Goal: Task Accomplishment & Management: Manage account settings

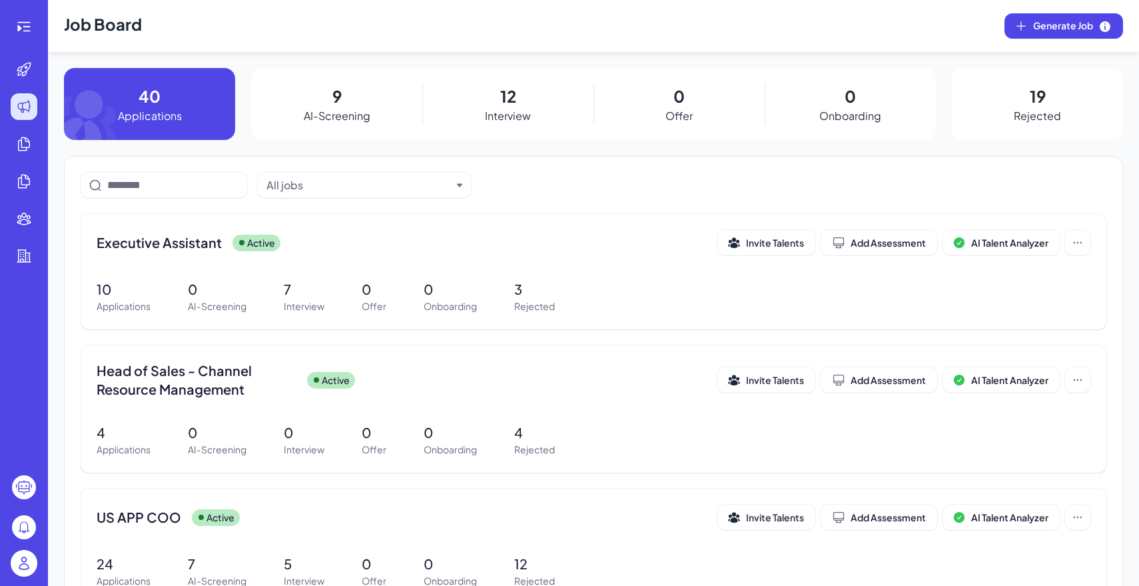
click at [29, 570] on img at bounding box center [24, 563] width 27 height 27
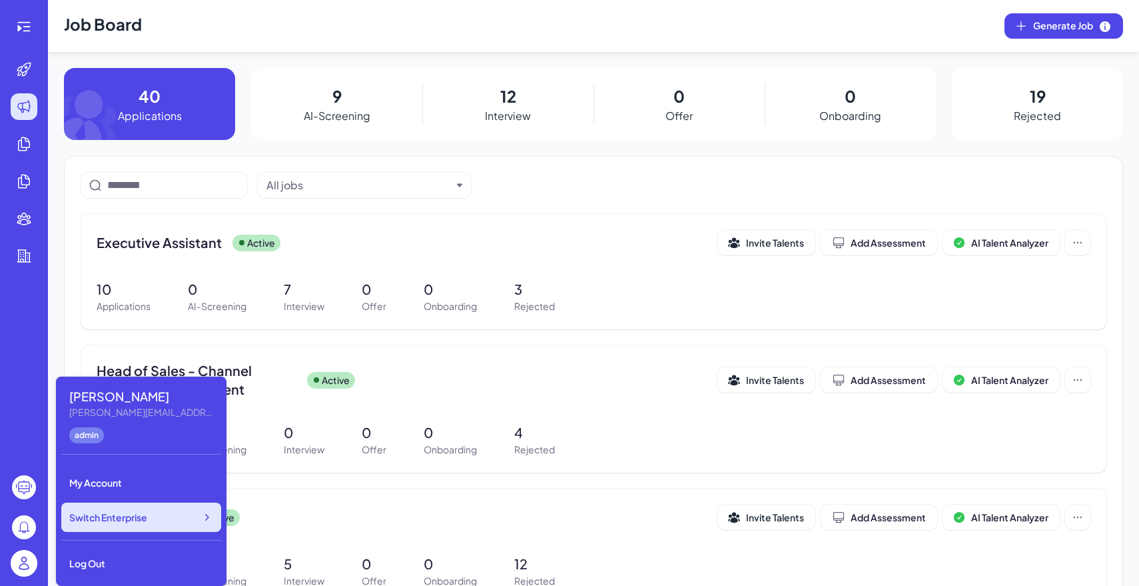
click at [177, 510] on div "Switch Enterprise" at bounding box center [141, 516] width 160 height 29
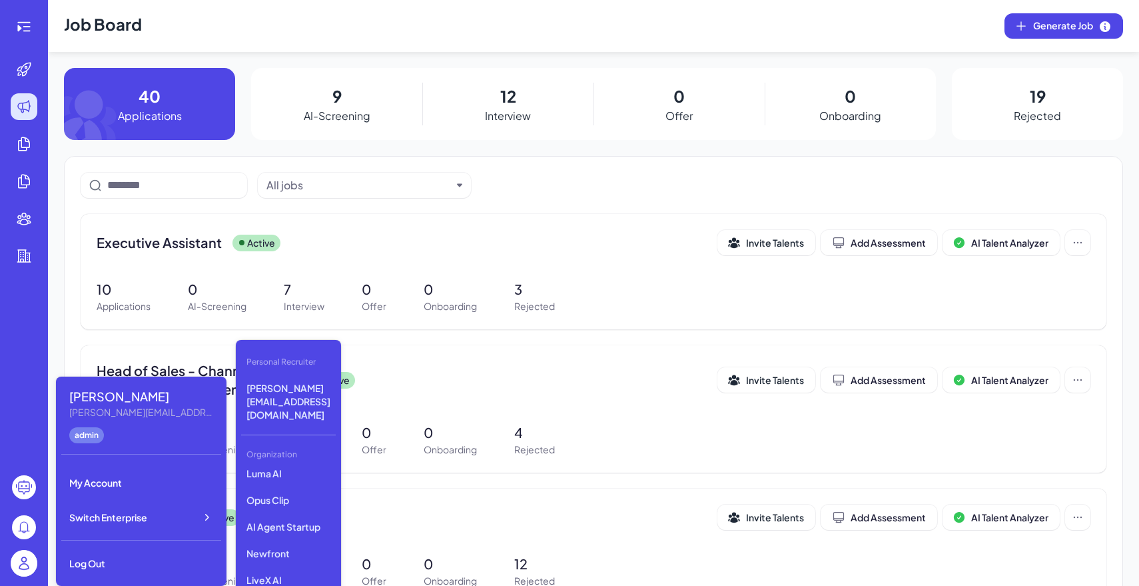
scroll to position [124, 0]
click at [298, 531] on p "Newfront" at bounding box center [288, 543] width 95 height 24
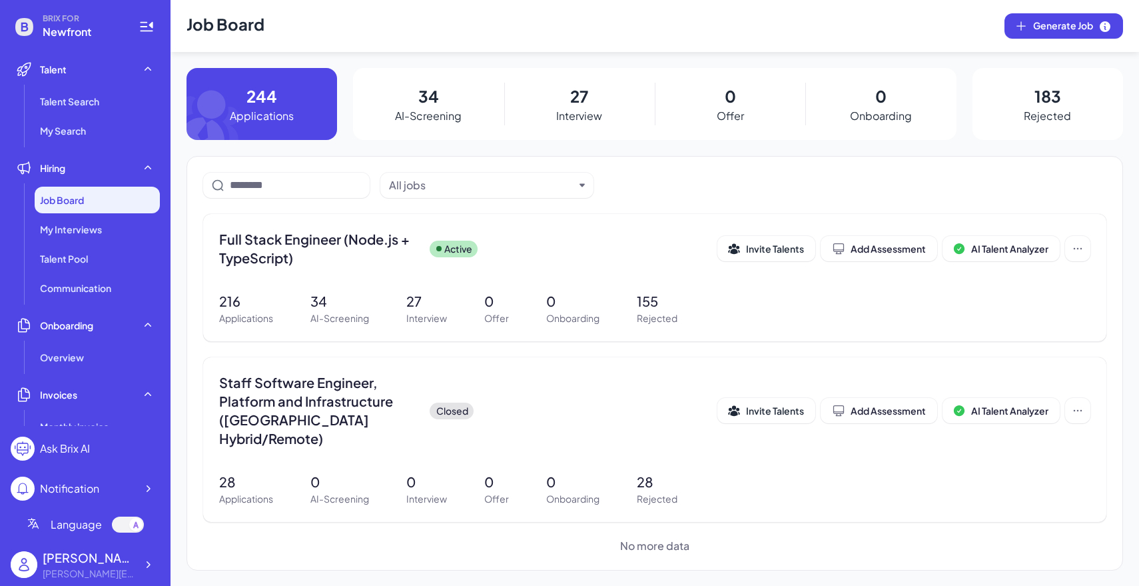
click at [570, 98] on p "27" at bounding box center [579, 96] width 18 height 24
click at [604, 111] on div "27 Interview" at bounding box center [579, 104] width 151 height 72
click at [500, 276] on div "Full Stack Engineer (Node.js + TypeScript) Active Invite Talents Add Assessment…" at bounding box center [654, 277] width 903 height 127
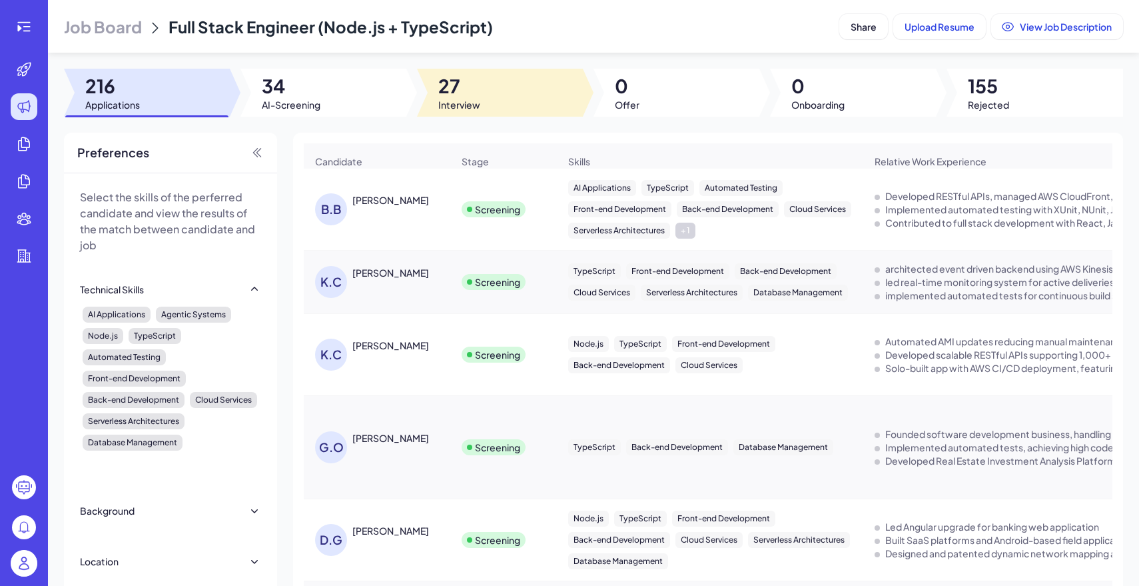
click at [541, 80] on div at bounding box center [500, 93] width 166 height 48
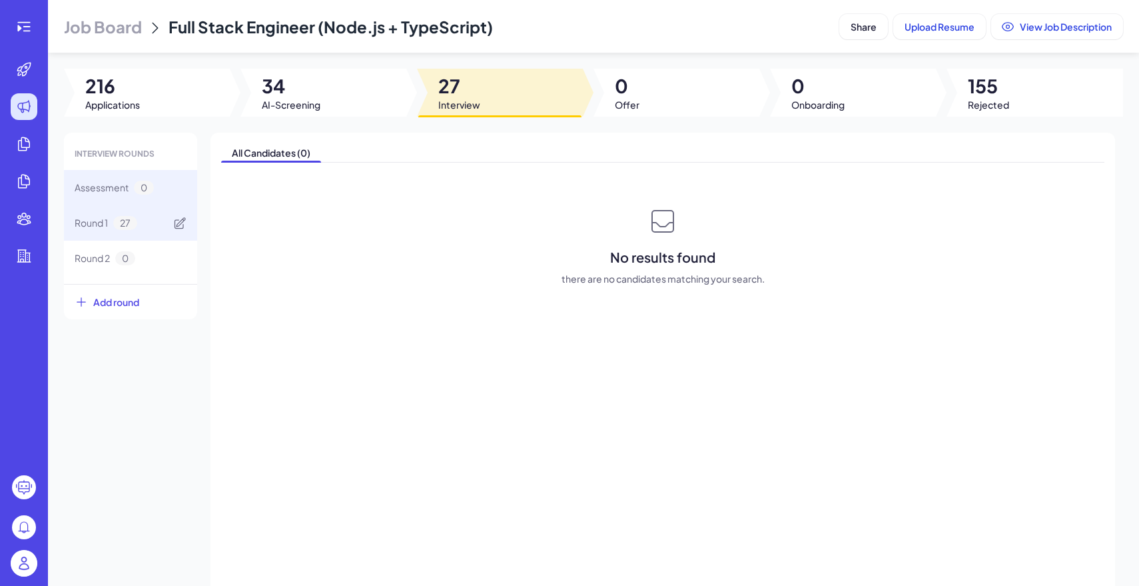
click at [150, 221] on div "Round 1 27" at bounding box center [130, 222] width 133 height 35
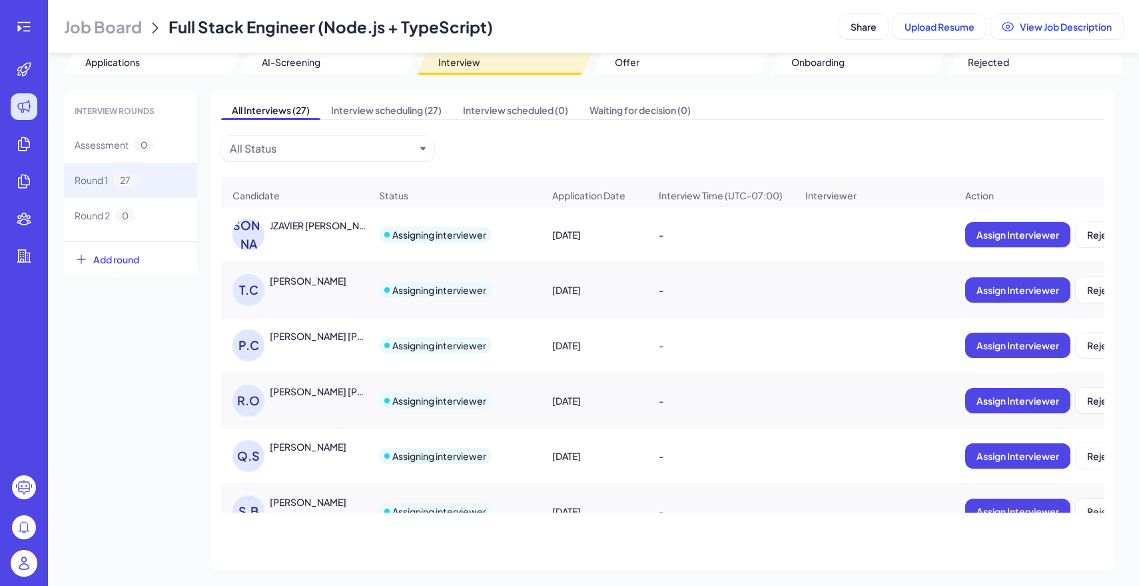
scroll to position [999, 0]
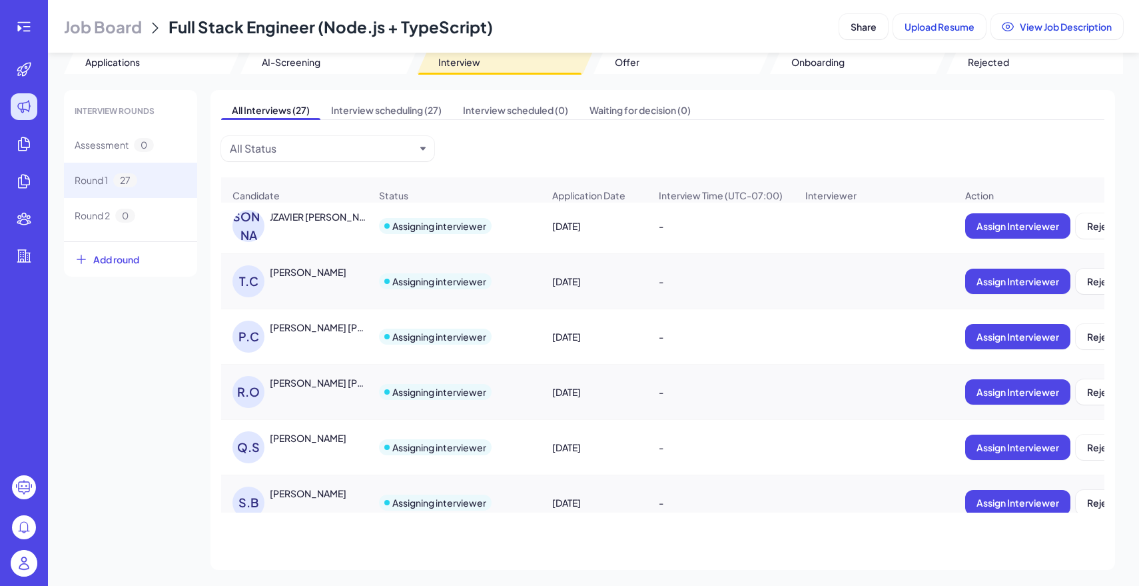
click at [327, 280] on div "T.C Tyler Coyner" at bounding box center [301, 281] width 137 height 32
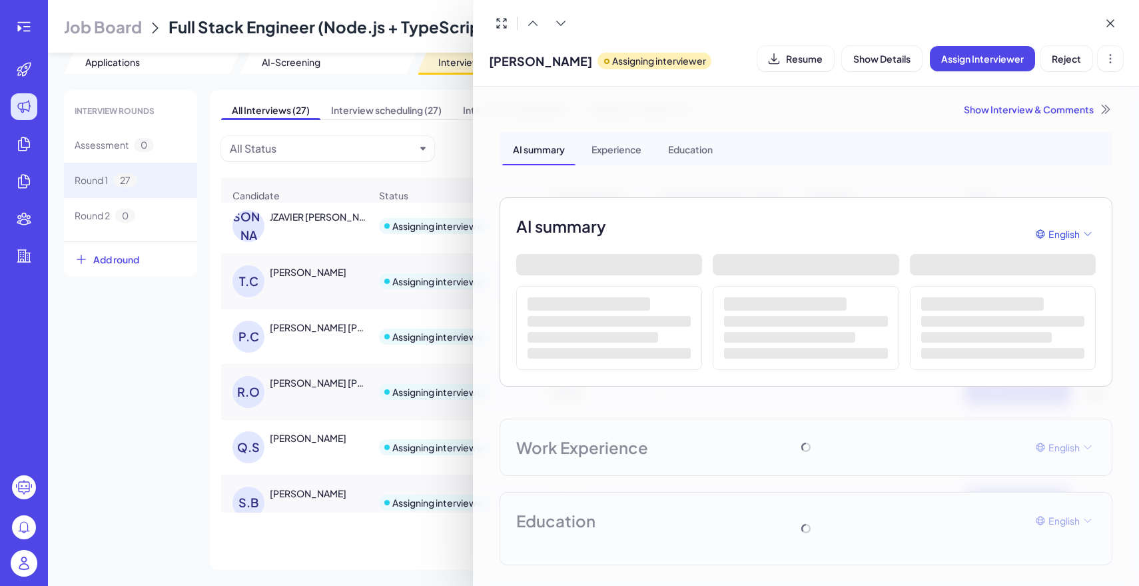
click at [1025, 113] on div "Show Interview & Comments" at bounding box center [806, 109] width 613 height 13
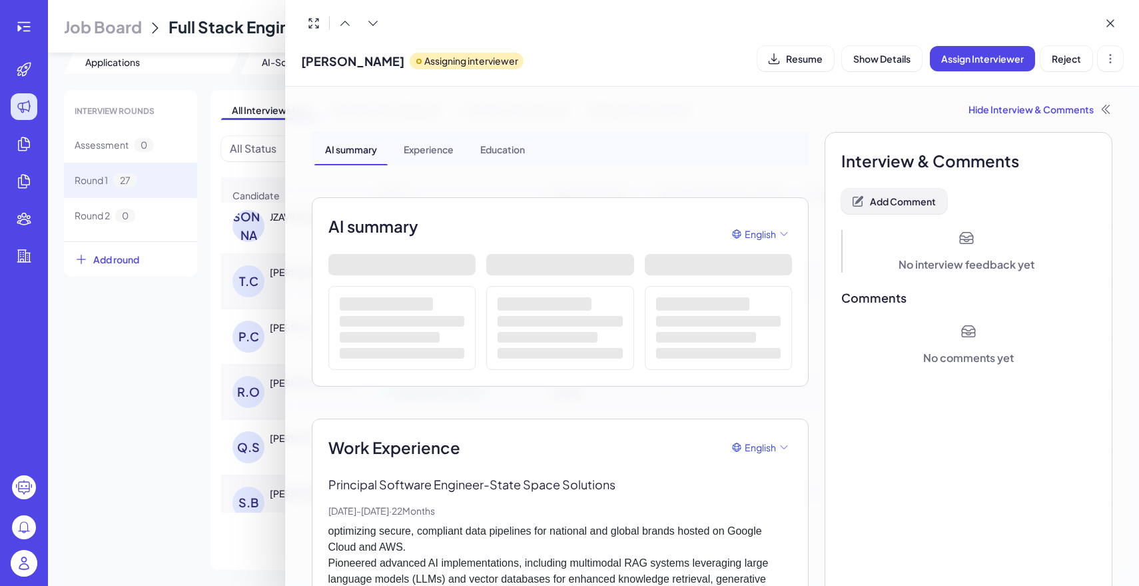
click at [932, 200] on span "Add Comment" at bounding box center [903, 201] width 66 height 12
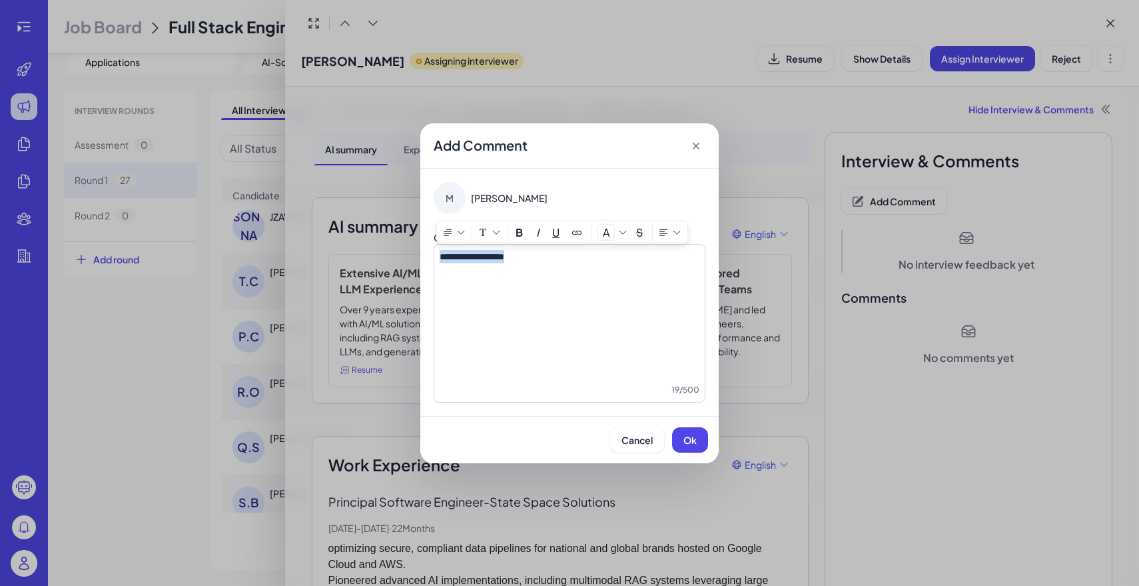
copy span "**********"
click at [694, 437] on span "Ok" at bounding box center [690, 440] width 13 height 12
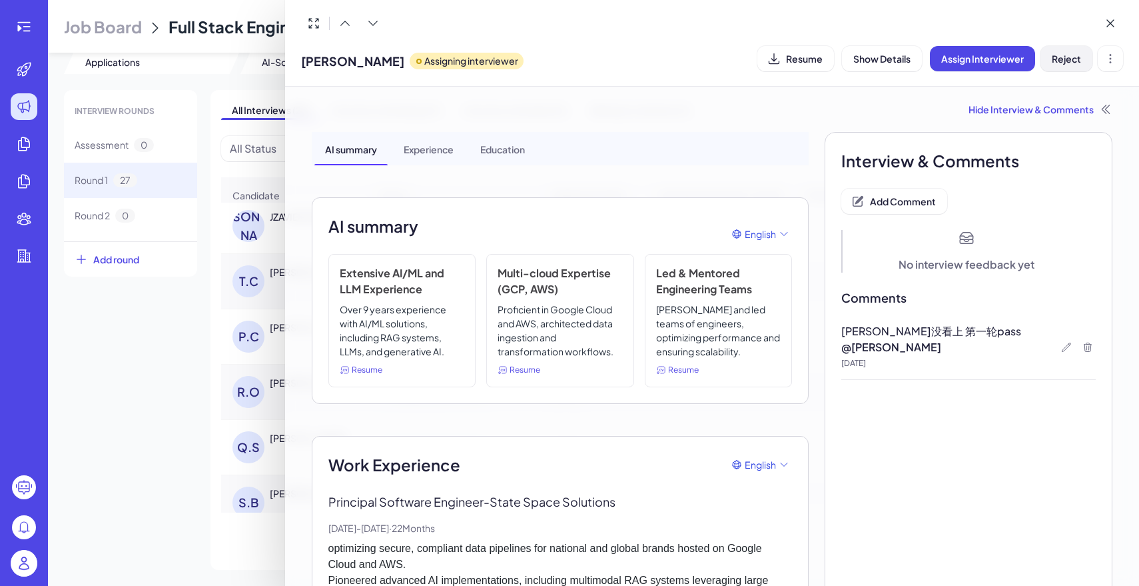
click at [1081, 53] on button "Reject" at bounding box center [1067, 58] width 52 height 25
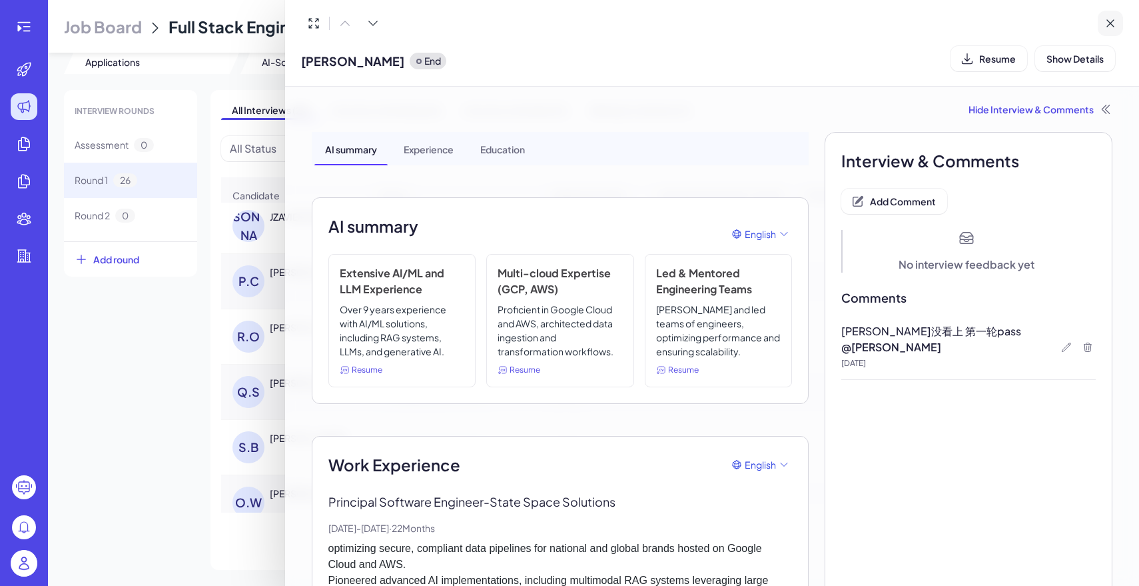
click at [1119, 17] on button at bounding box center [1110, 23] width 25 height 25
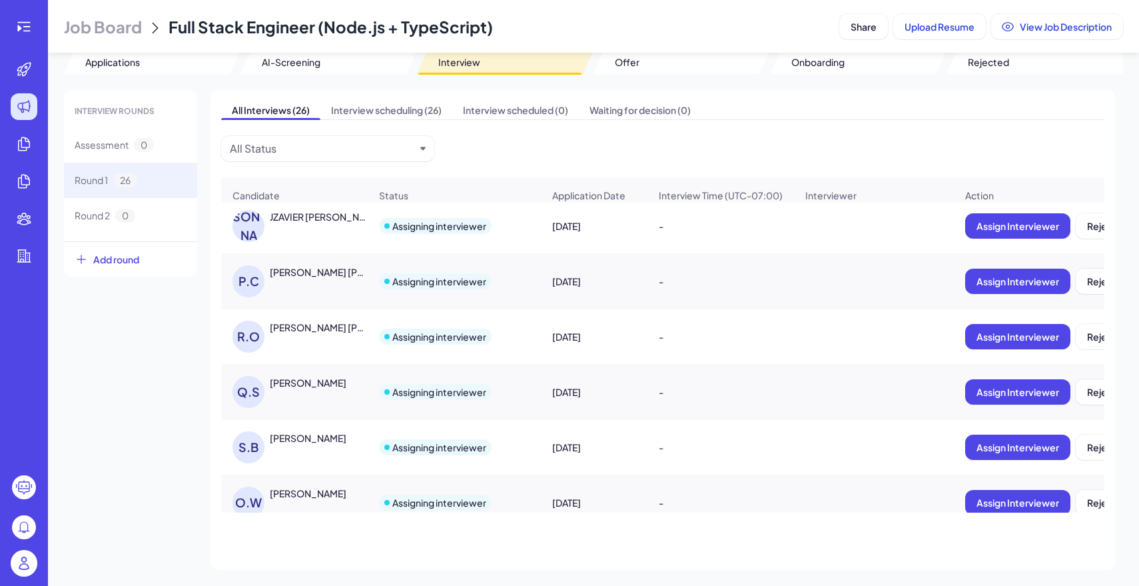
click at [296, 223] on div "JZAVIER TIMM" at bounding box center [319, 216] width 99 height 13
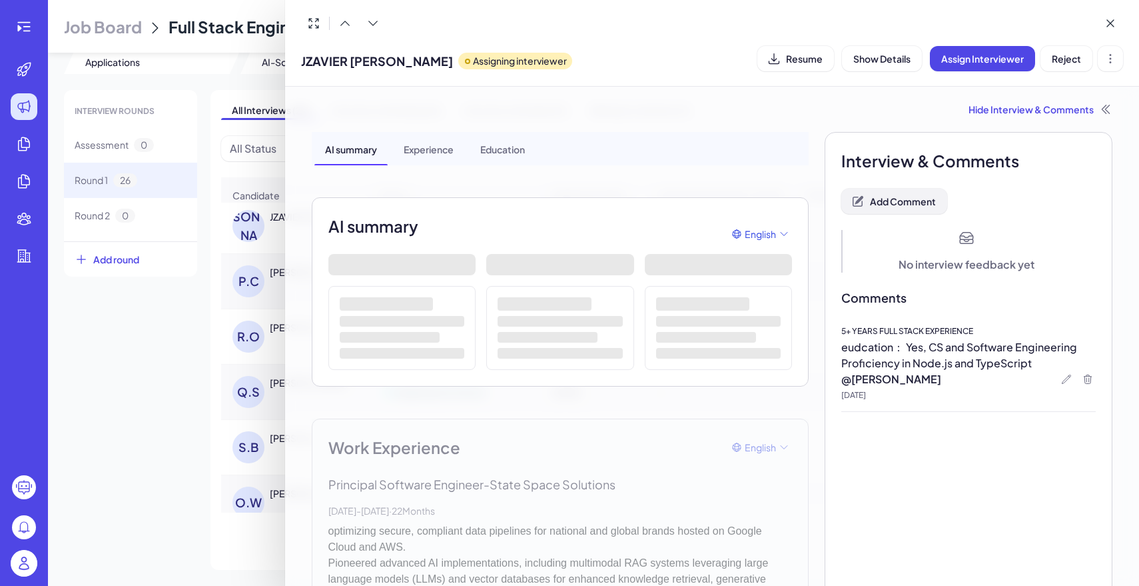
click at [913, 199] on span "Add Comment" at bounding box center [903, 201] width 66 height 12
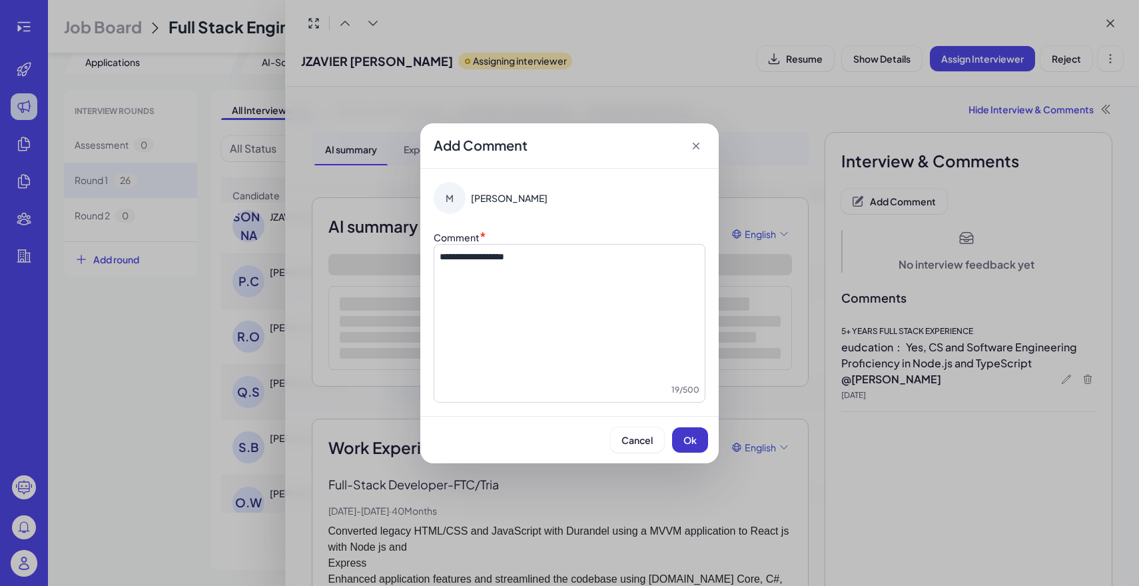
click at [703, 441] on button "Ok" at bounding box center [690, 439] width 36 height 25
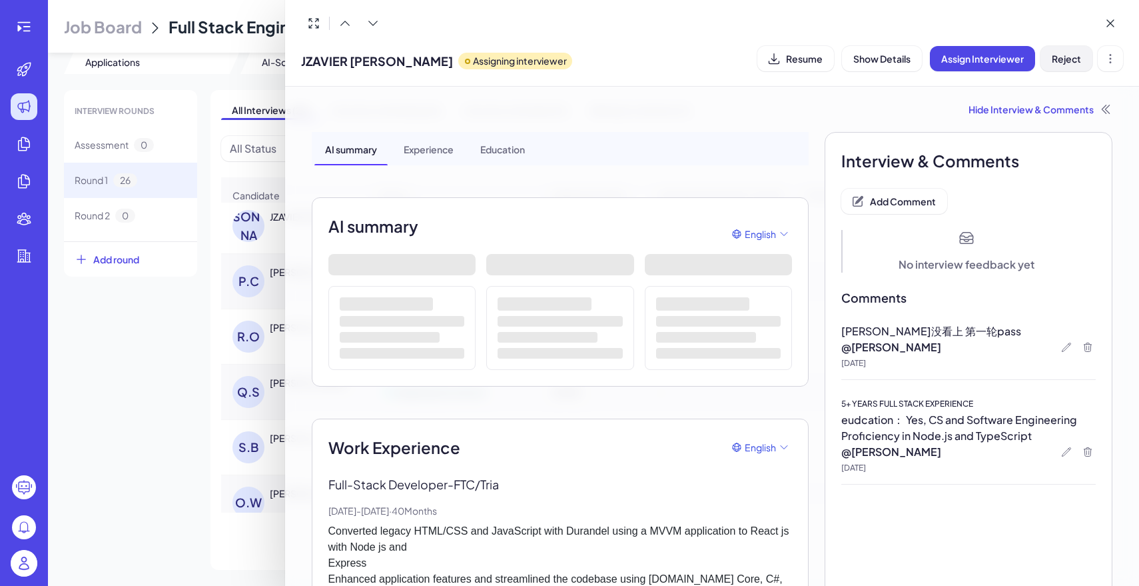
click at [1081, 62] on span "Reject" at bounding box center [1066, 59] width 29 height 12
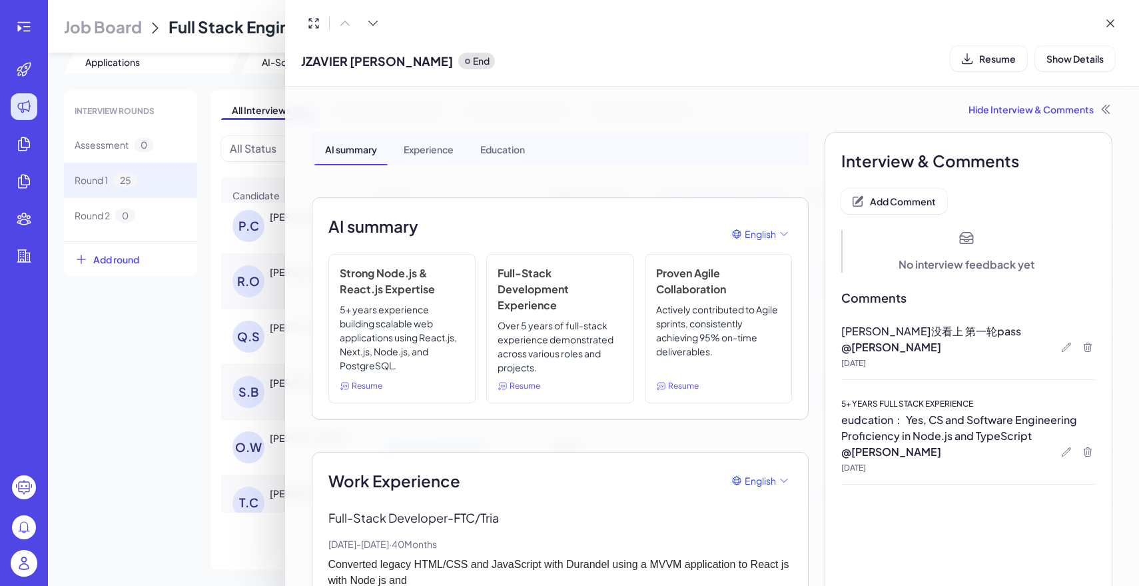
click at [201, 277] on div at bounding box center [569, 293] width 1139 height 586
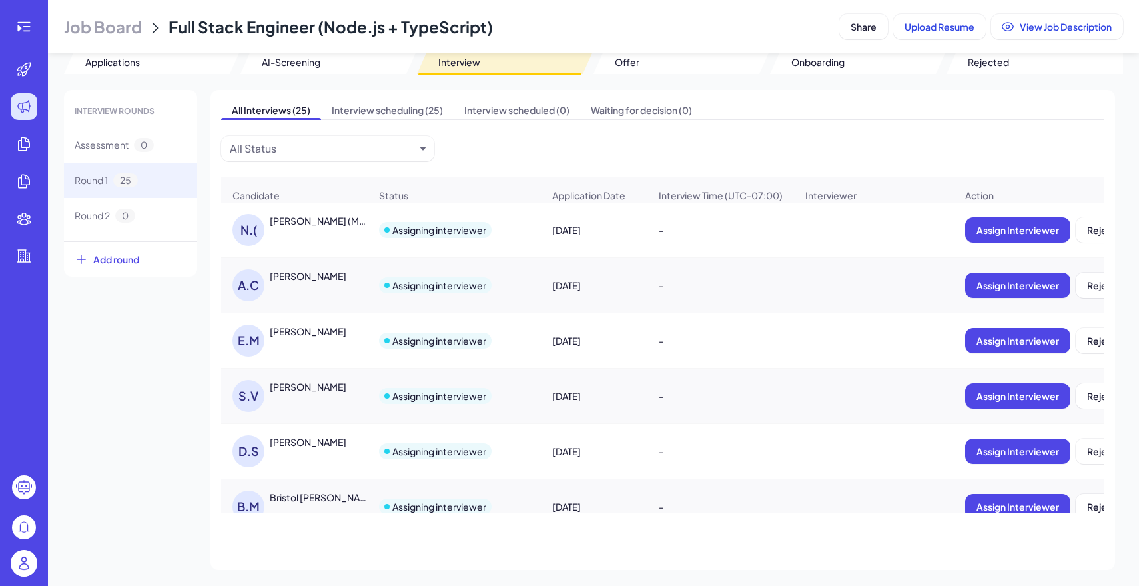
scroll to position [748, 0]
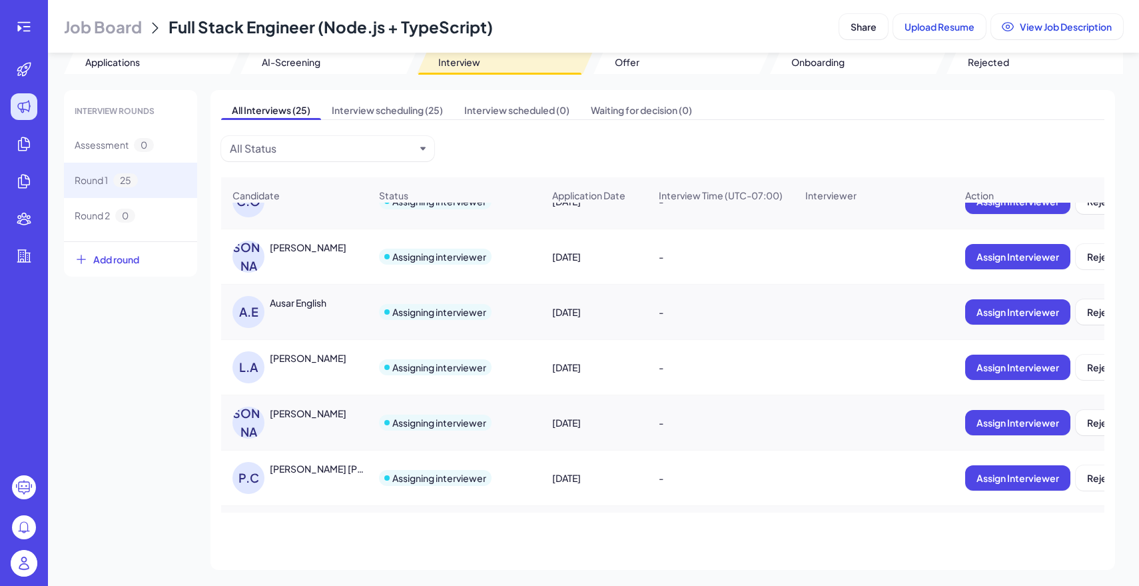
click at [326, 359] on div "Liam Ansoumane Kande" at bounding box center [308, 357] width 77 height 13
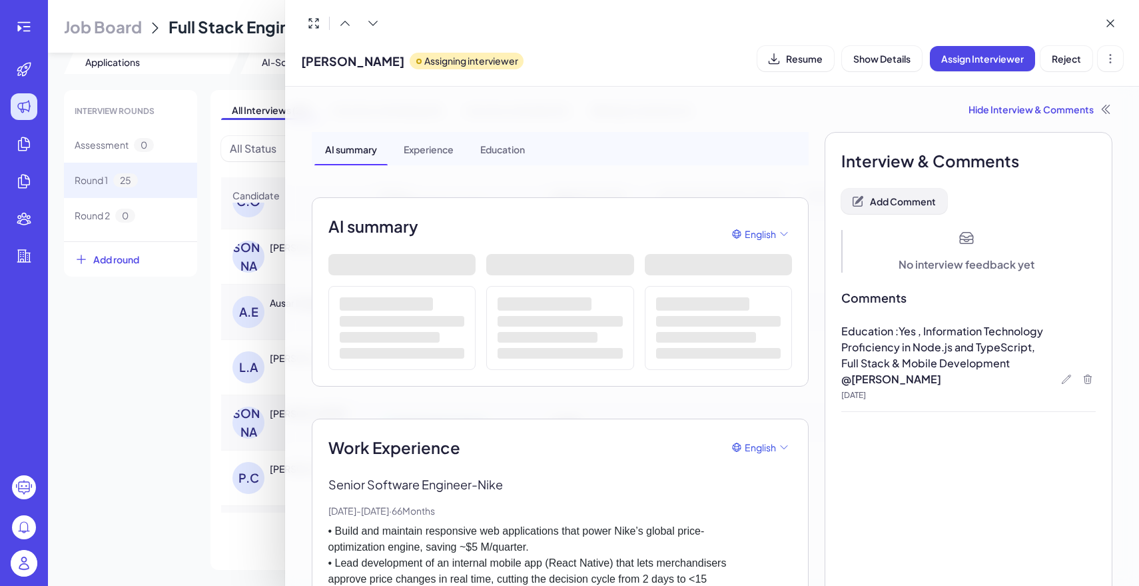
click at [919, 201] on span "Add Comment" at bounding box center [903, 201] width 66 height 12
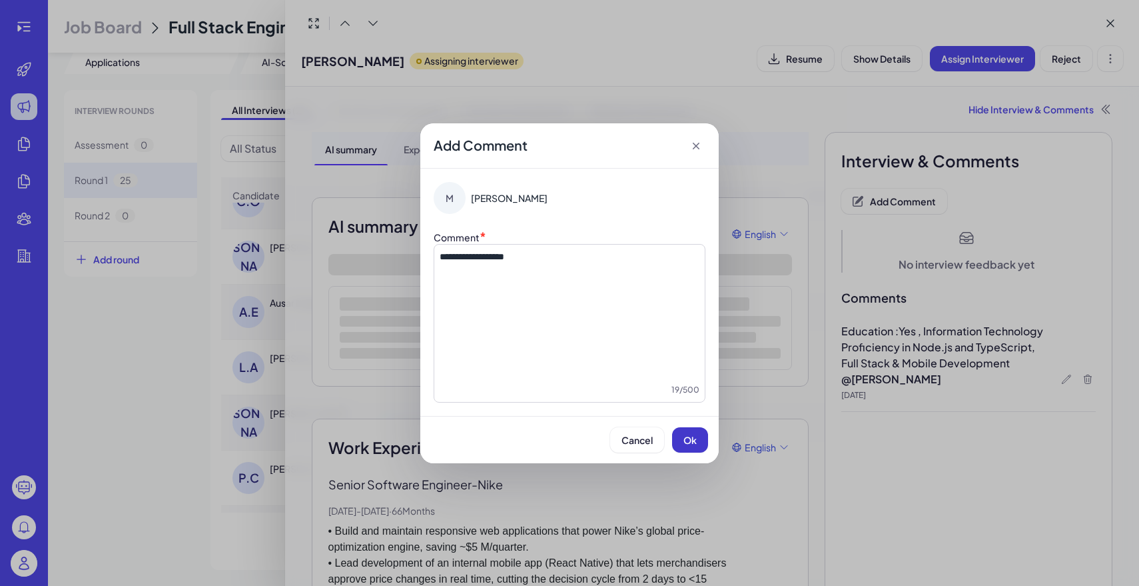
click at [694, 450] on button "Ok" at bounding box center [690, 439] width 36 height 25
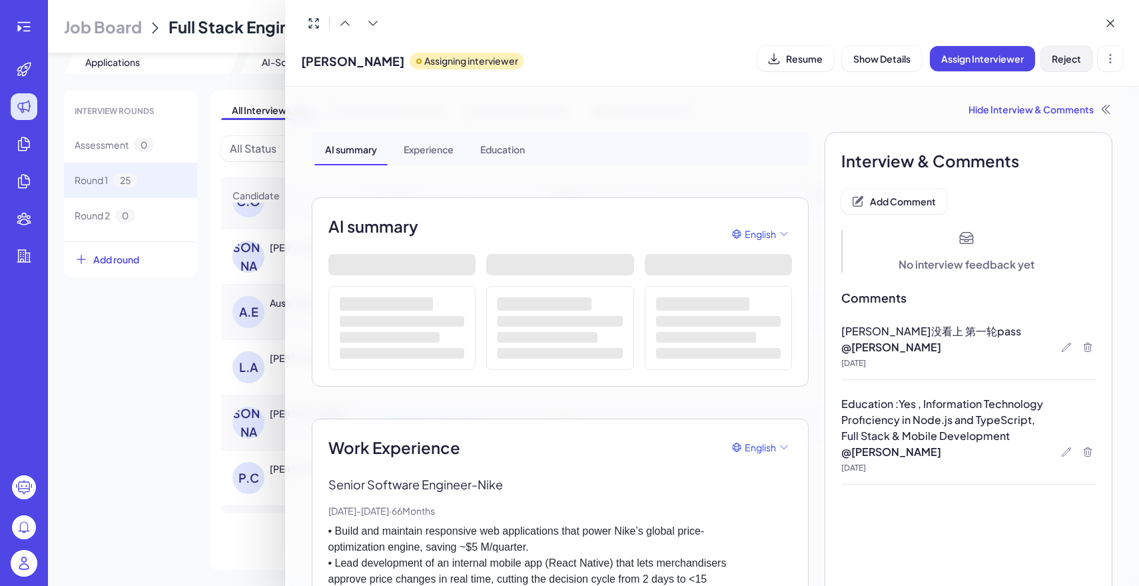
click at [1073, 51] on button "Reject" at bounding box center [1067, 58] width 52 height 25
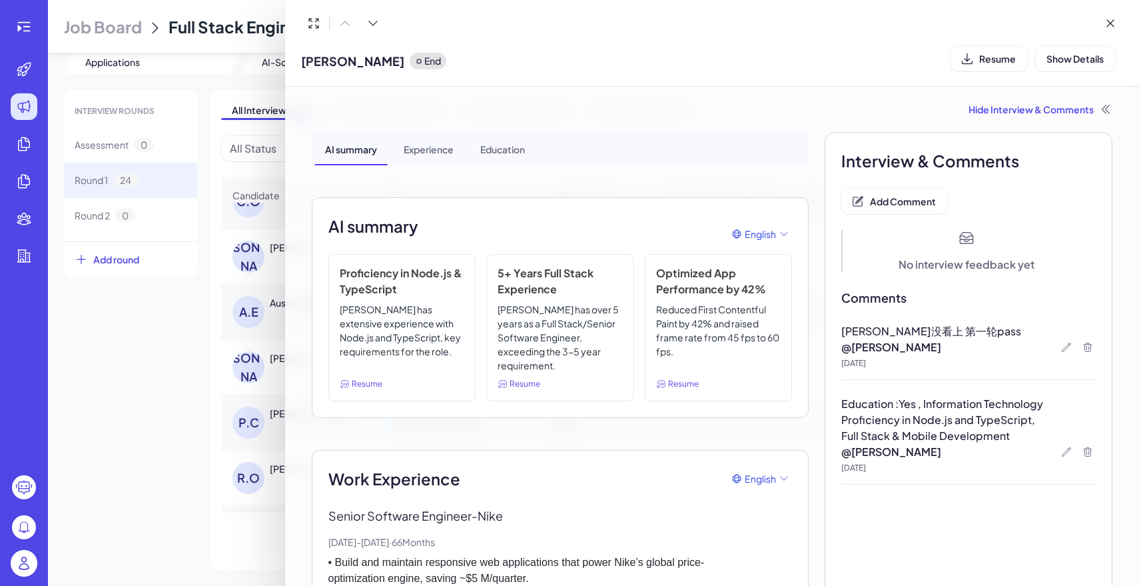
click at [203, 94] on div at bounding box center [569, 293] width 1139 height 586
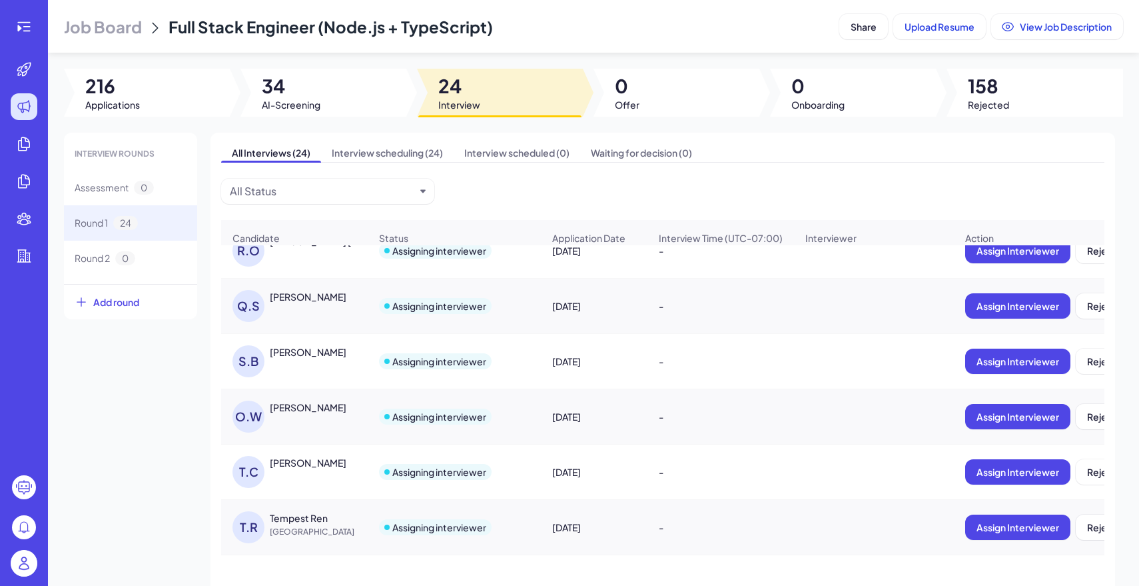
scroll to position [1007, 0]
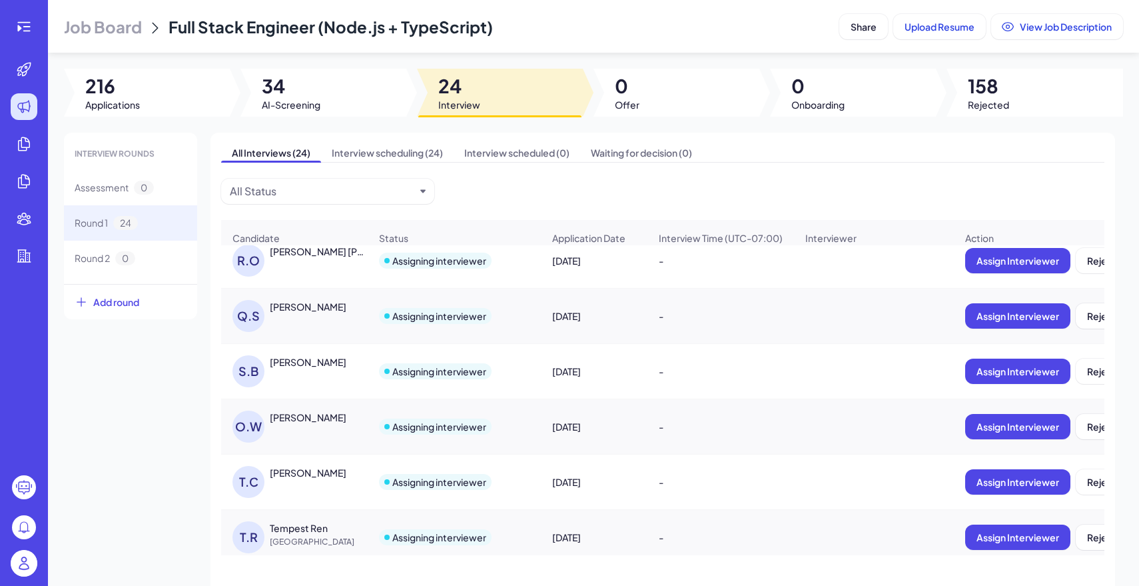
click at [314, 261] on div "R.O RODGERS OTIENO" at bounding box center [301, 261] width 137 height 32
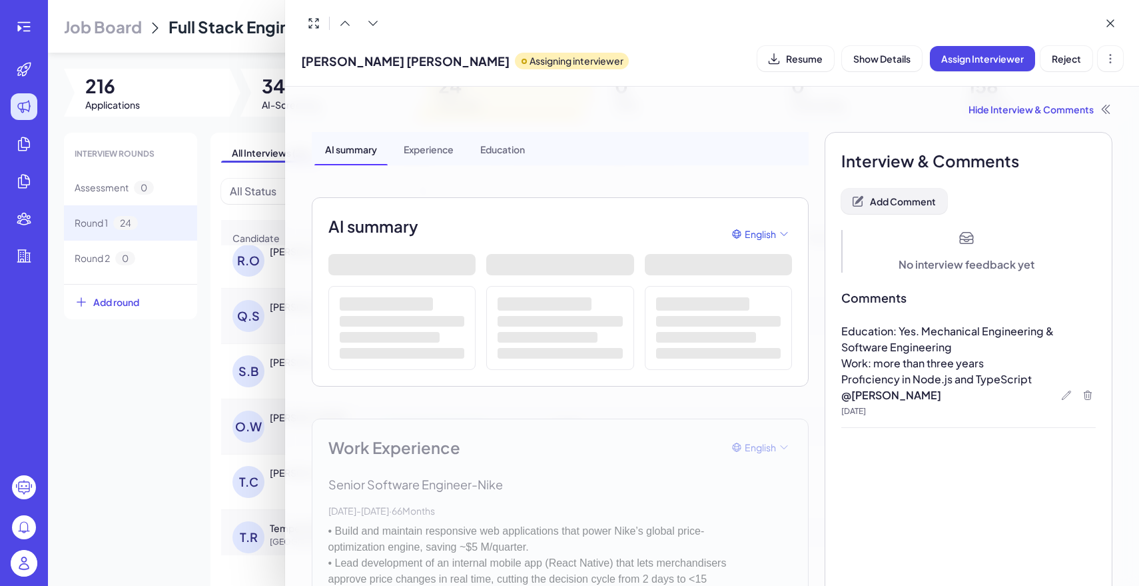
click at [896, 207] on button "Add Comment" at bounding box center [894, 201] width 106 height 25
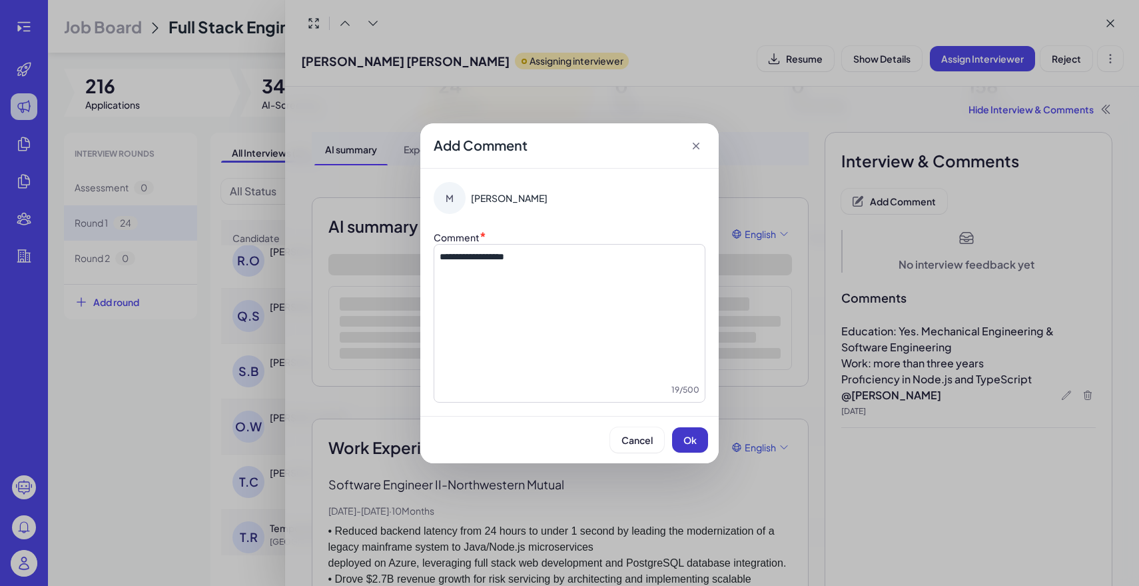
click at [694, 441] on span "Ok" at bounding box center [690, 440] width 13 height 12
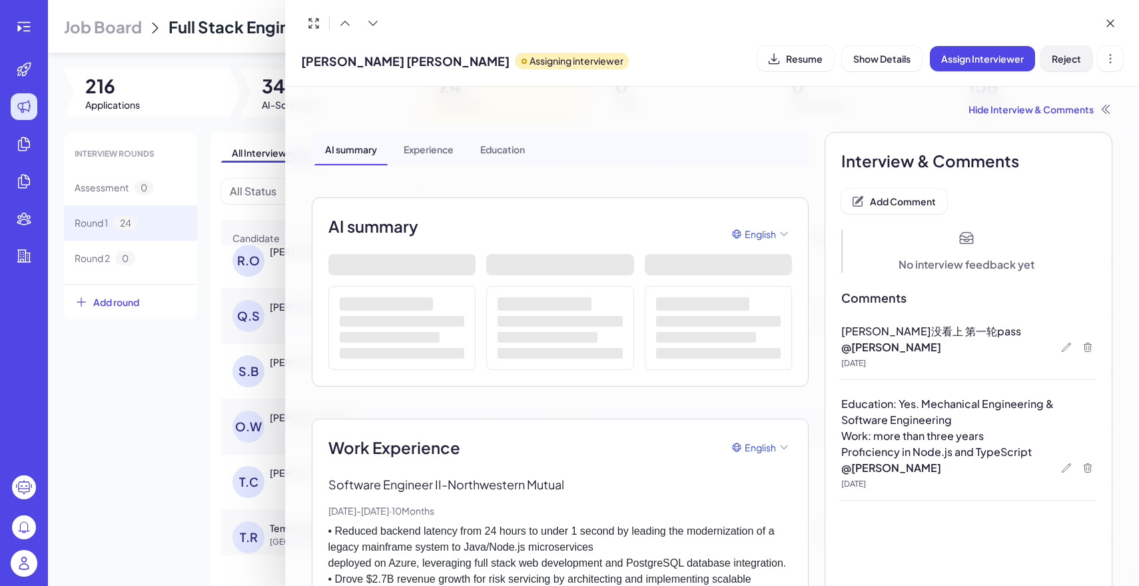
click at [1057, 57] on span "Reject" at bounding box center [1066, 59] width 29 height 12
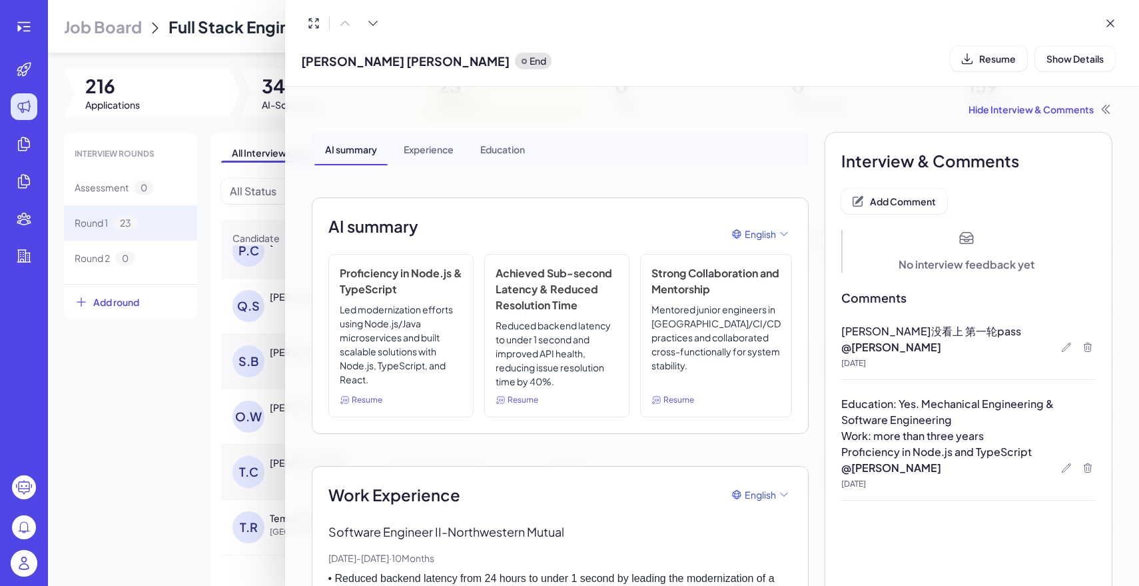
scroll to position [962, 0]
click at [198, 319] on div at bounding box center [569, 293] width 1139 height 586
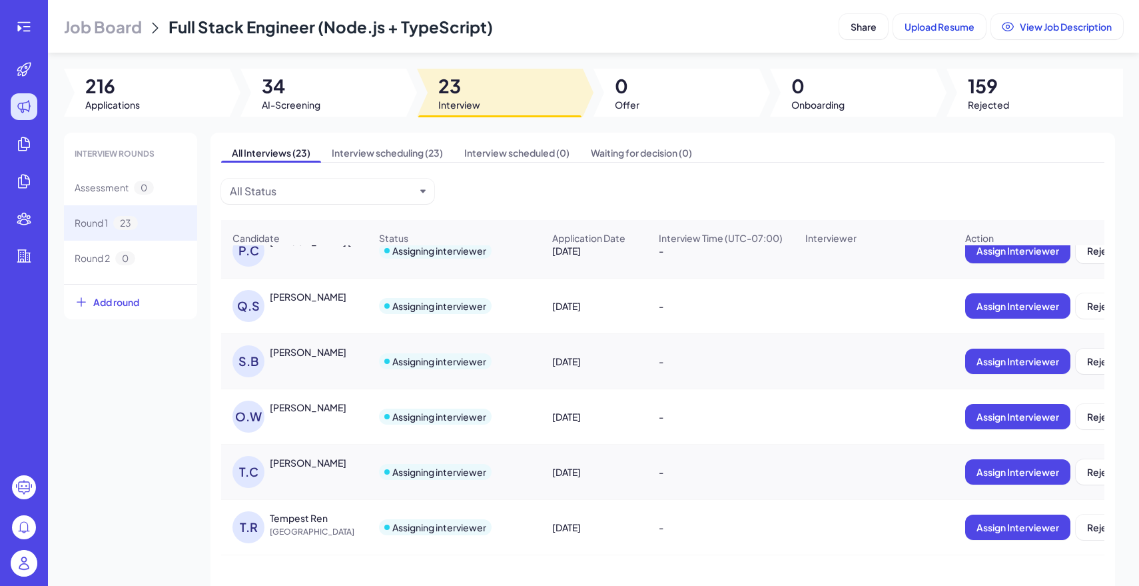
click at [359, 361] on div "S.B Sathwik Boggarapu" at bounding box center [301, 361] width 137 height 32
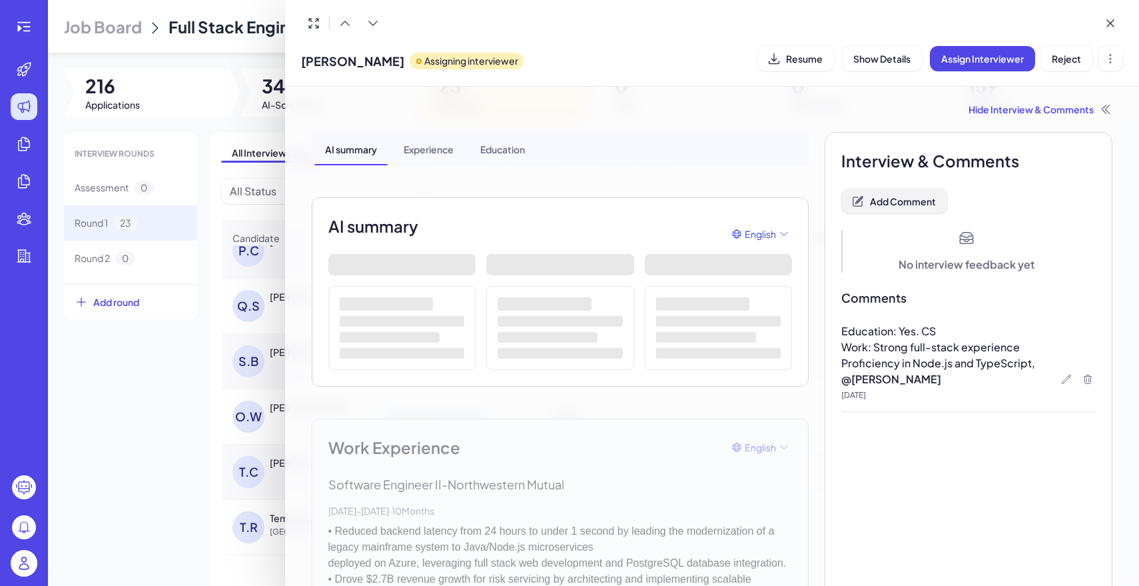
click at [929, 195] on button "Add Comment" at bounding box center [894, 201] width 106 height 25
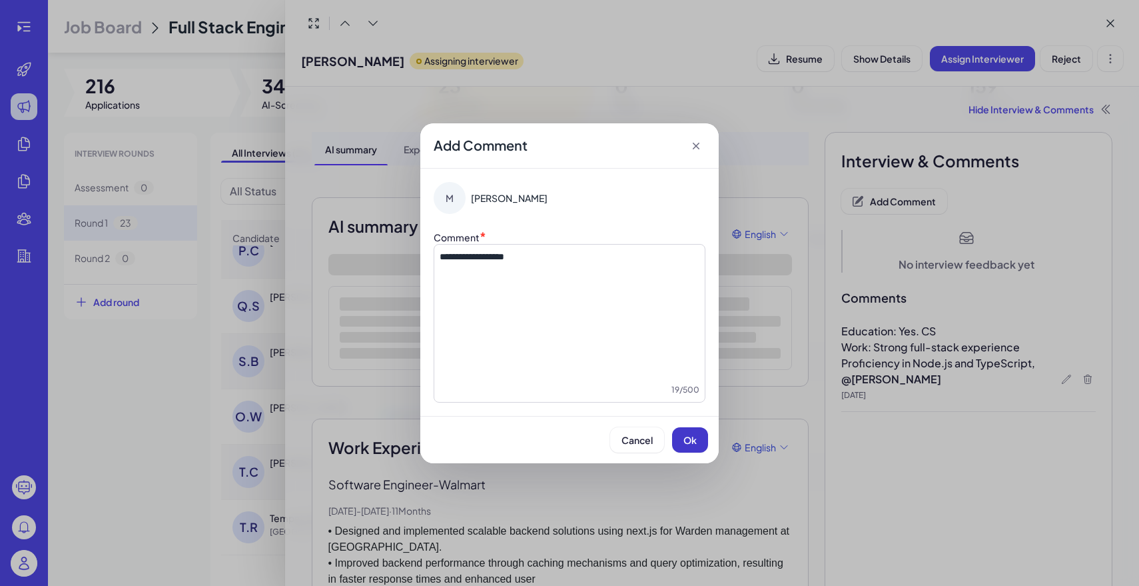
click at [688, 438] on span "Ok" at bounding box center [690, 440] width 13 height 12
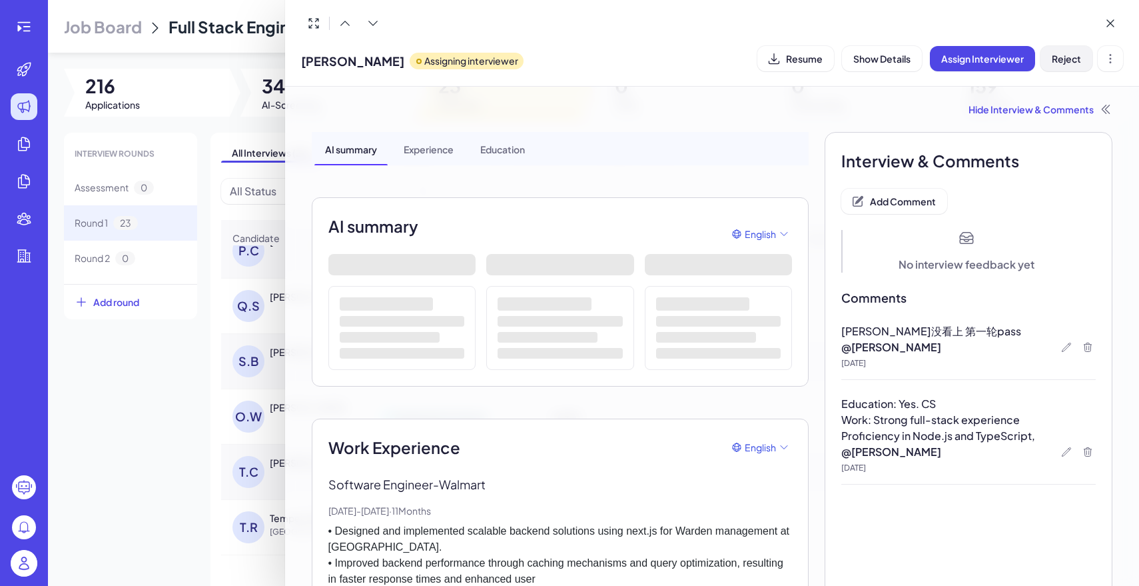
click at [1075, 62] on span "Reject" at bounding box center [1066, 59] width 29 height 12
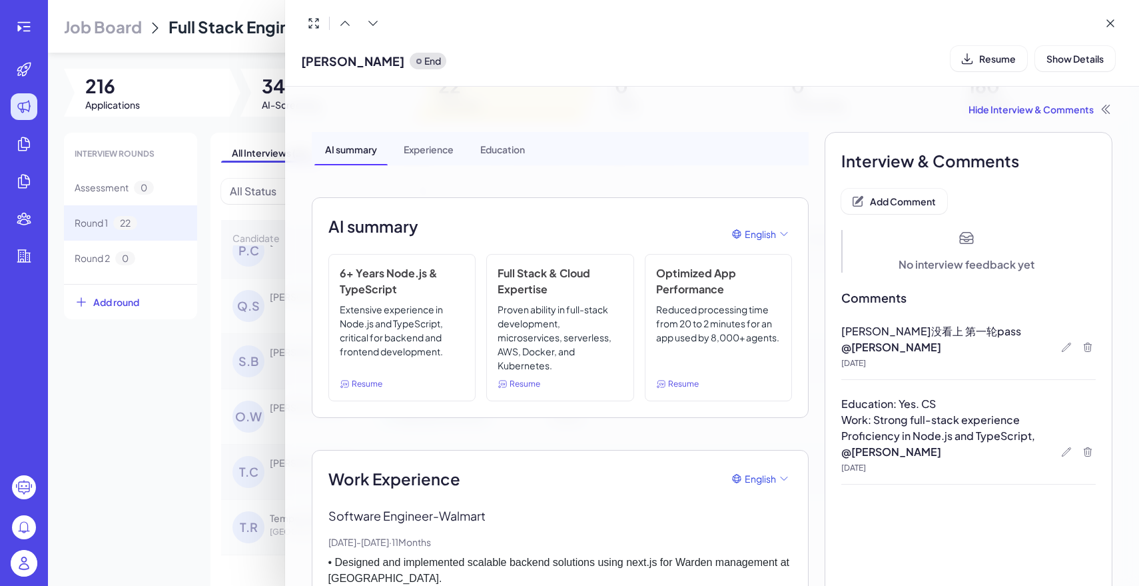
scroll to position [907, 0]
click at [187, 402] on div at bounding box center [569, 293] width 1139 height 586
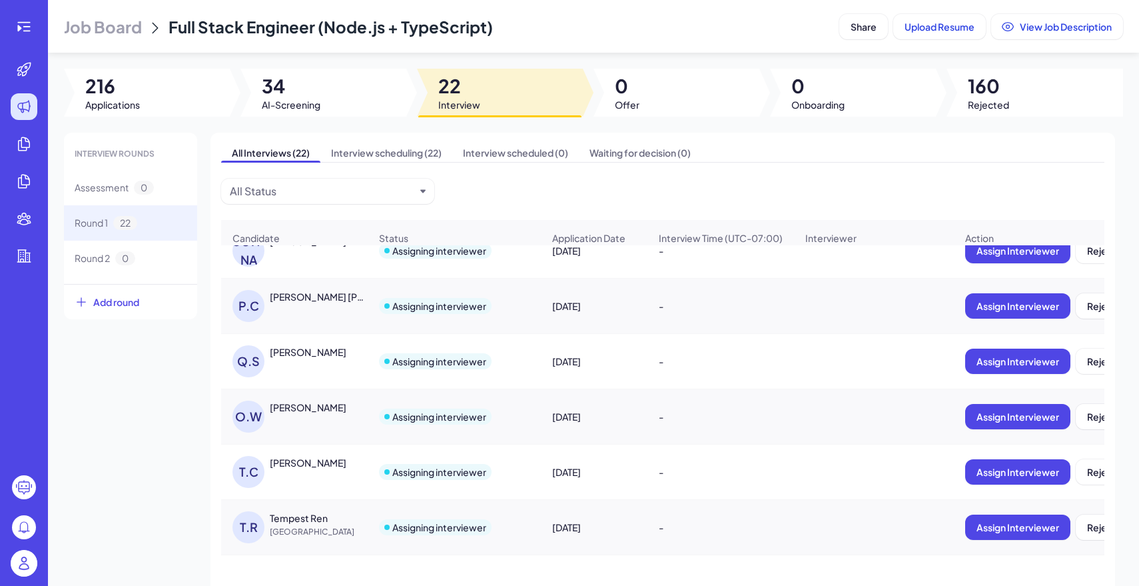
click at [327, 428] on div "O.W Omar Wasim" at bounding box center [301, 416] width 137 height 32
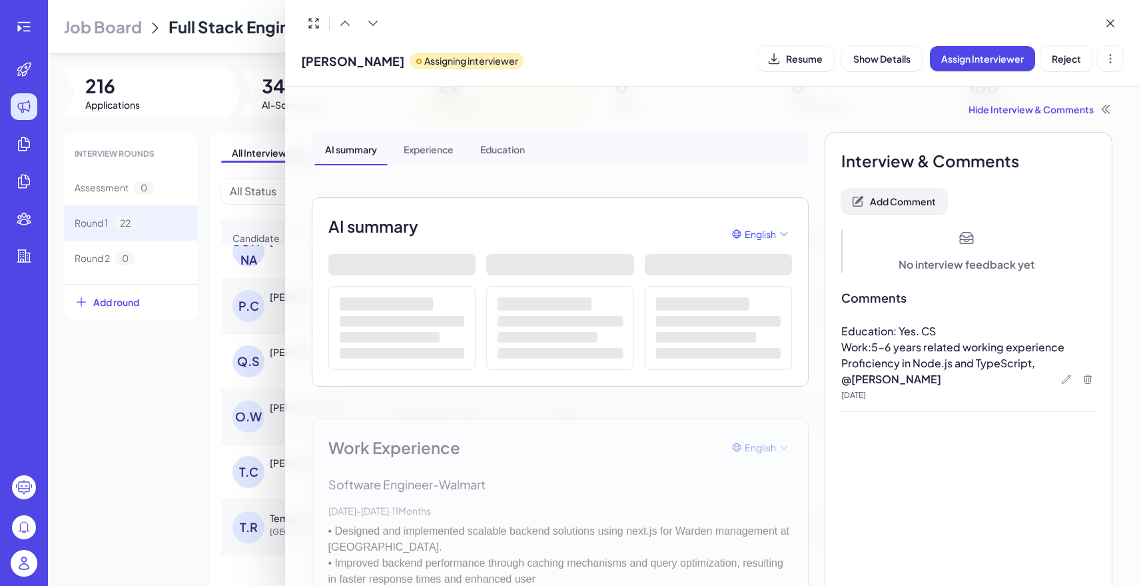
click at [909, 205] on span "Add Comment" at bounding box center [903, 201] width 66 height 12
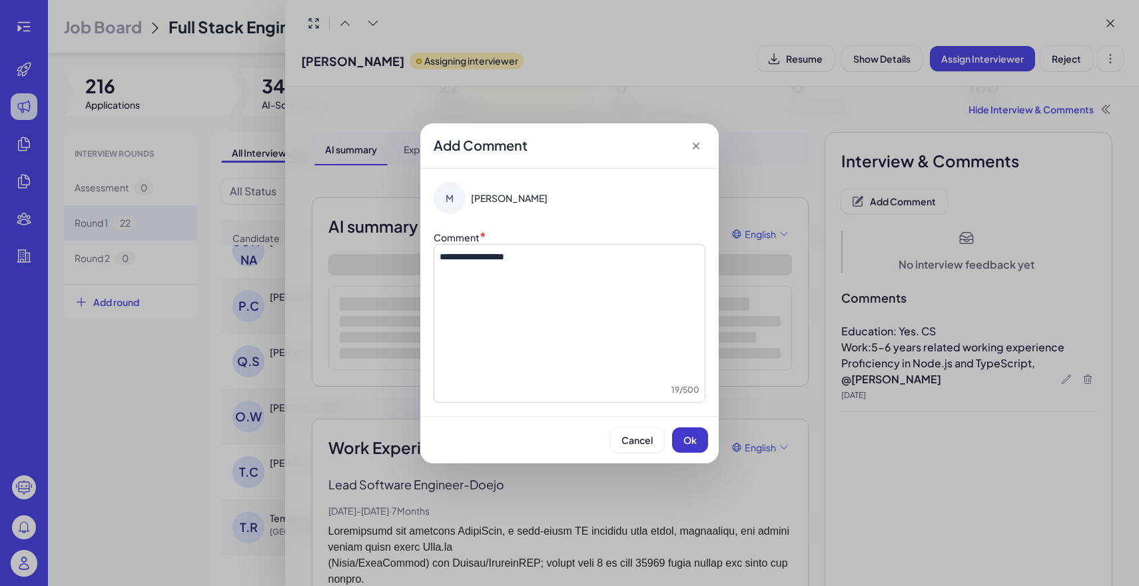
click at [678, 428] on button "Ok" at bounding box center [690, 439] width 36 height 25
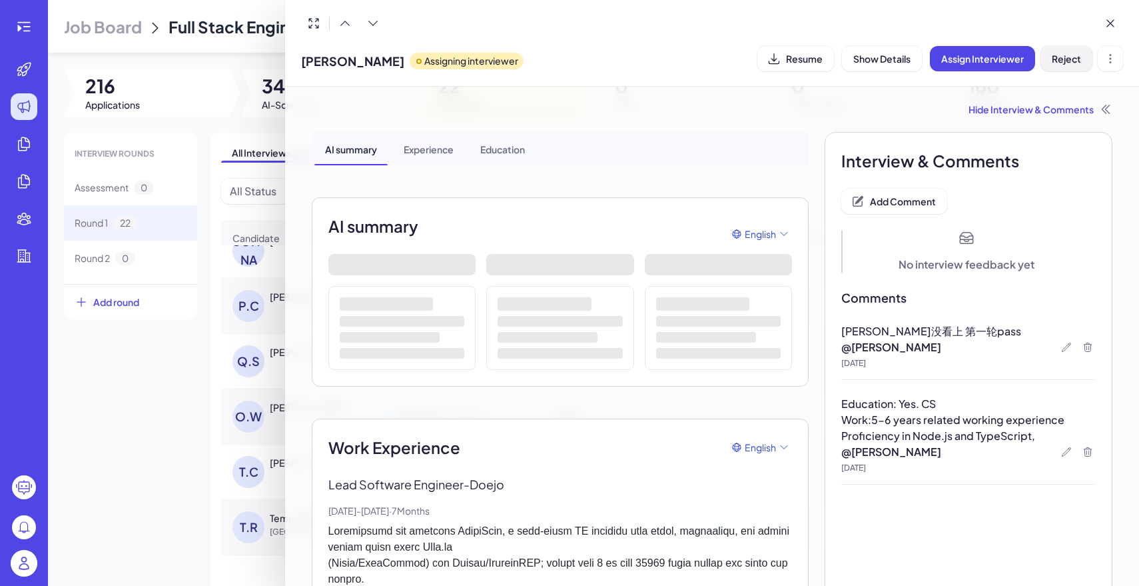
click at [1050, 65] on button "Reject" at bounding box center [1067, 58] width 52 height 25
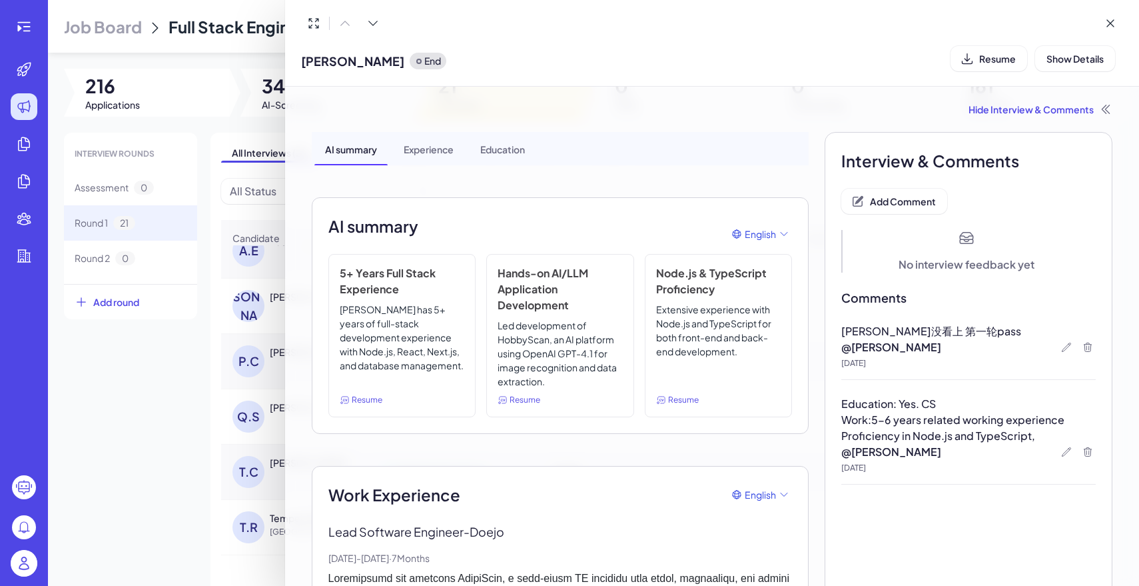
scroll to position [851, 0]
click at [1116, 23] on icon at bounding box center [1110, 23] width 13 height 13
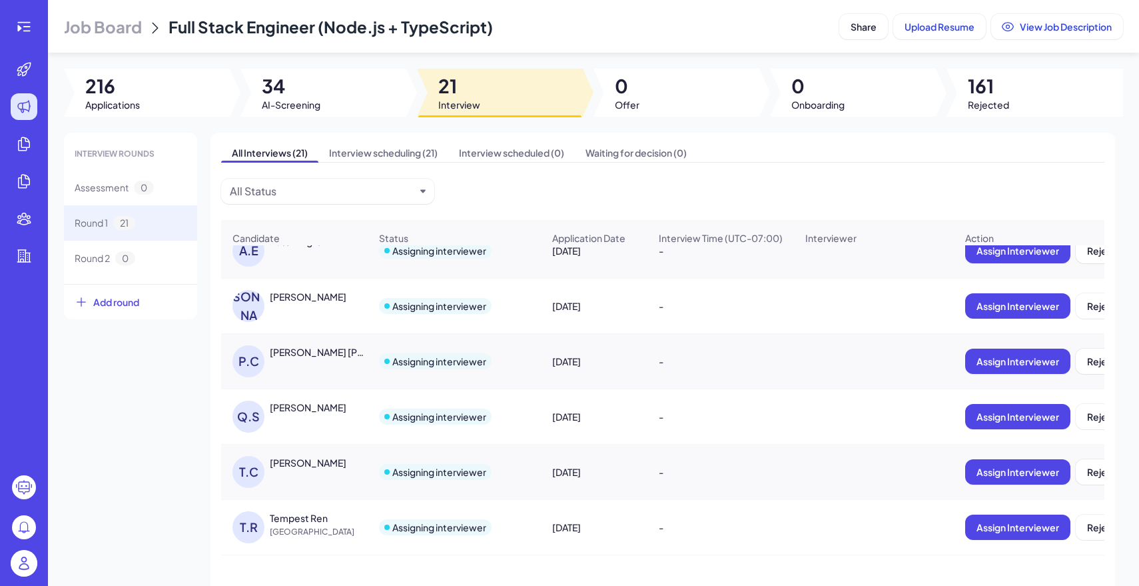
scroll to position [43, 0]
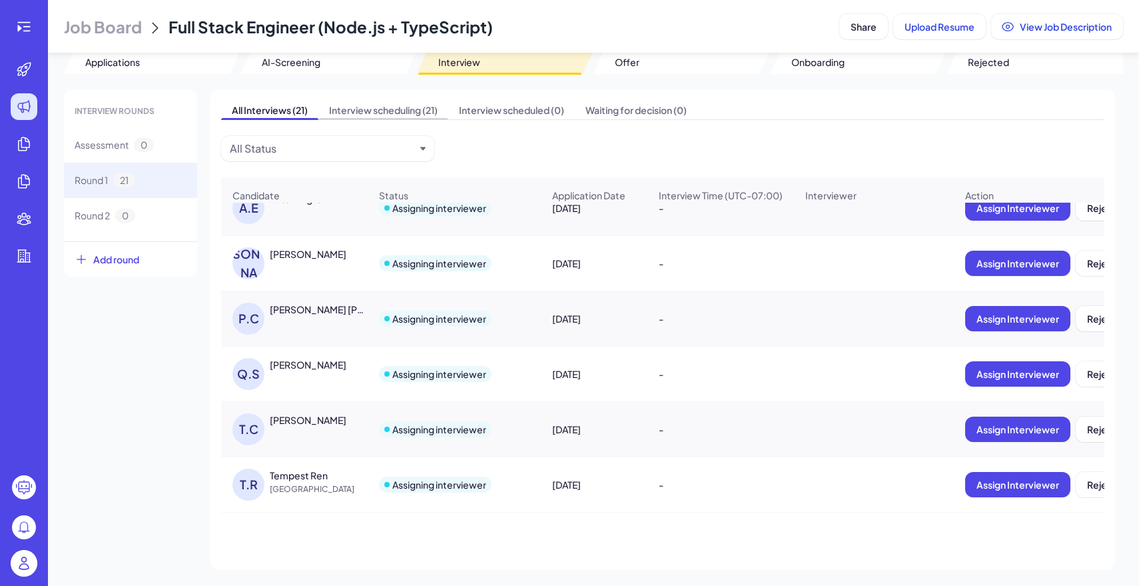
click at [416, 117] on span "Interview scheduling (21)" at bounding box center [383, 110] width 130 height 19
click at [286, 108] on span "All Interviews (21)" at bounding box center [269, 110] width 97 height 19
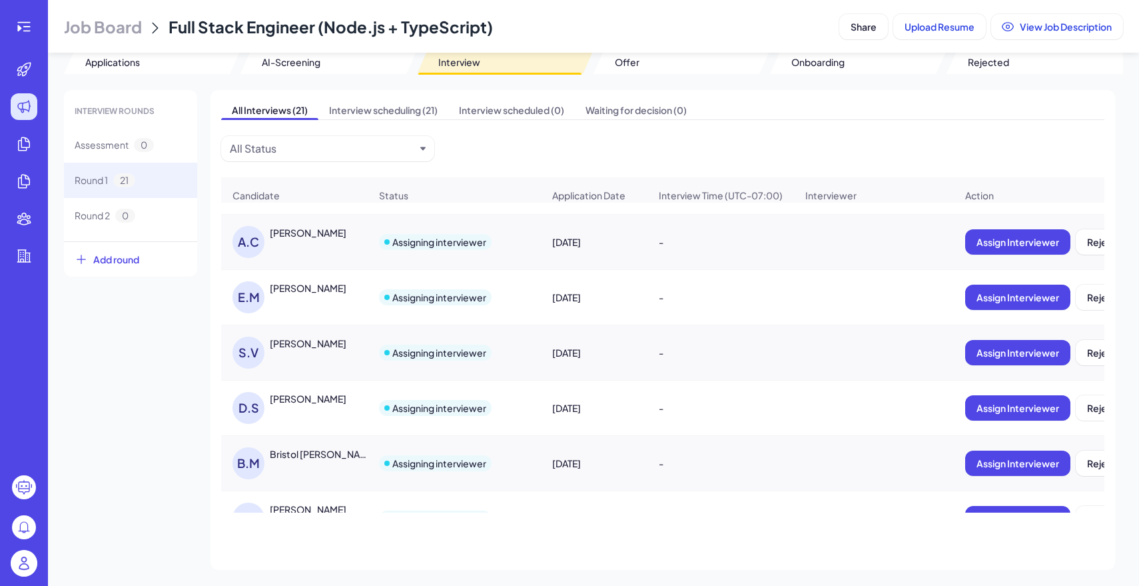
scroll to position [0, 0]
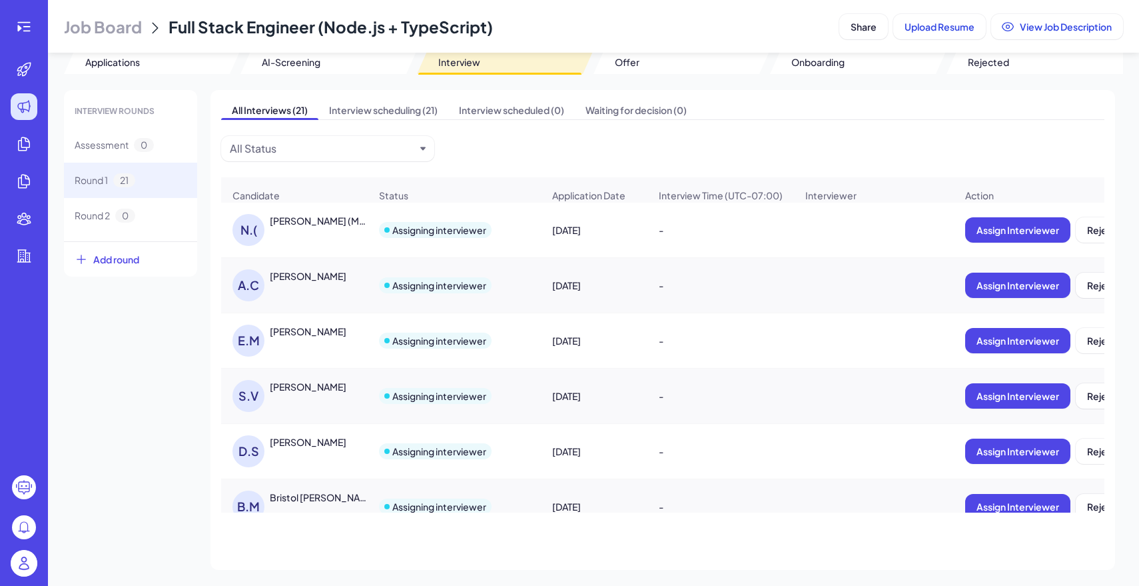
click at [322, 263] on div "A.C Alexander Chepakovich" at bounding box center [294, 285] width 145 height 53
click at [324, 277] on div "Alexander Chepakovich" at bounding box center [308, 275] width 77 height 13
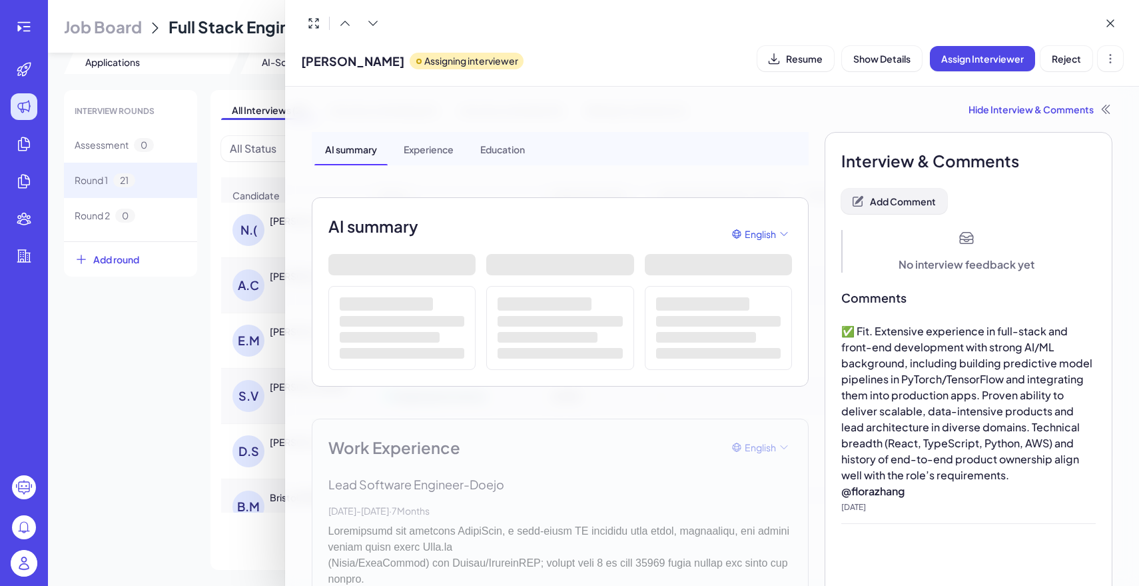
click at [902, 209] on button "Add Comment" at bounding box center [894, 201] width 106 height 25
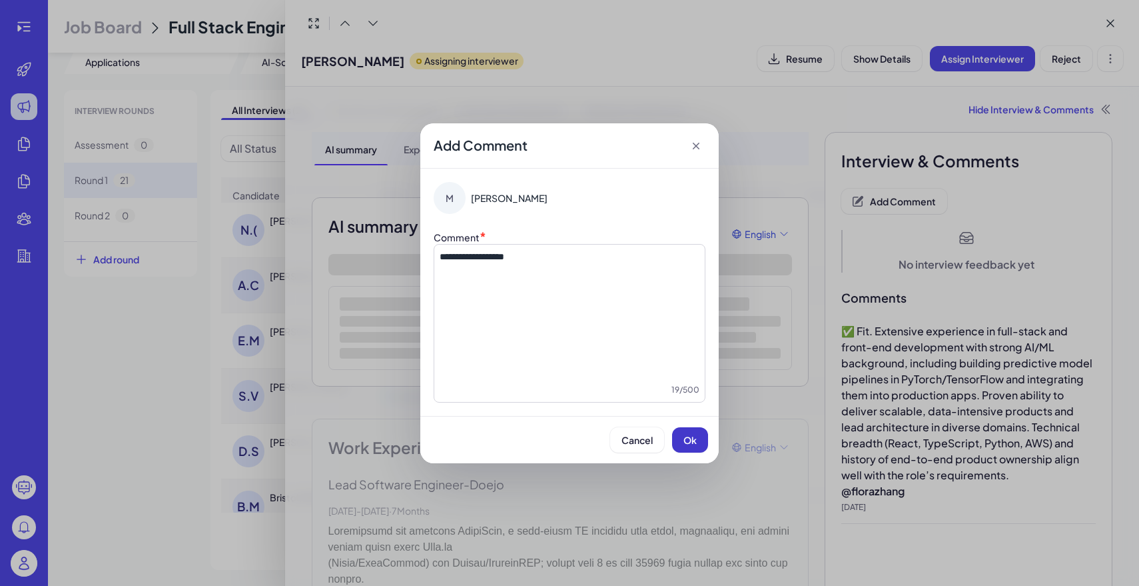
click at [688, 444] on span "Ok" at bounding box center [690, 440] width 13 height 12
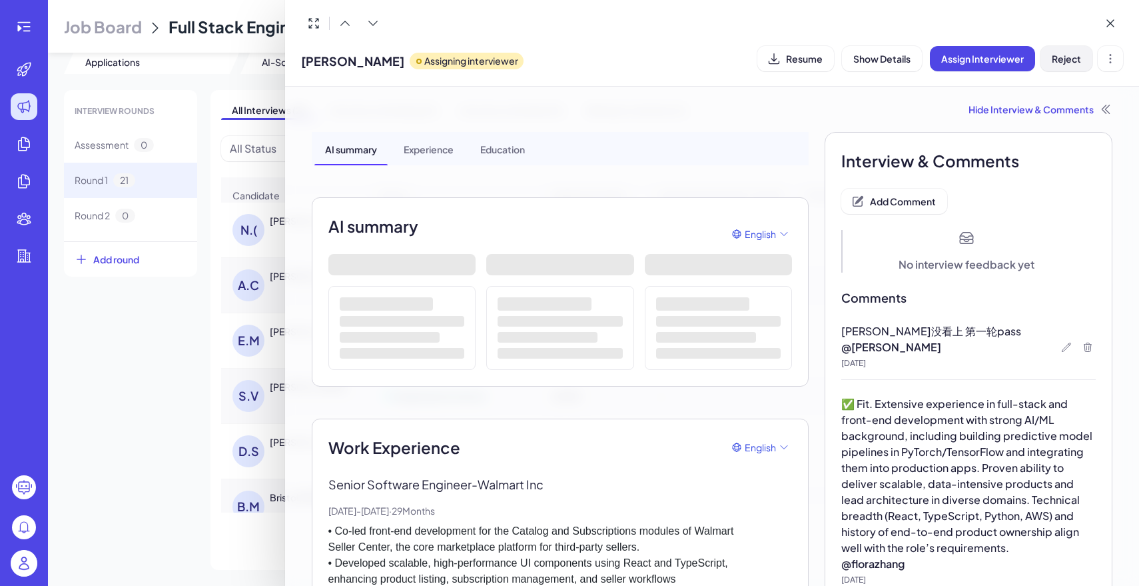
click at [1067, 61] on span "Reject" at bounding box center [1066, 59] width 29 height 12
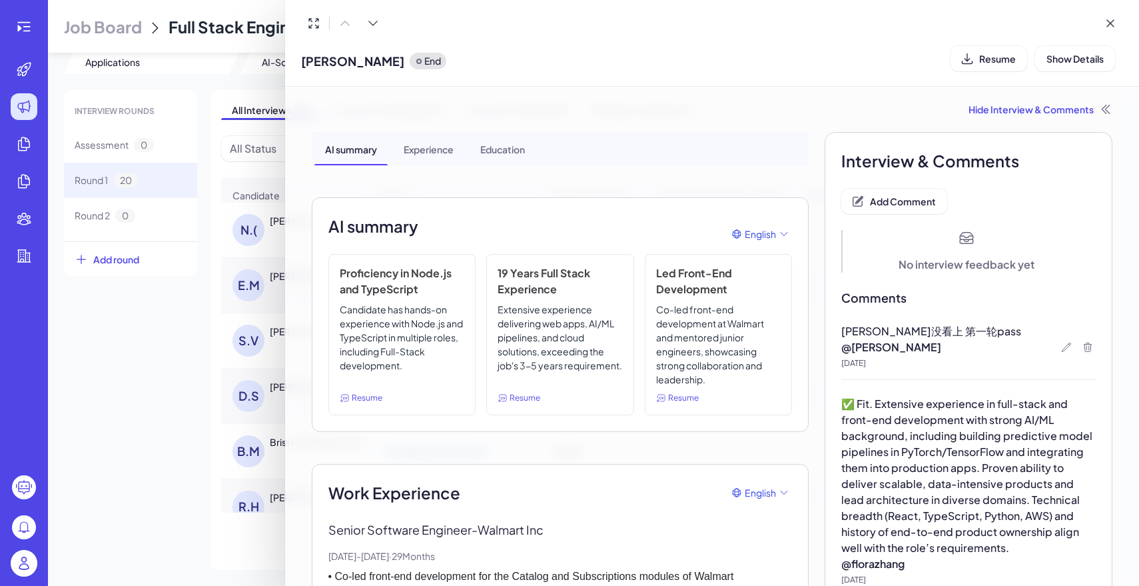
click at [191, 330] on div at bounding box center [569, 293] width 1139 height 586
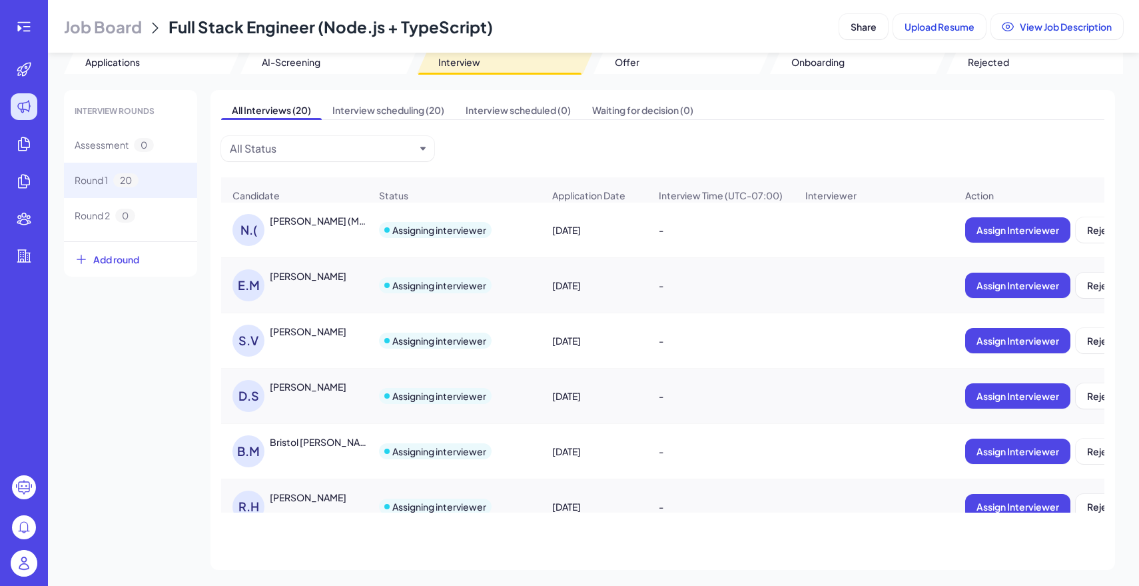
click at [322, 387] on div "DANIEL SEAGREN" at bounding box center [308, 386] width 77 height 13
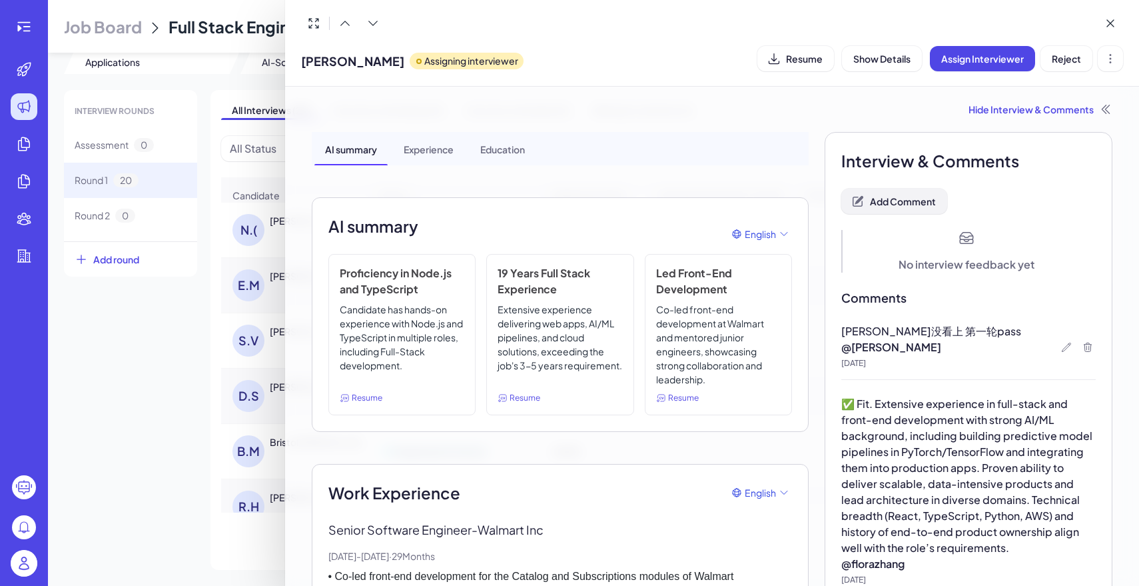
click at [916, 198] on span "Add Comment" at bounding box center [903, 201] width 66 height 12
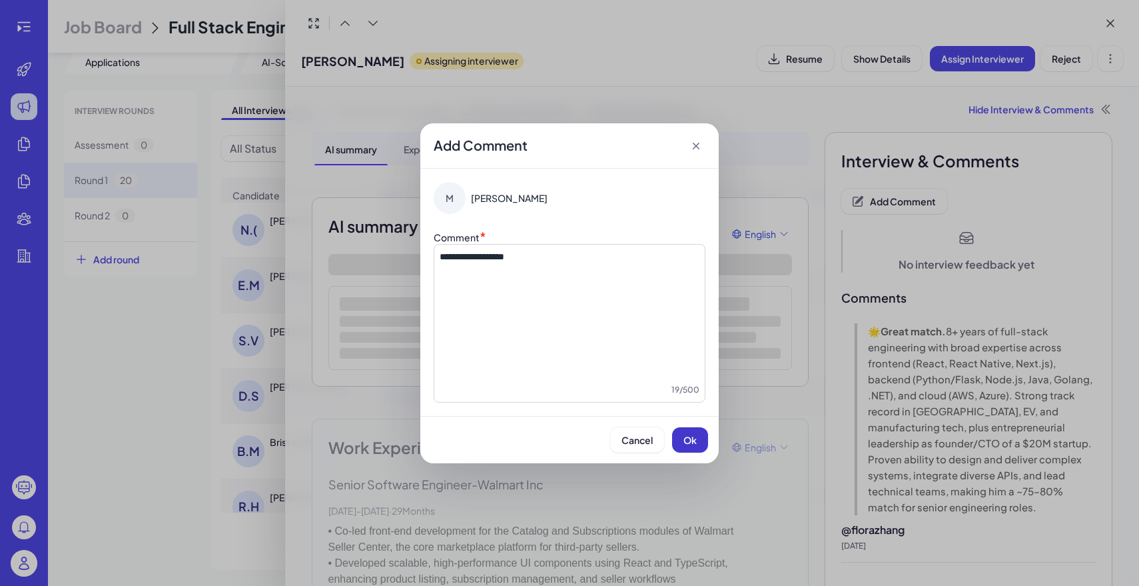
click at [702, 442] on button "Ok" at bounding box center [690, 439] width 36 height 25
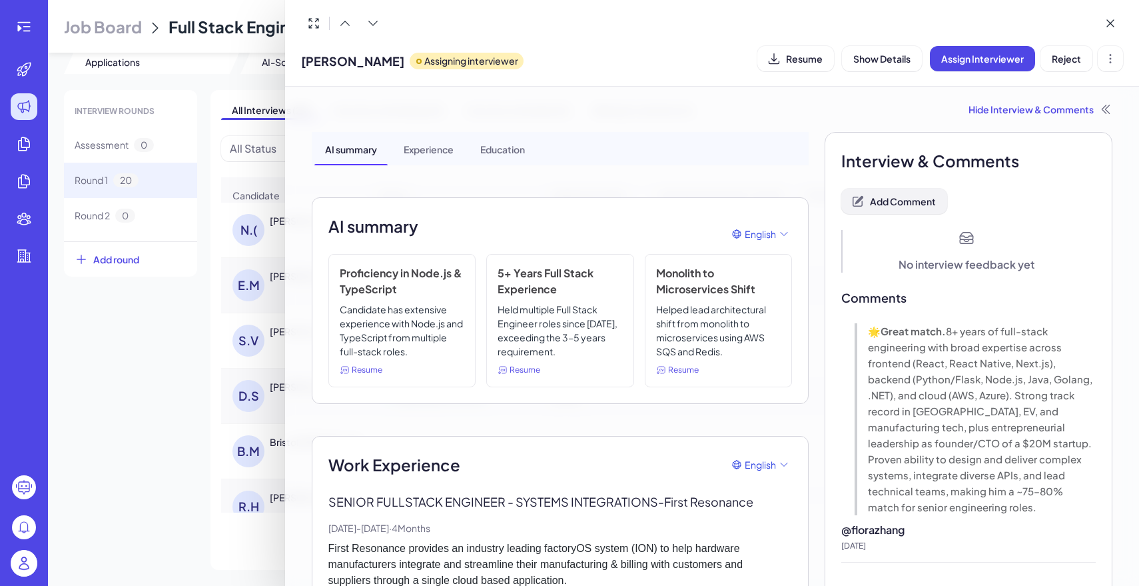
click at [909, 207] on button "Add Comment" at bounding box center [894, 201] width 106 height 25
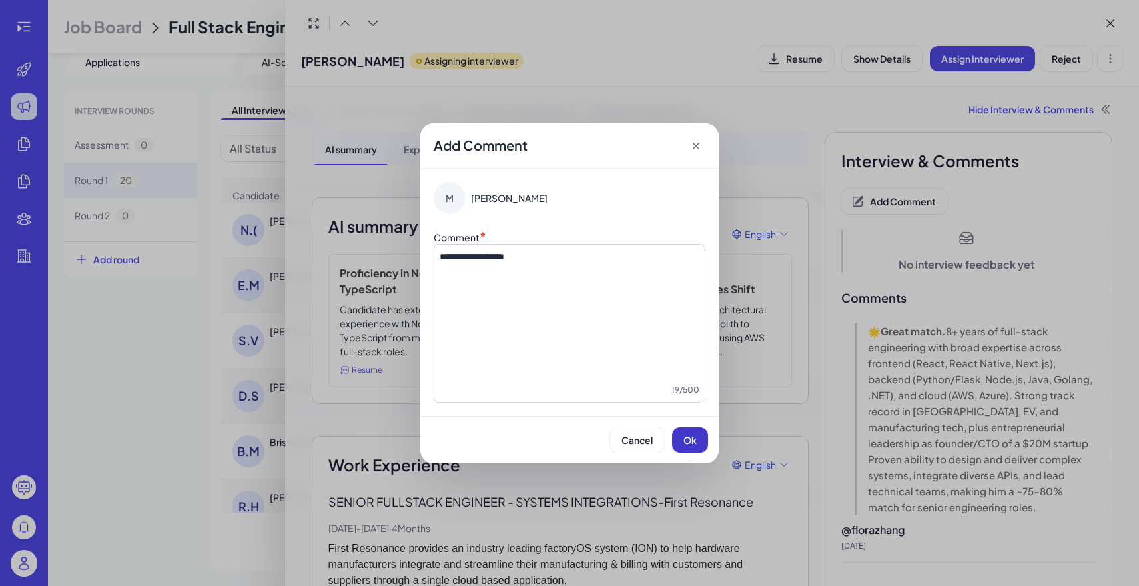
click at [692, 443] on span "Ok" at bounding box center [690, 440] width 13 height 12
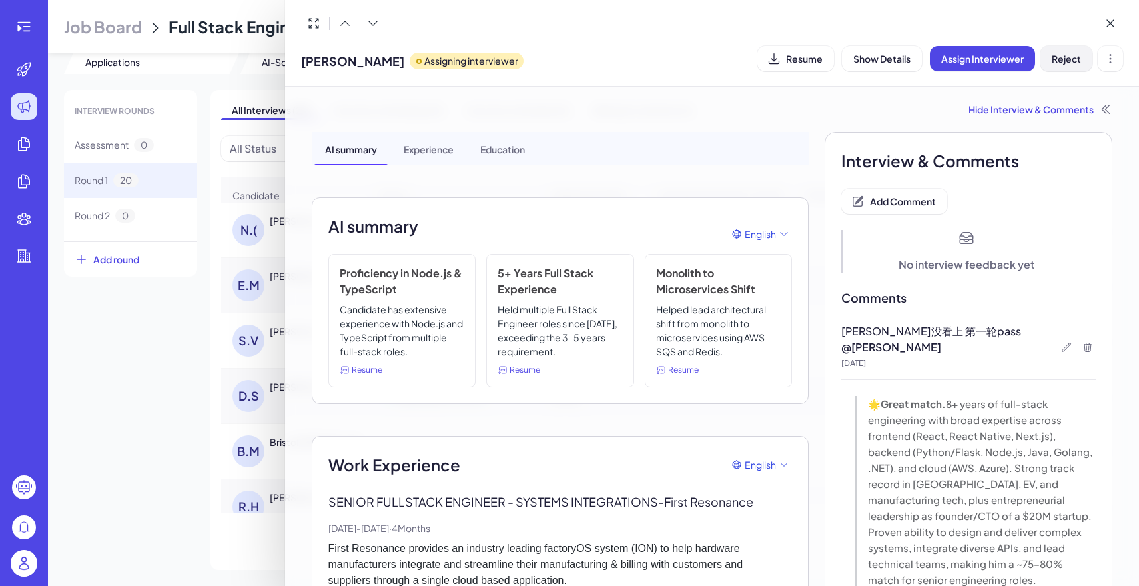
click at [1049, 63] on button "Reject" at bounding box center [1067, 58] width 52 height 25
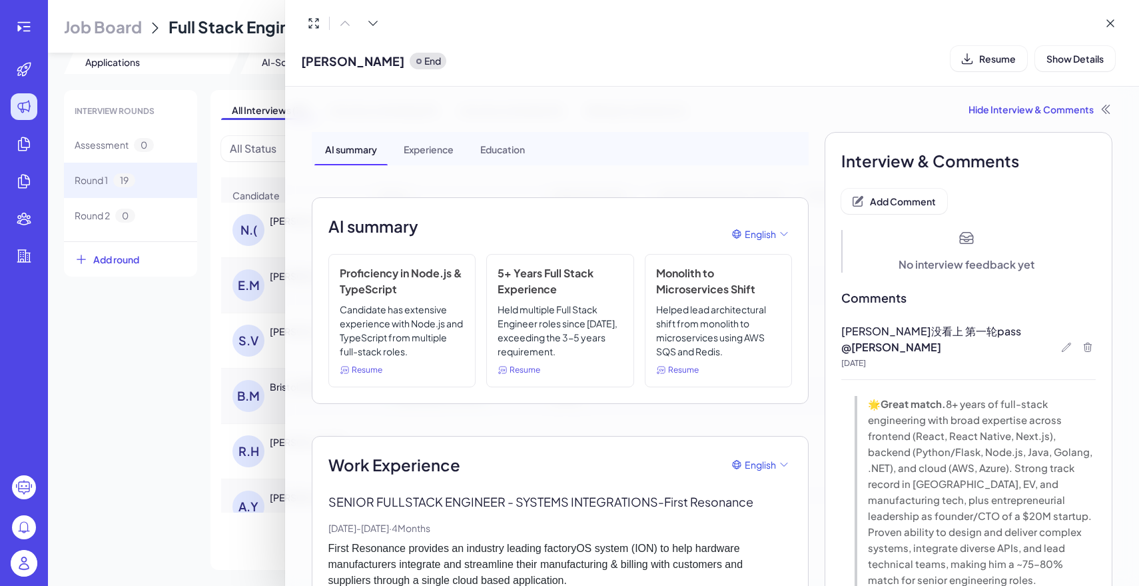
click at [181, 374] on div at bounding box center [569, 293] width 1139 height 586
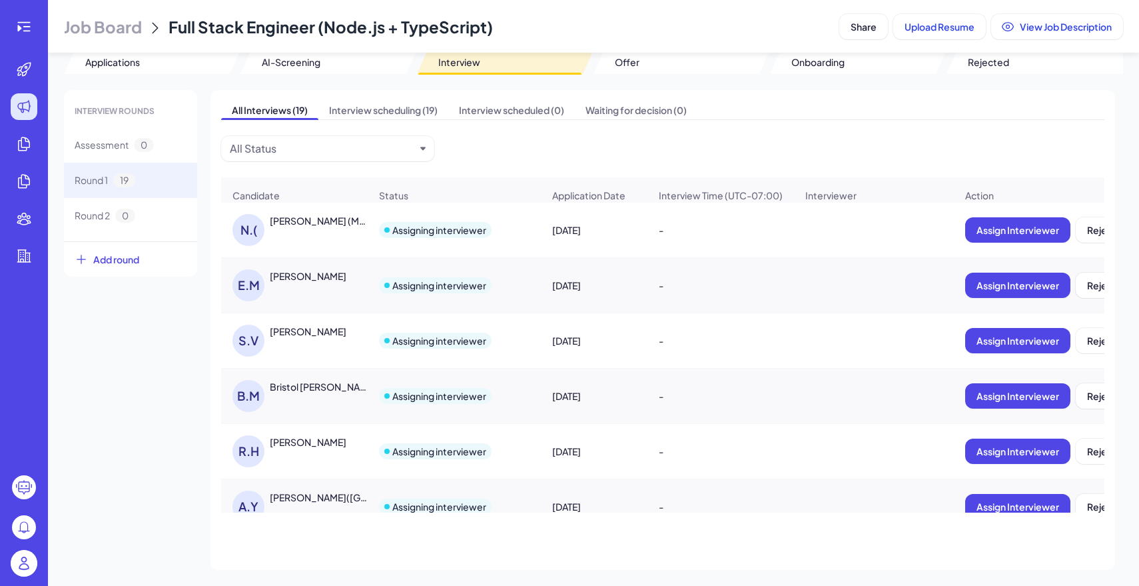
click at [336, 221] on div "Nick (Mykyta) Havrylov" at bounding box center [319, 220] width 99 height 13
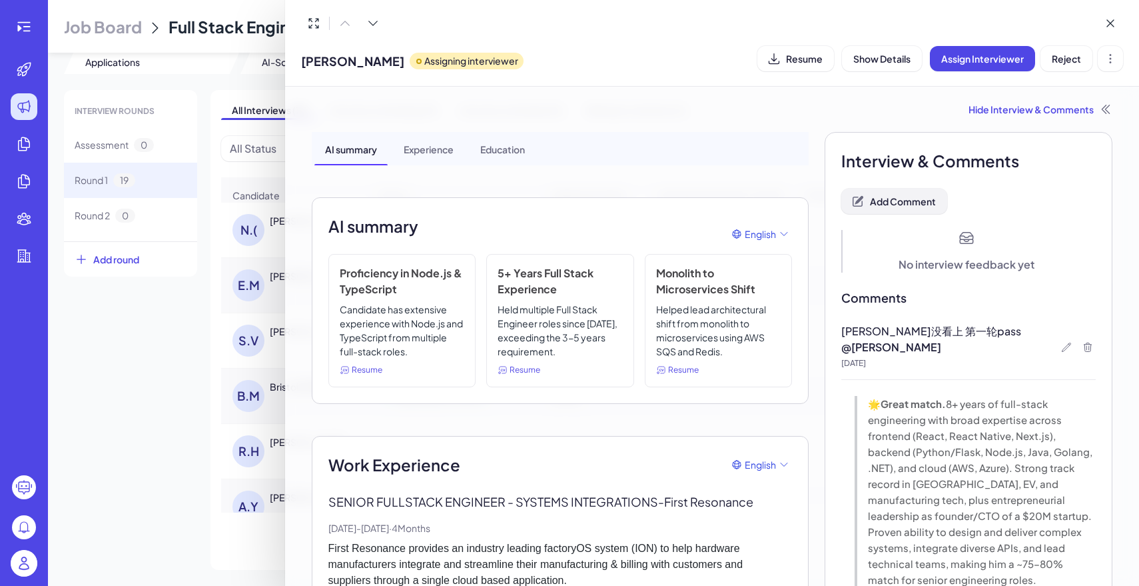
click at [875, 211] on button "Add Comment" at bounding box center [894, 201] width 106 height 25
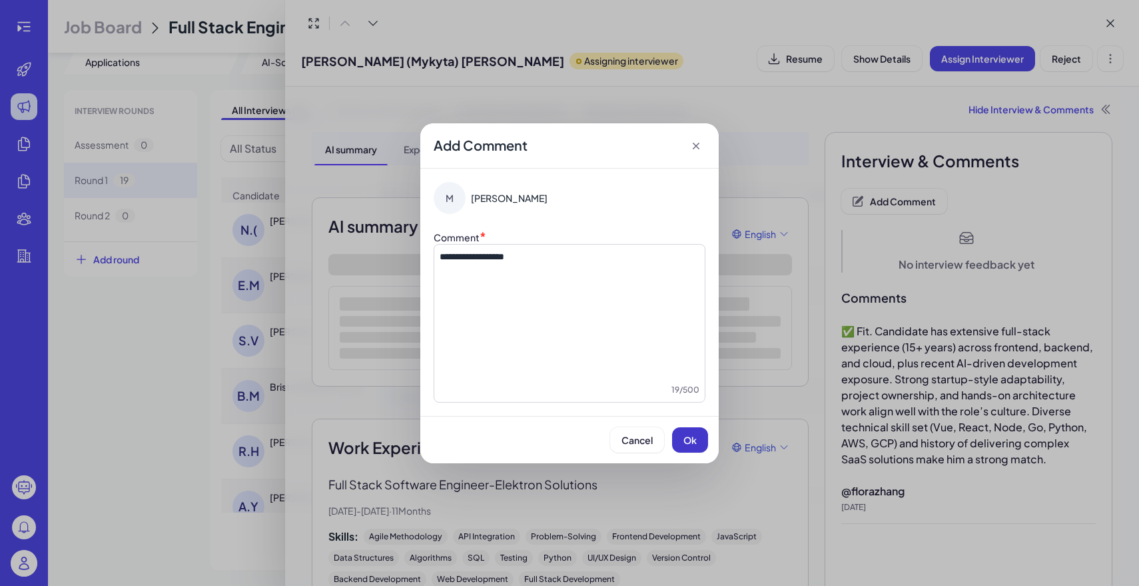
click at [696, 438] on span "Ok" at bounding box center [690, 440] width 13 height 12
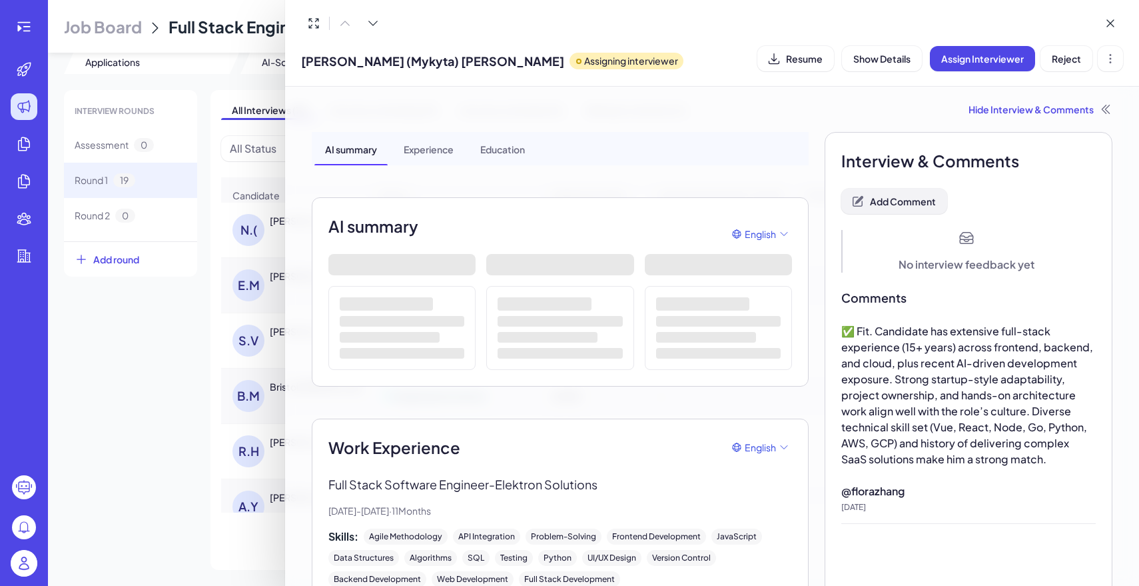
click at [915, 201] on span "Add Comment" at bounding box center [903, 201] width 66 height 12
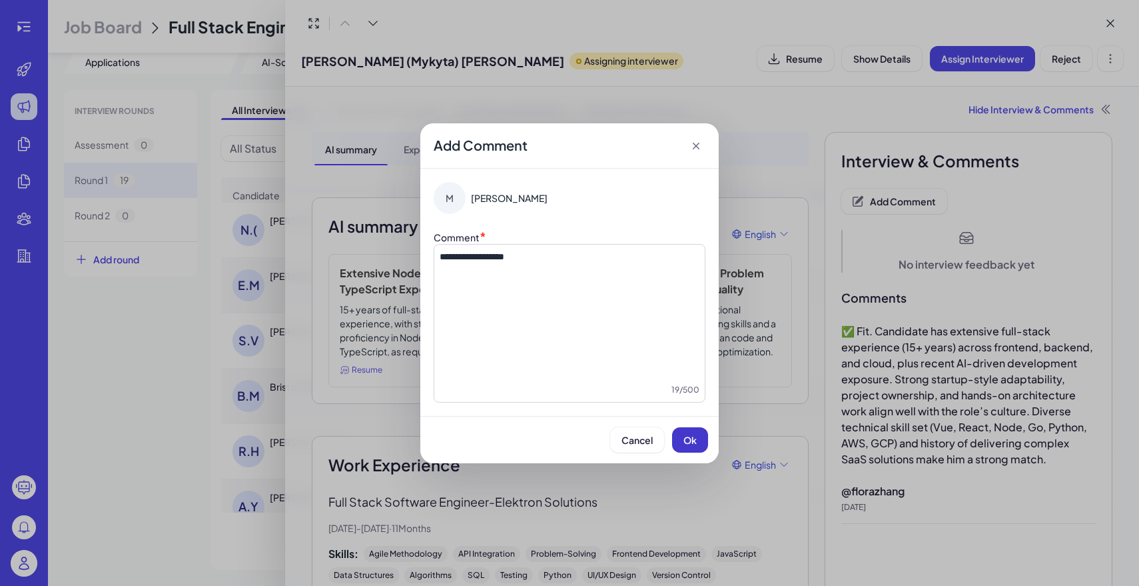
click at [698, 438] on button "Ok" at bounding box center [690, 439] width 36 height 25
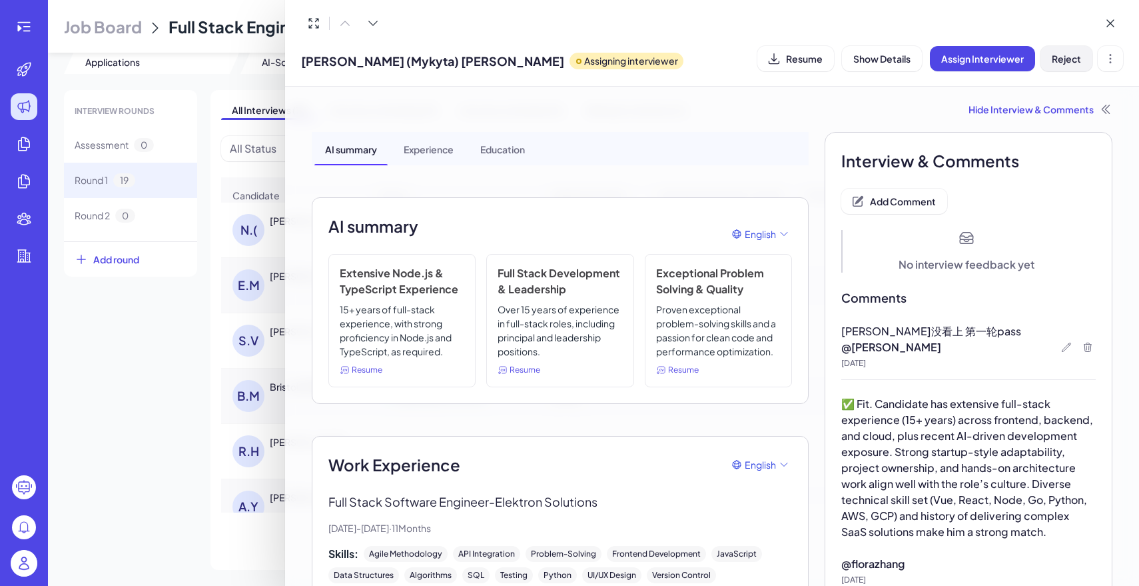
click at [1082, 64] on button "Reject" at bounding box center [1067, 58] width 52 height 25
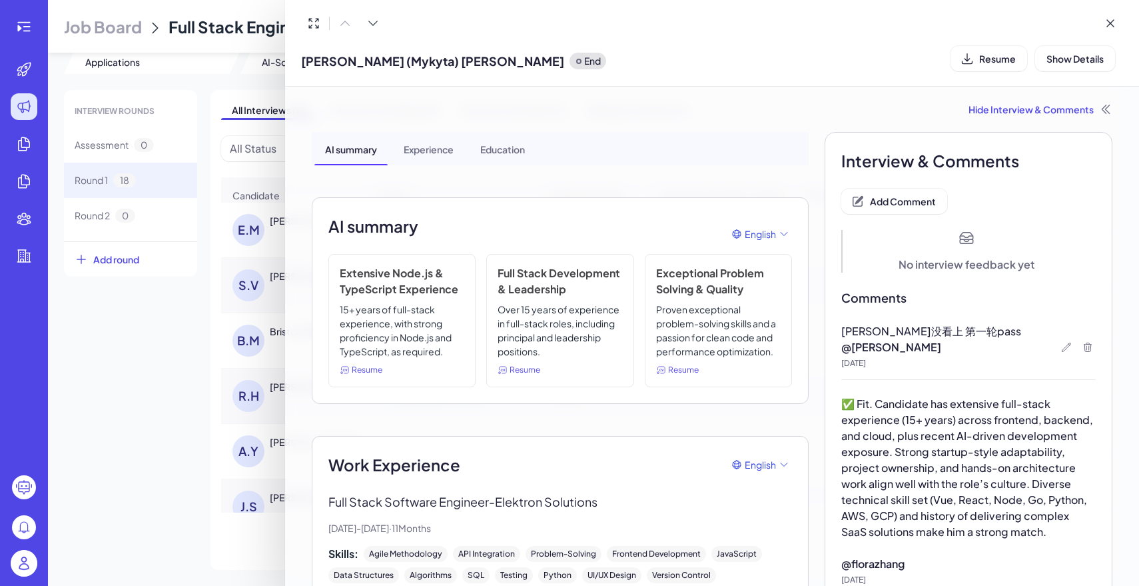
click at [125, 408] on div at bounding box center [569, 293] width 1139 height 586
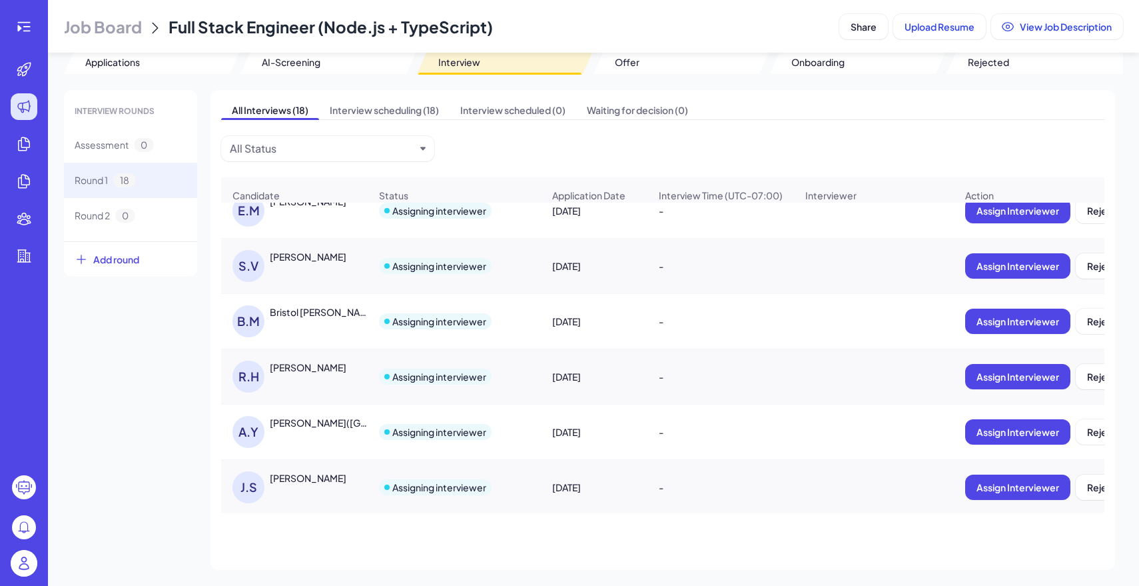
scroll to position [25, 0]
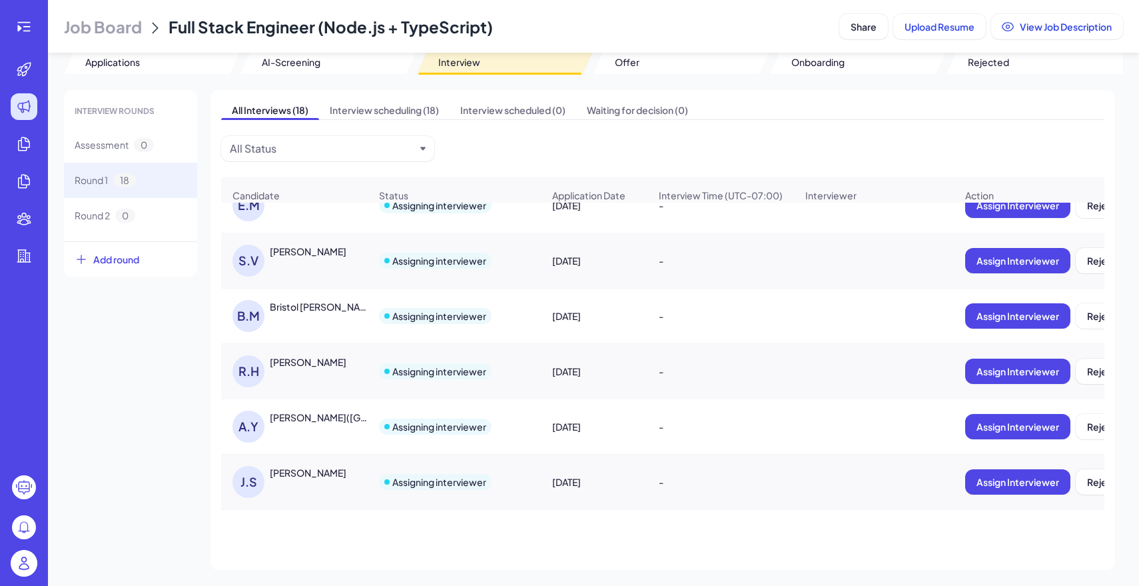
click at [316, 364] on div "Rasmus Henriksen" at bounding box center [308, 361] width 77 height 13
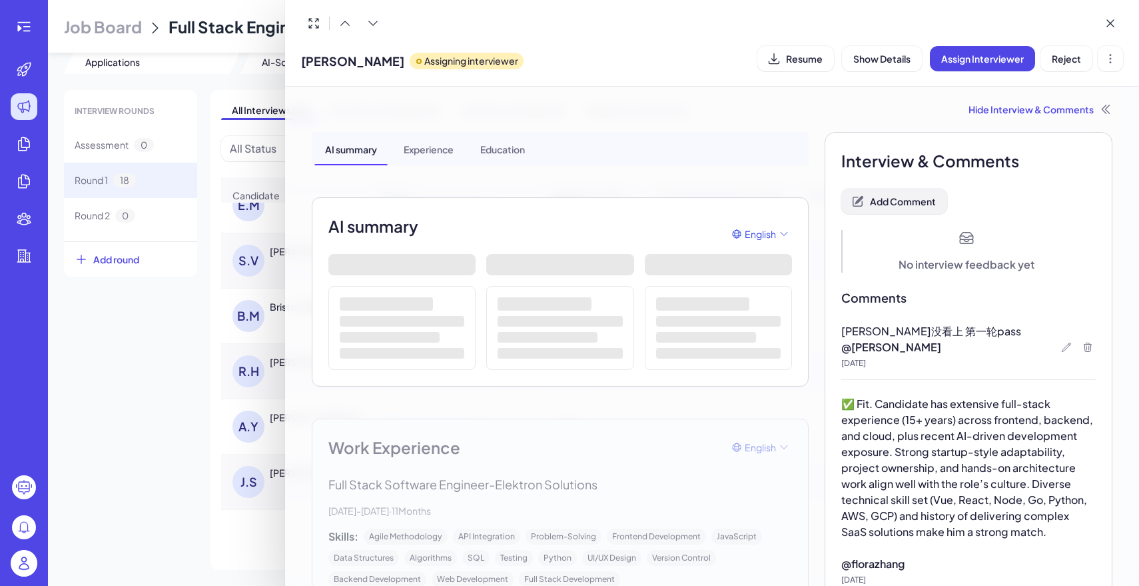
click at [928, 208] on button "Add Comment" at bounding box center [894, 201] width 106 height 25
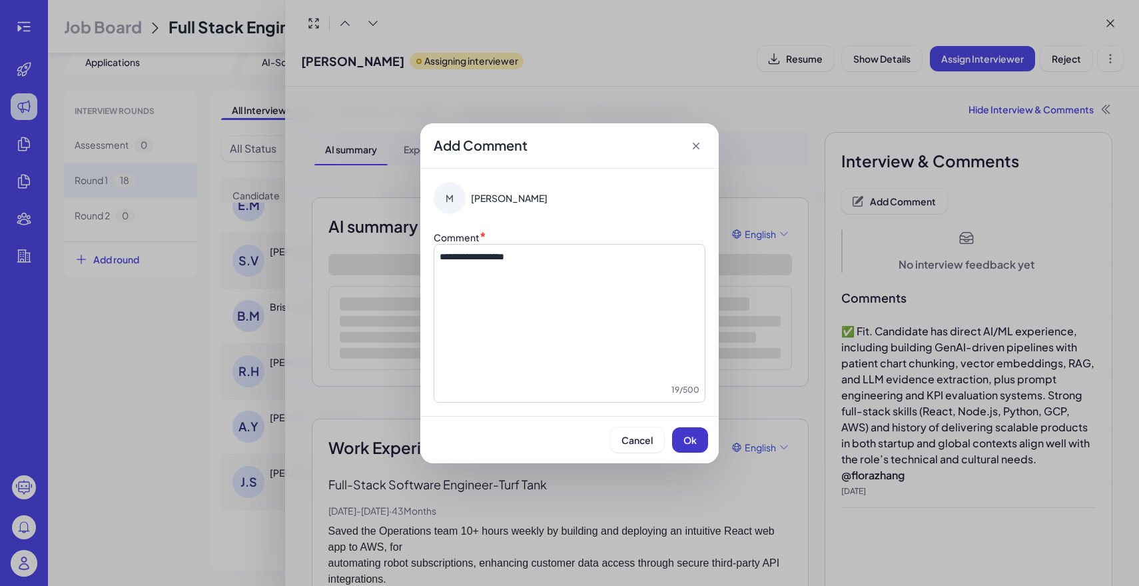
click at [696, 437] on span "Ok" at bounding box center [690, 440] width 13 height 12
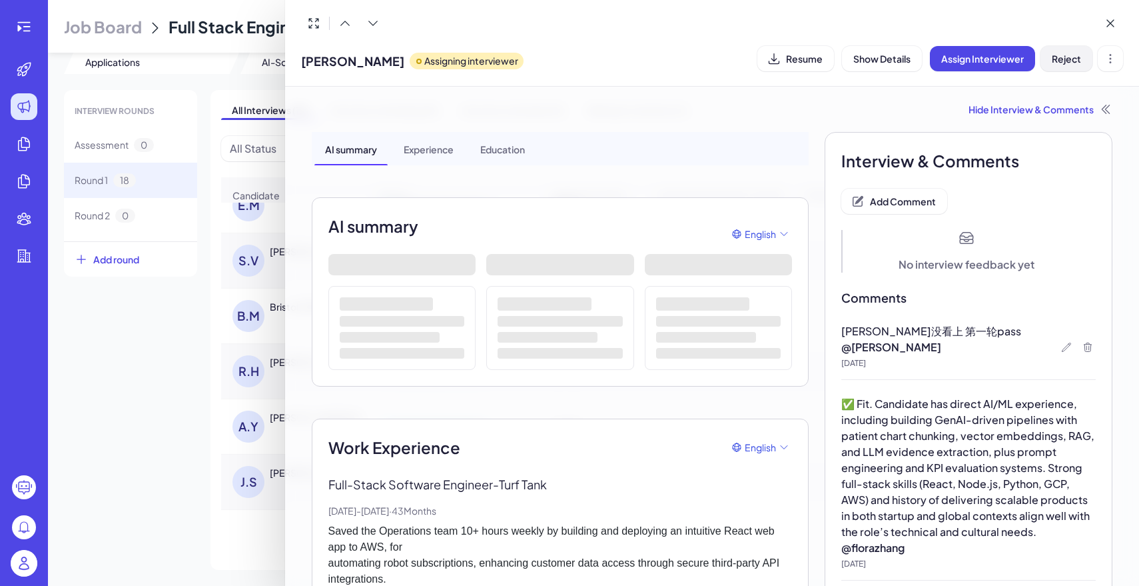
click at [1069, 63] on span "Reject" at bounding box center [1066, 59] width 29 height 12
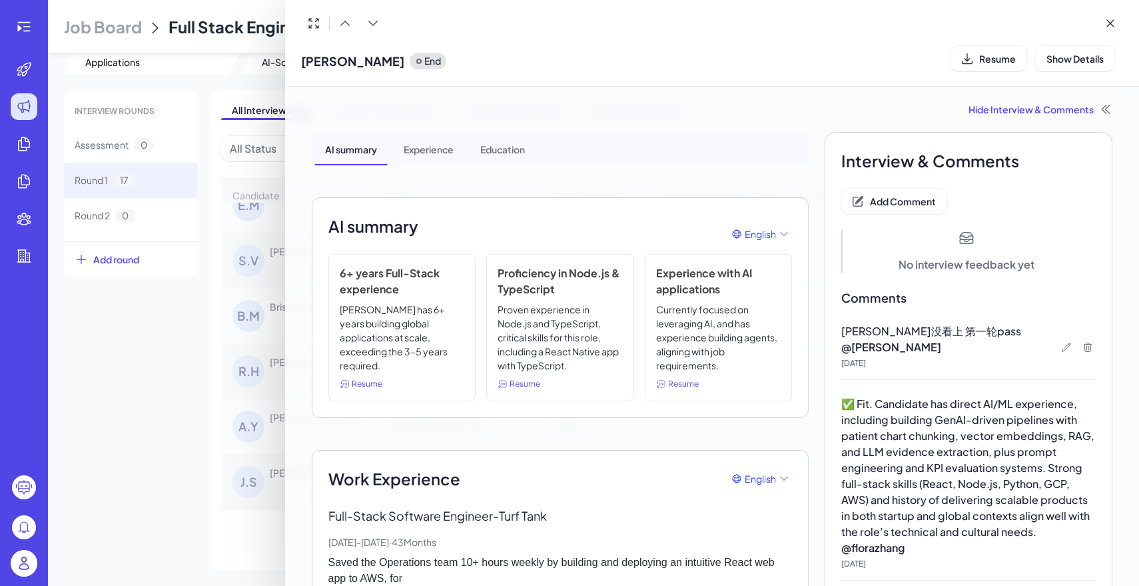
click at [217, 348] on div at bounding box center [569, 293] width 1139 height 586
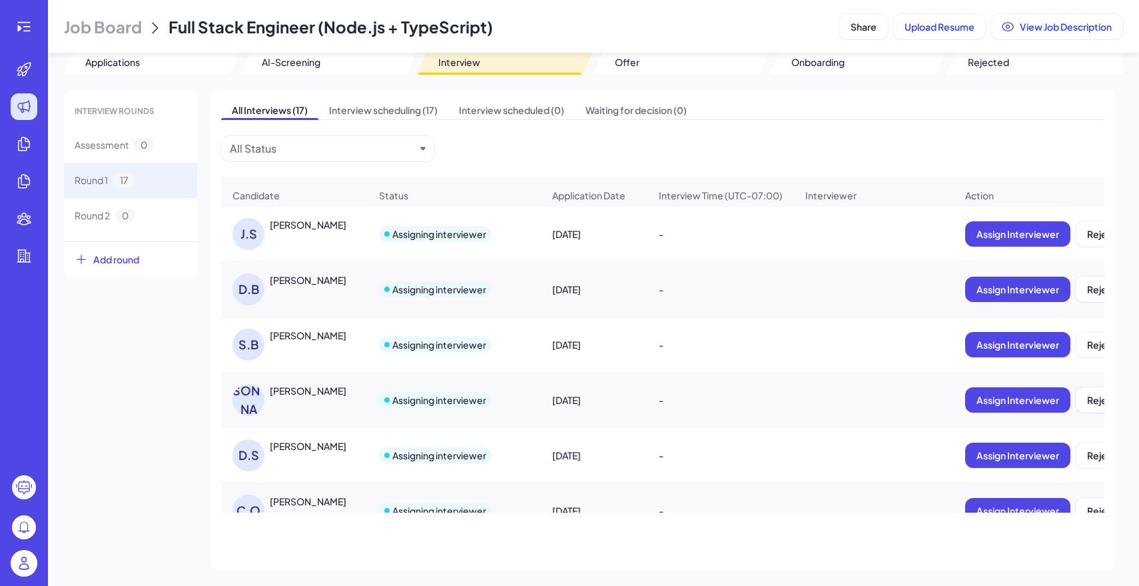
scroll to position [223, 0]
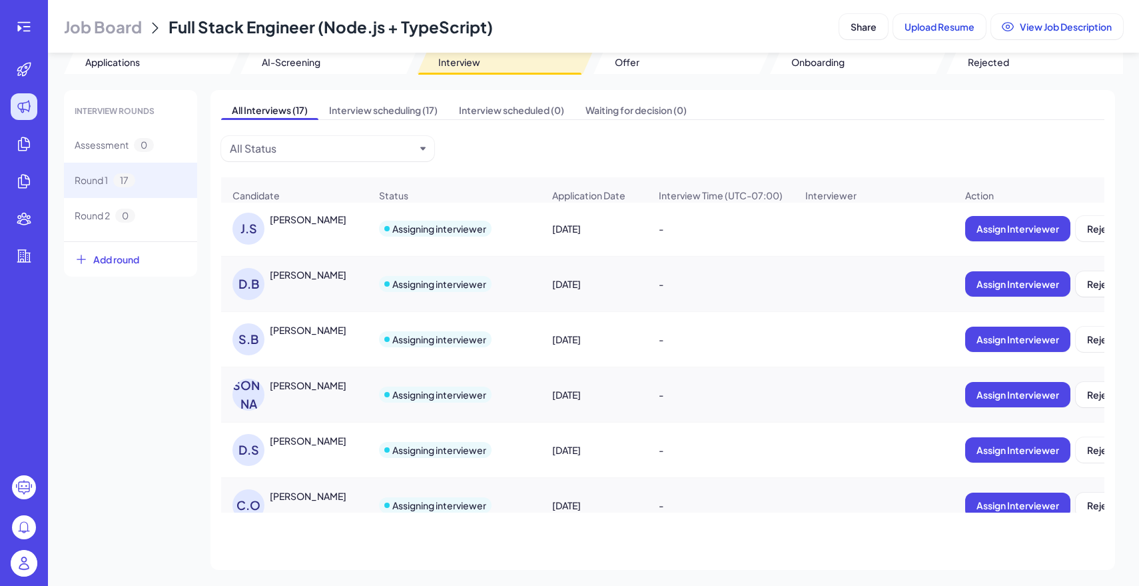
click at [318, 332] on div "Sagar Bhatt" at bounding box center [308, 329] width 77 height 13
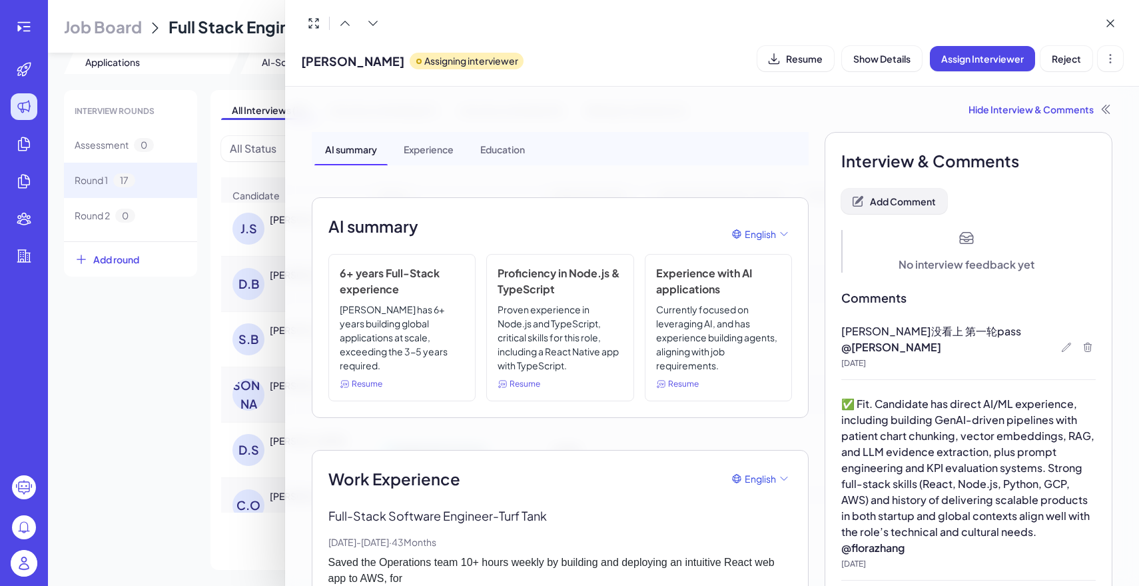
click at [887, 205] on span "Add Comment" at bounding box center [903, 201] width 66 height 12
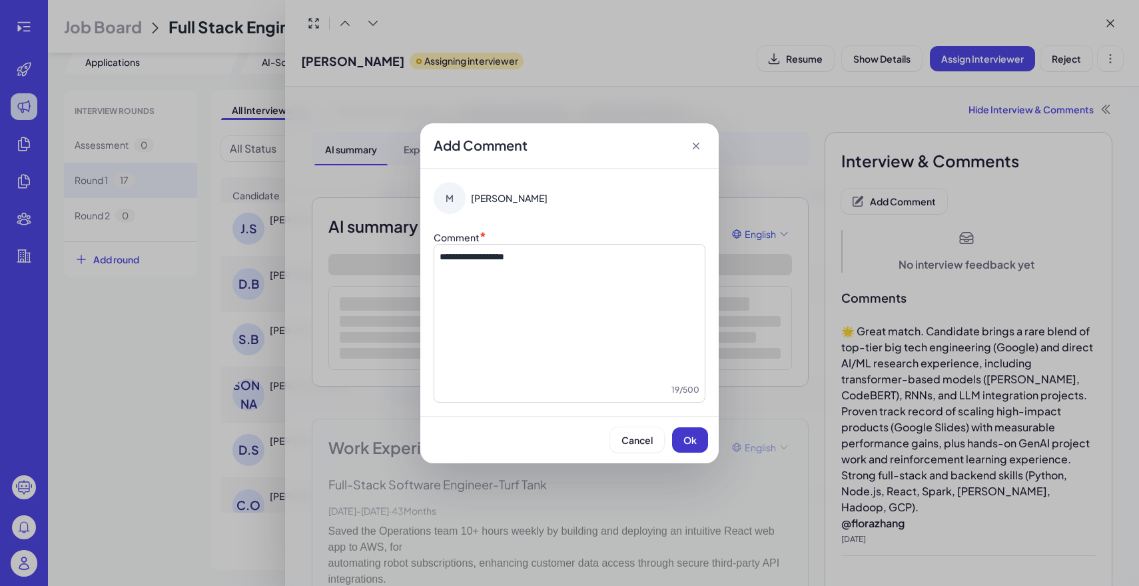
click at [702, 437] on button "Ok" at bounding box center [690, 439] width 36 height 25
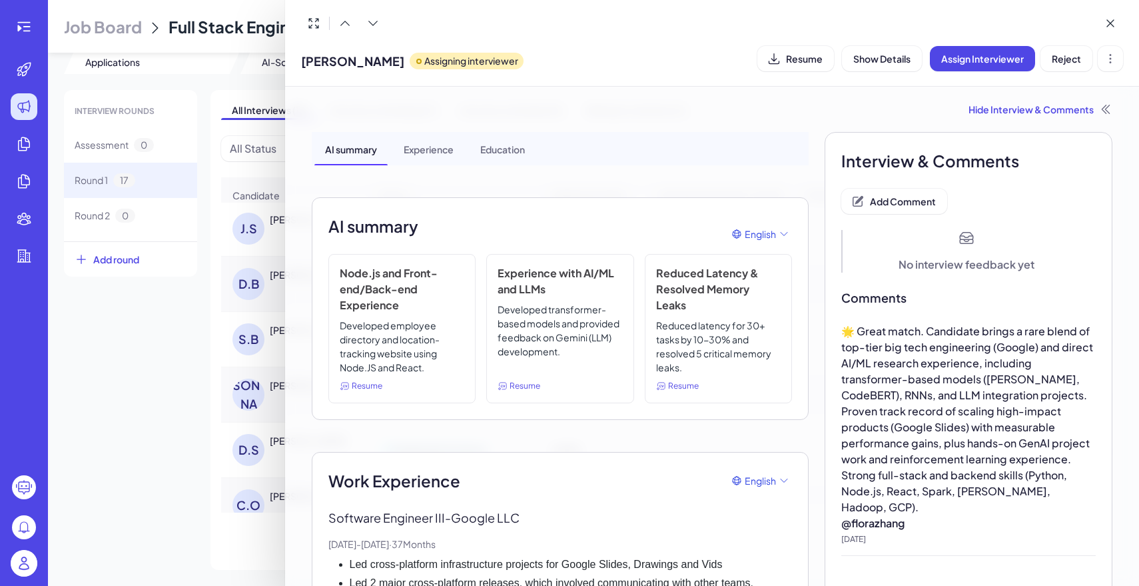
click at [922, 204] on span "Add Comment" at bounding box center [903, 201] width 66 height 12
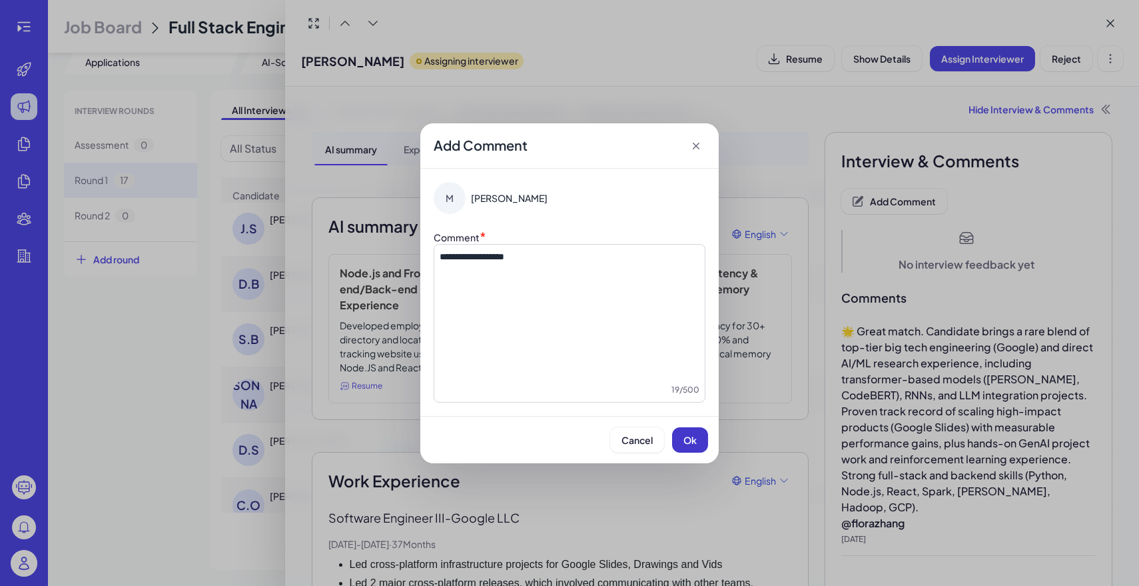
click at [686, 433] on button "Ok" at bounding box center [690, 439] width 36 height 25
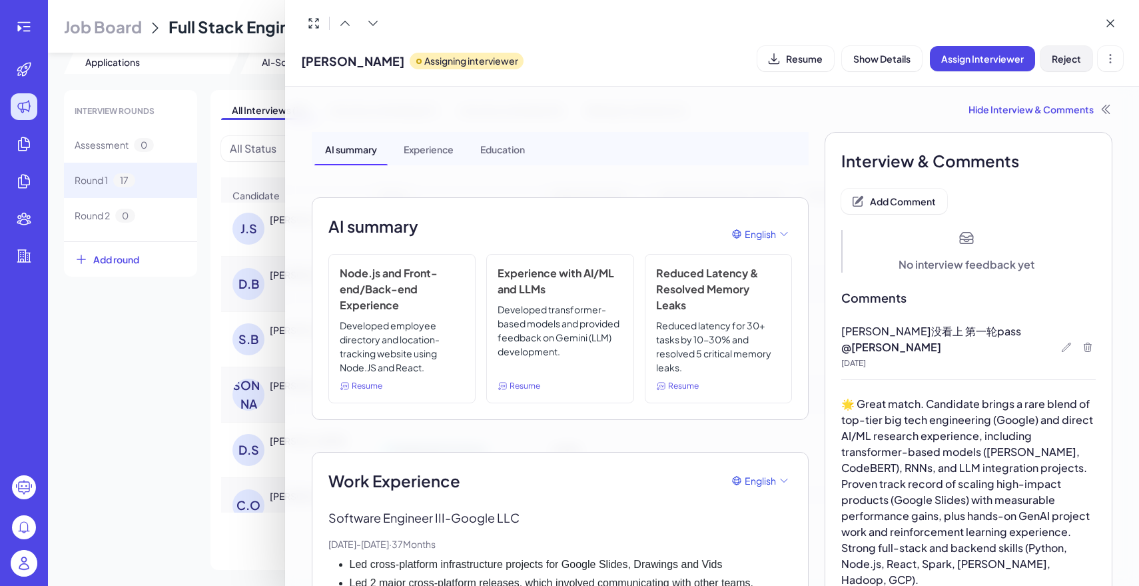
click at [1052, 57] on span "Reject" at bounding box center [1066, 59] width 29 height 12
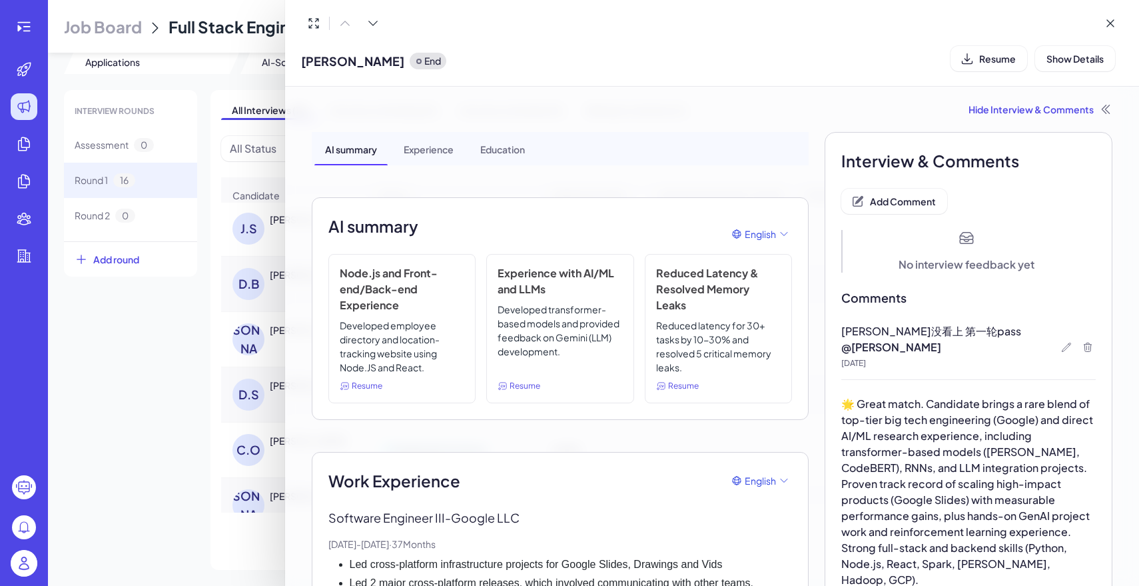
click at [135, 338] on div at bounding box center [569, 293] width 1139 height 586
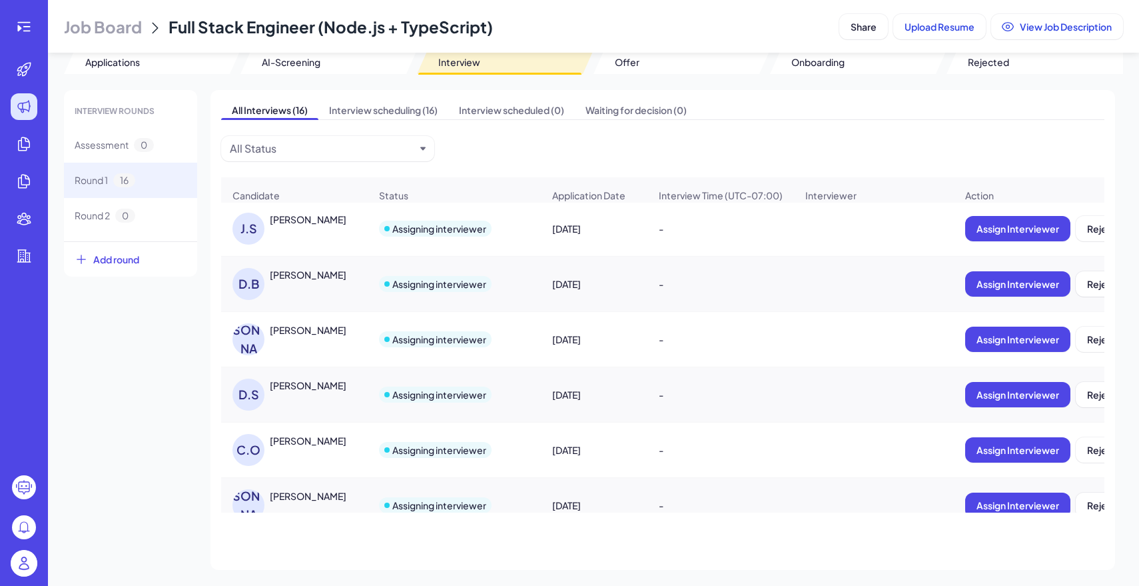
click at [292, 227] on div "J.S JOHN SCH" at bounding box center [301, 229] width 137 height 32
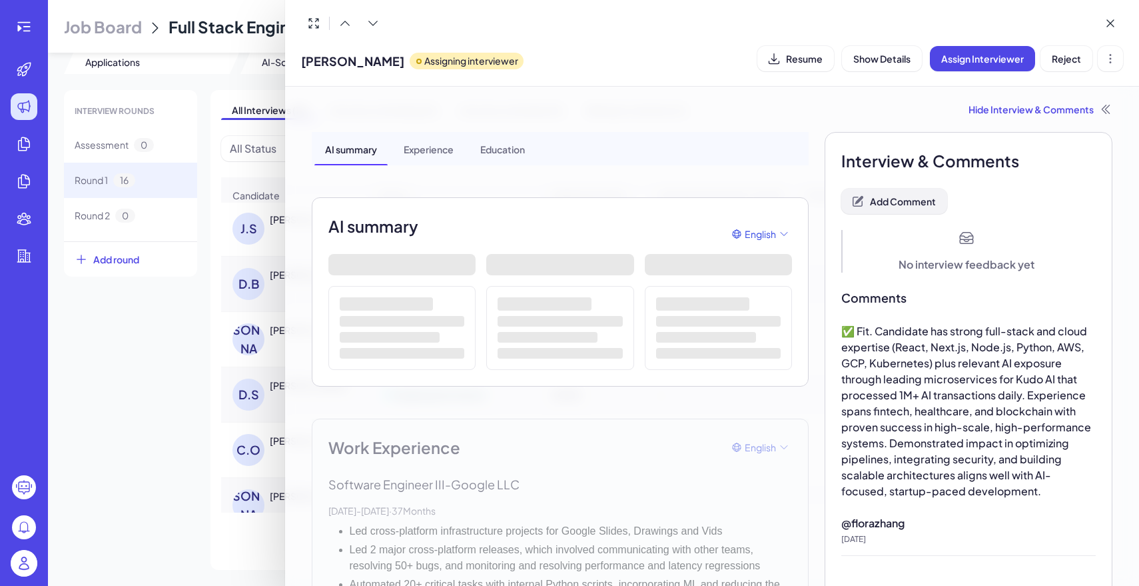
click at [923, 201] on span "Add Comment" at bounding box center [903, 201] width 66 height 12
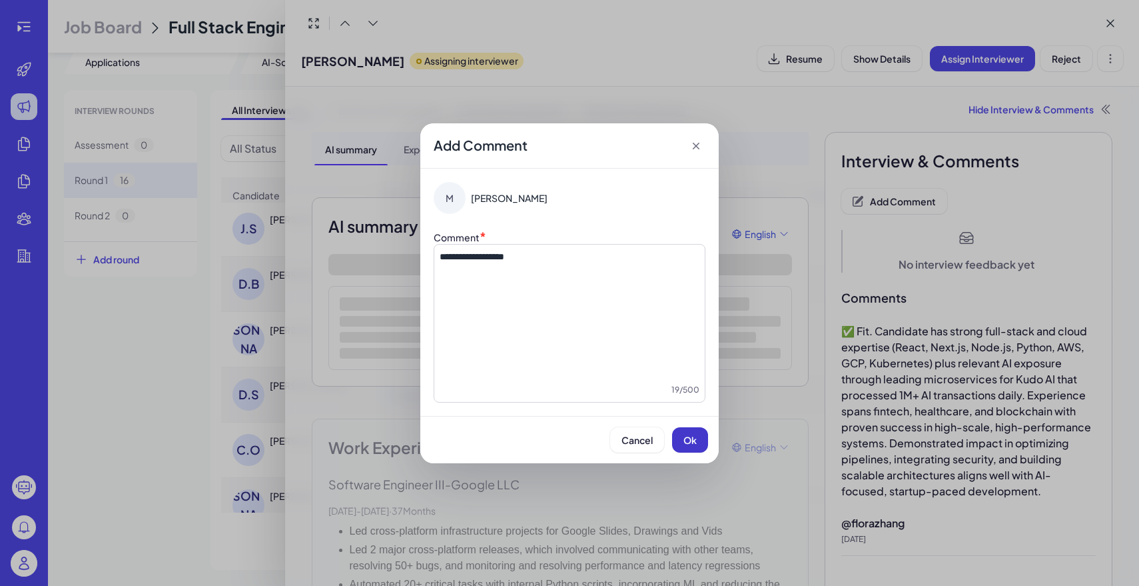
click at [691, 434] on span "Ok" at bounding box center [690, 440] width 13 height 12
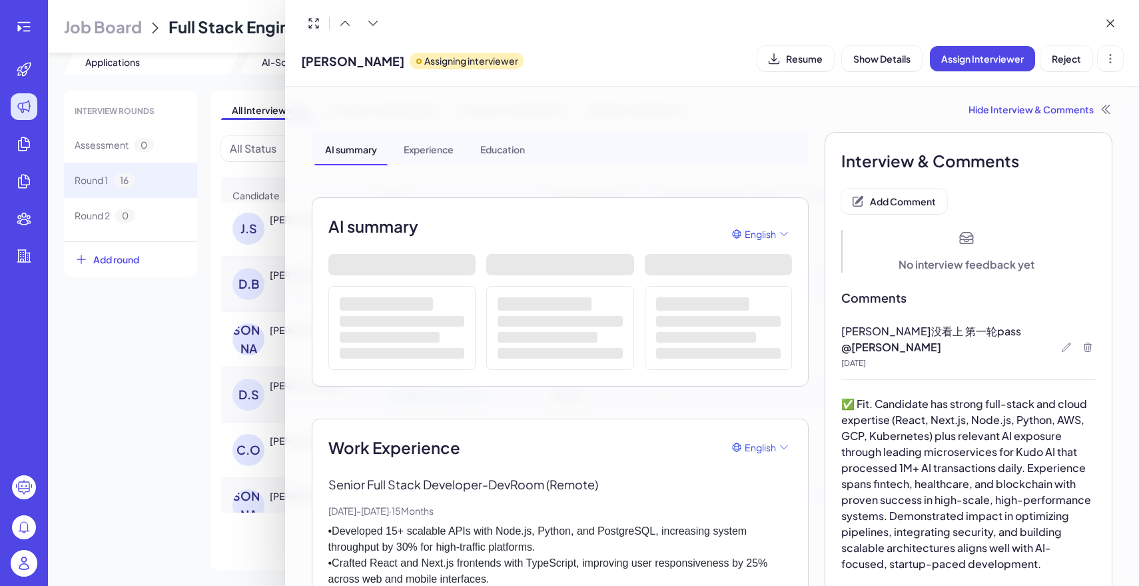
scroll to position [310, 0]
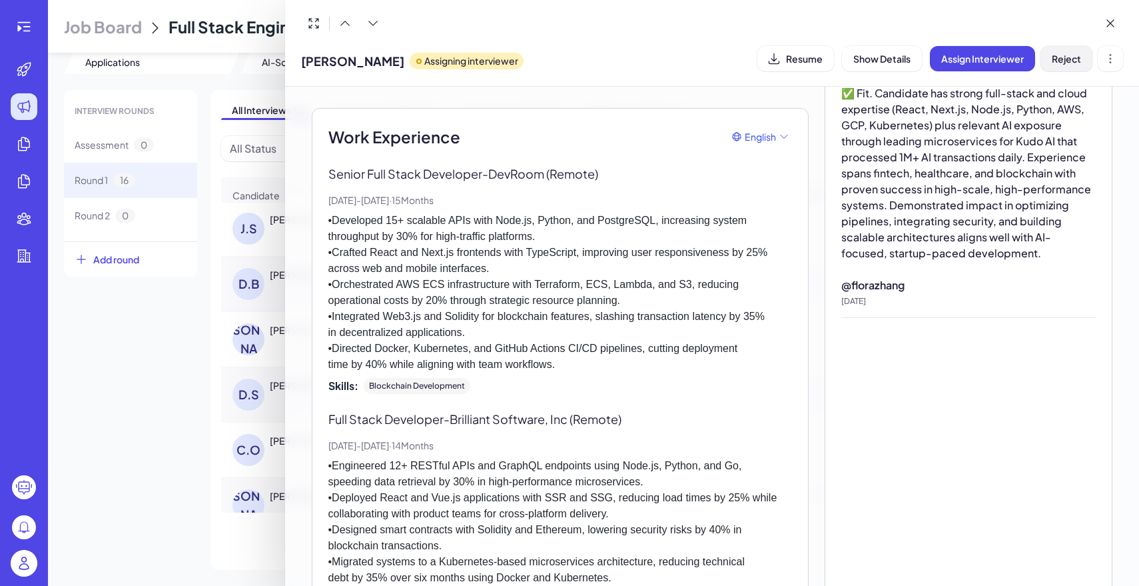
click at [1061, 57] on span "Reject" at bounding box center [1066, 59] width 29 height 12
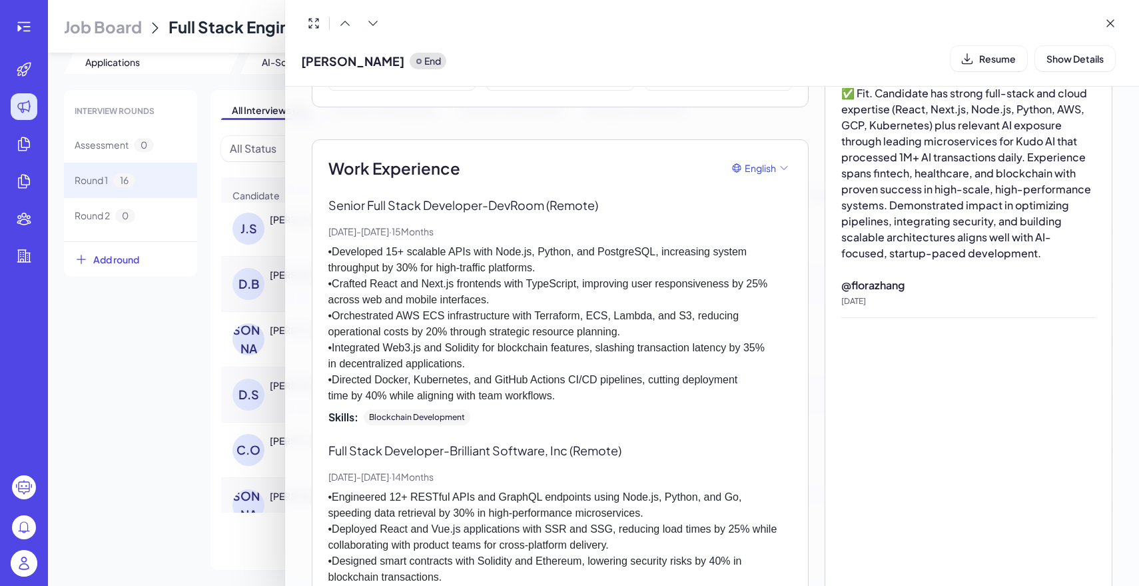
scroll to position [342, 0]
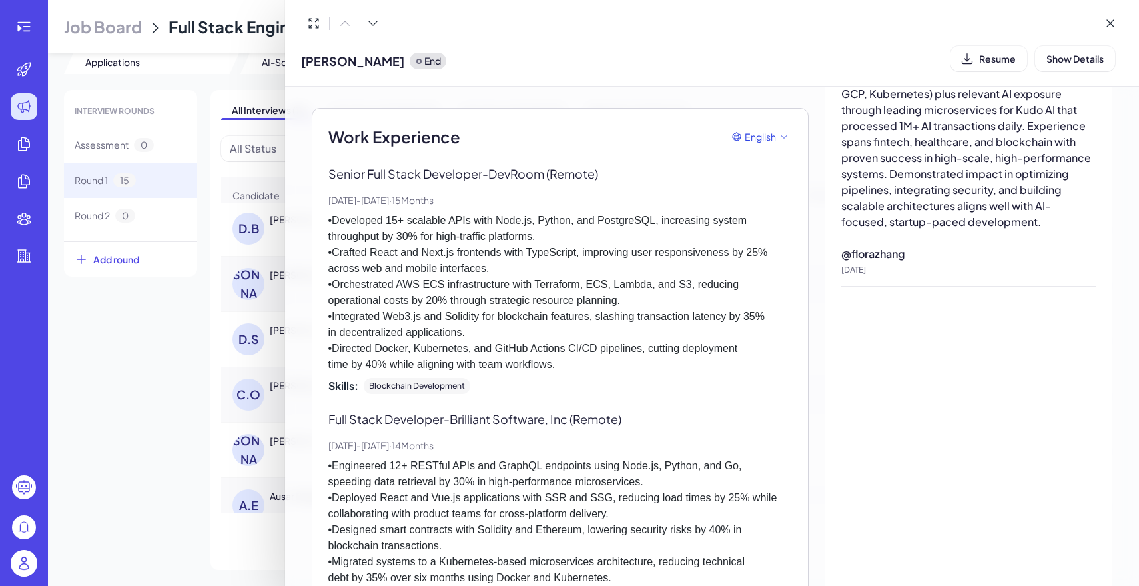
click at [174, 269] on div at bounding box center [569, 293] width 1139 height 586
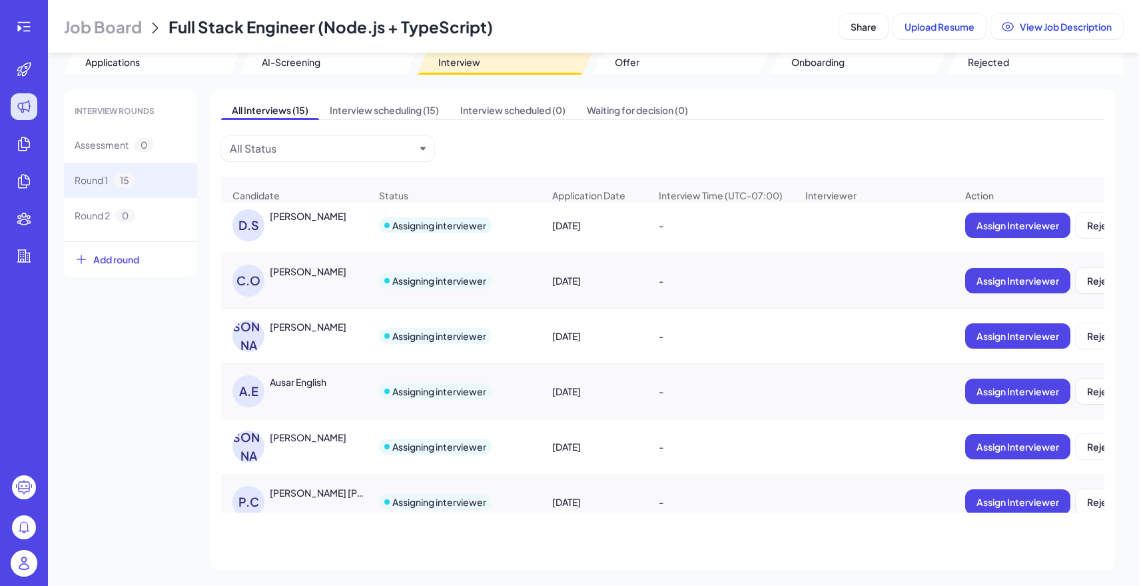
scroll to position [338, 0]
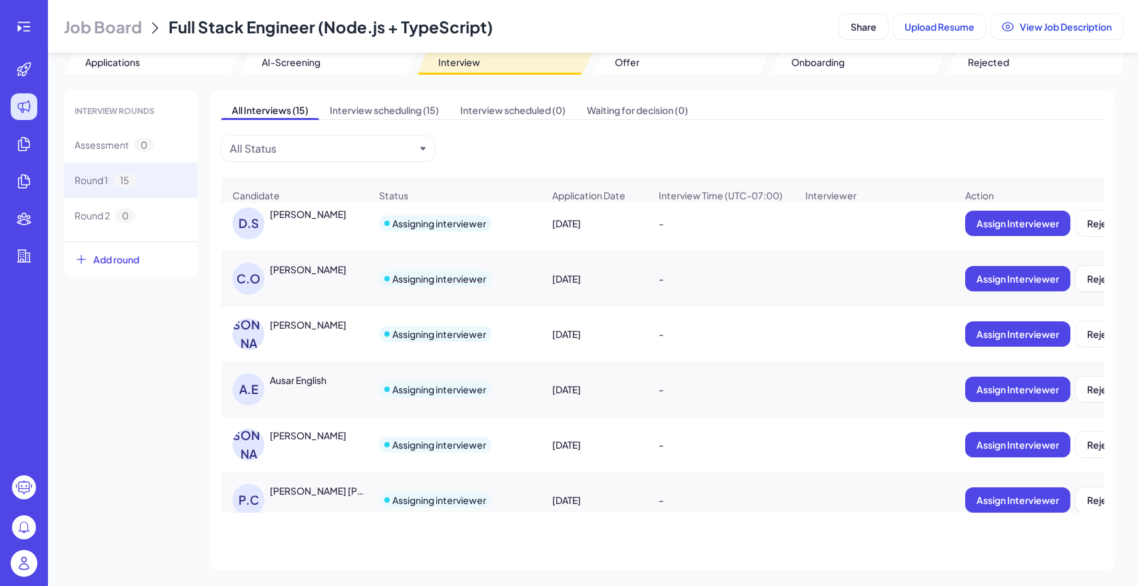
click at [302, 338] on div "J.A JULIO A. BARRIOS" at bounding box center [301, 334] width 137 height 32
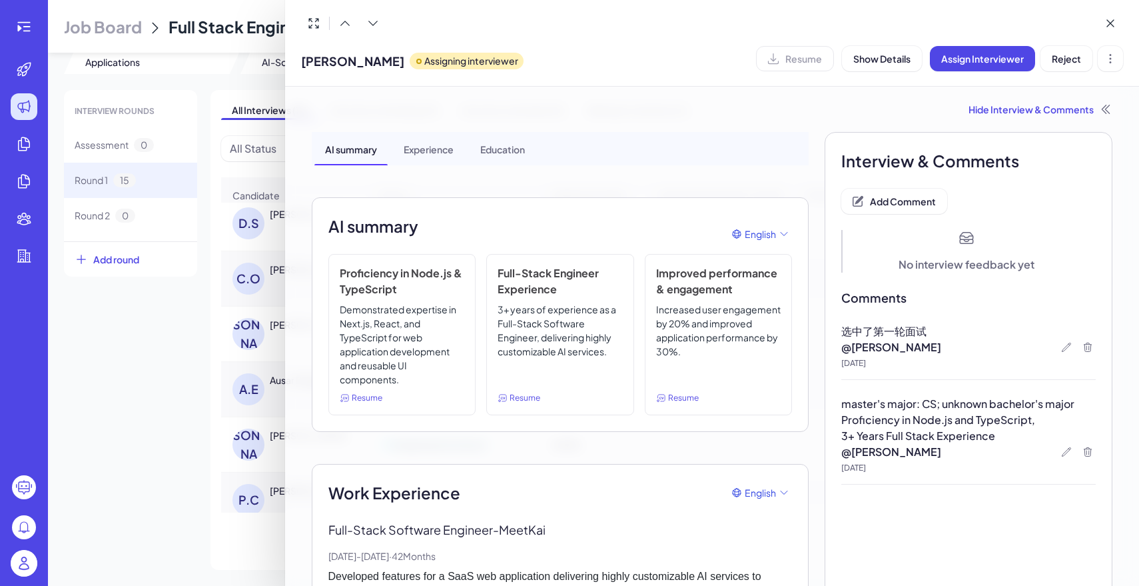
click at [209, 410] on div at bounding box center [569, 293] width 1139 height 586
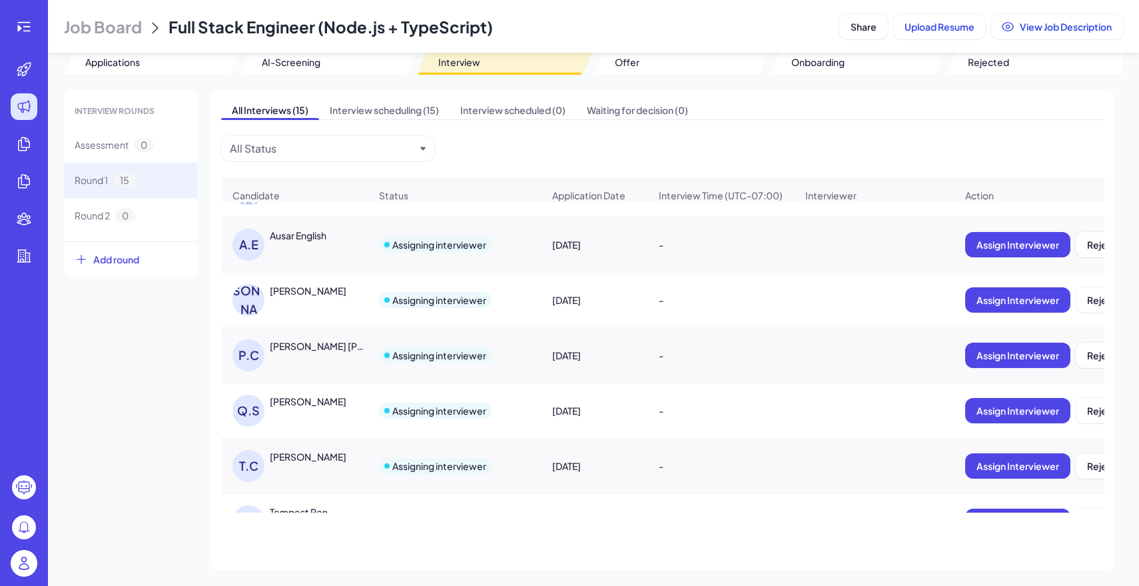
scroll to position [520, 0]
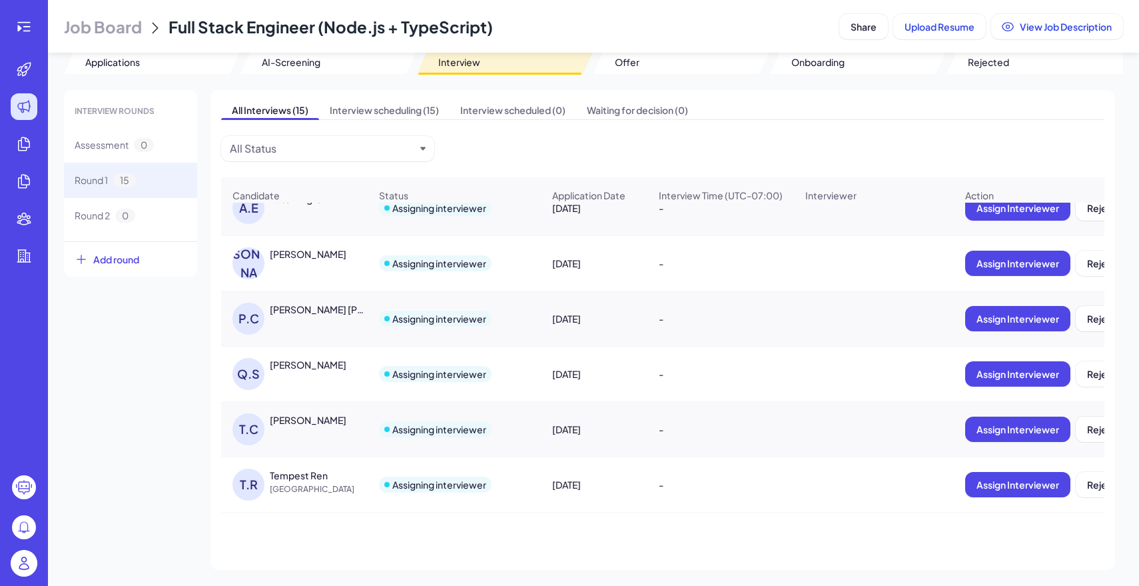
click at [330, 372] on div "Q.S Quantong Shen" at bounding box center [301, 374] width 137 height 32
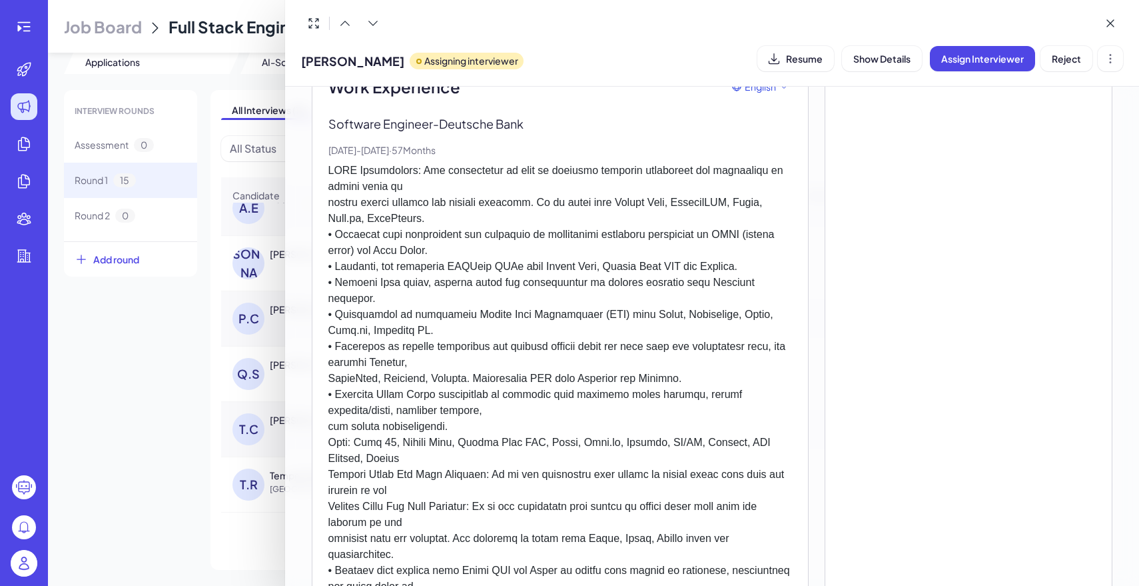
scroll to position [103, 0]
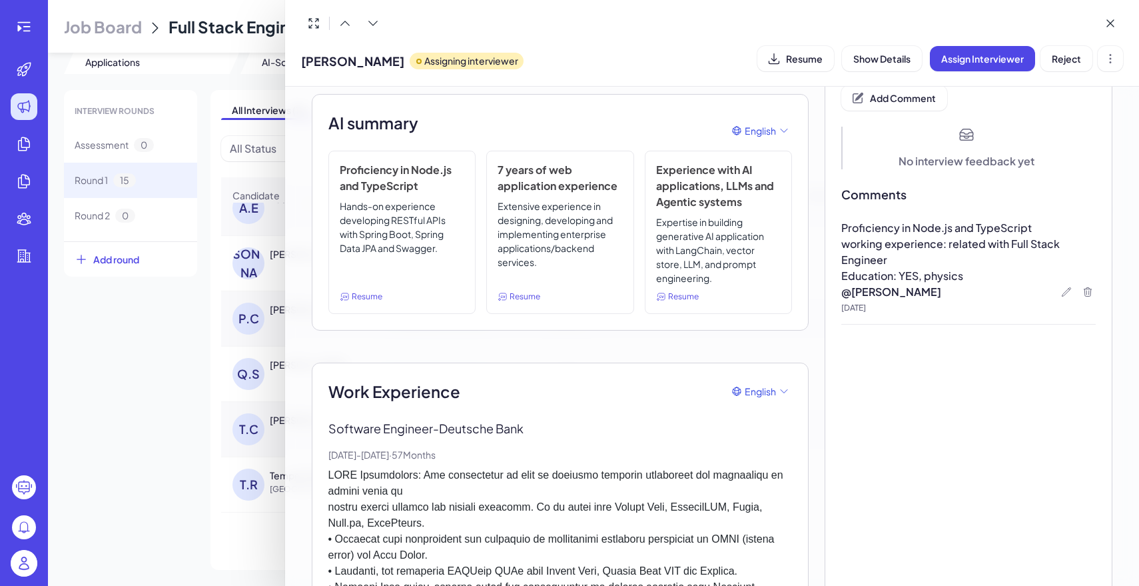
click at [141, 384] on div at bounding box center [569, 293] width 1139 height 586
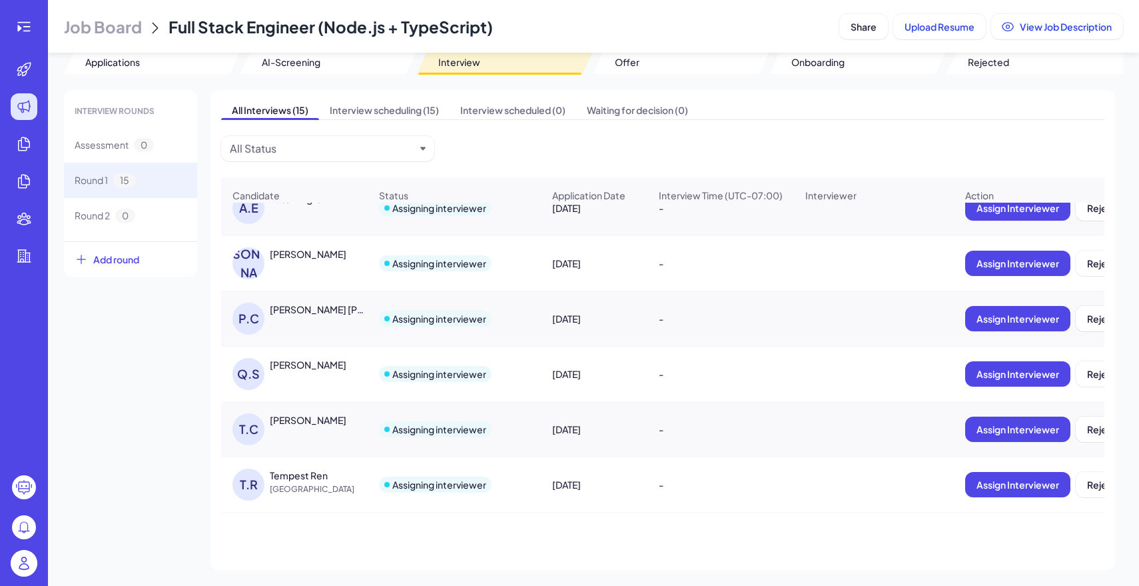
click at [1049, 131] on div "All Interviews (15) Interview scheduling (15) Interview scheduled (0) Waiting f…" at bounding box center [663, 330] width 905 height 480
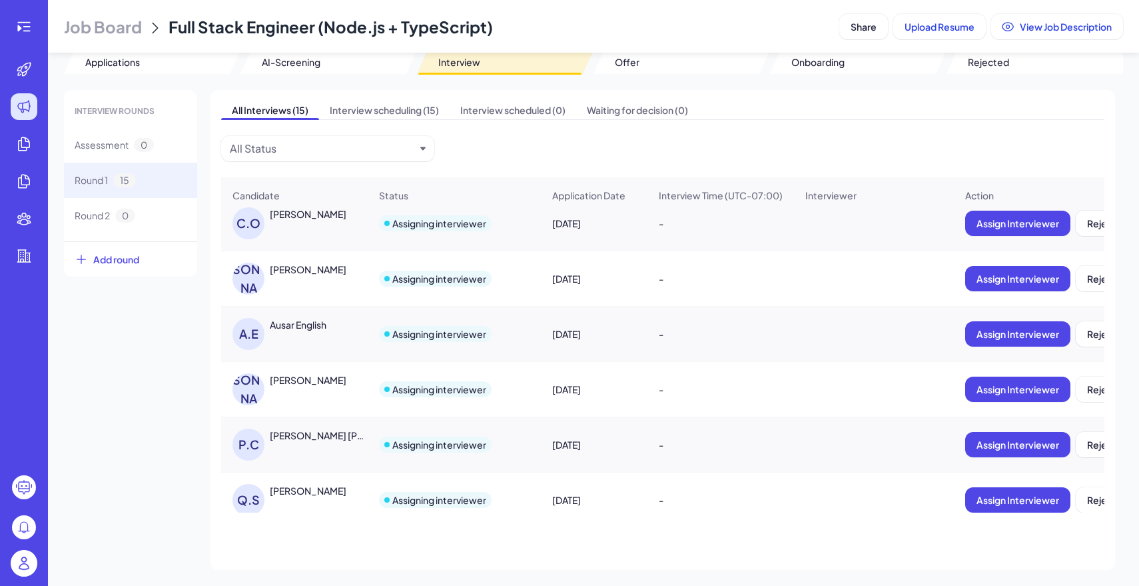
scroll to position [392, 0]
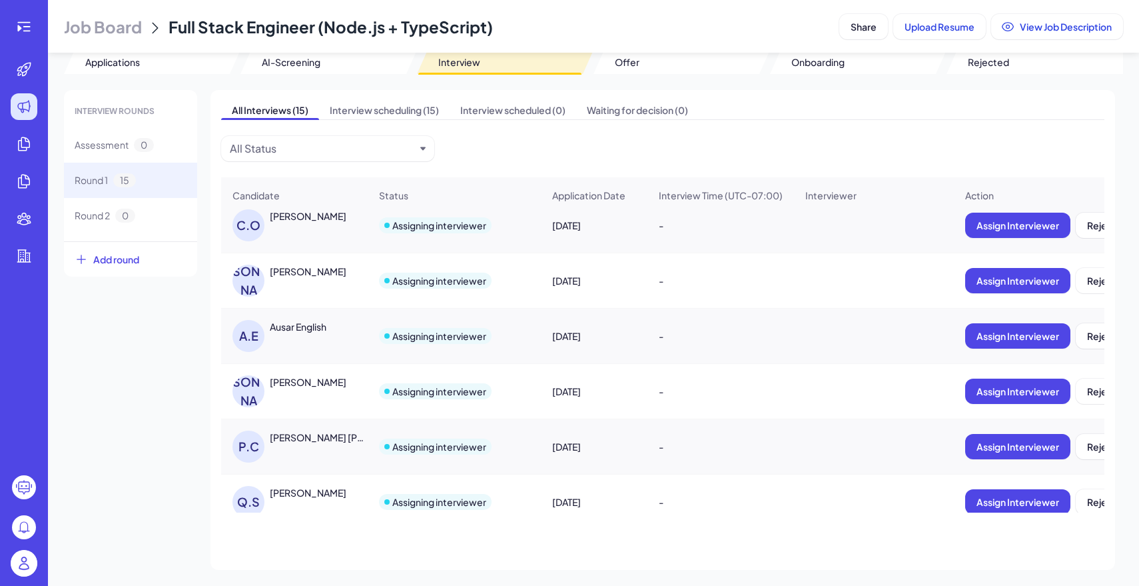
click at [302, 279] on div "J.A JULIO A. BARRIOS" at bounding box center [301, 281] width 137 height 32
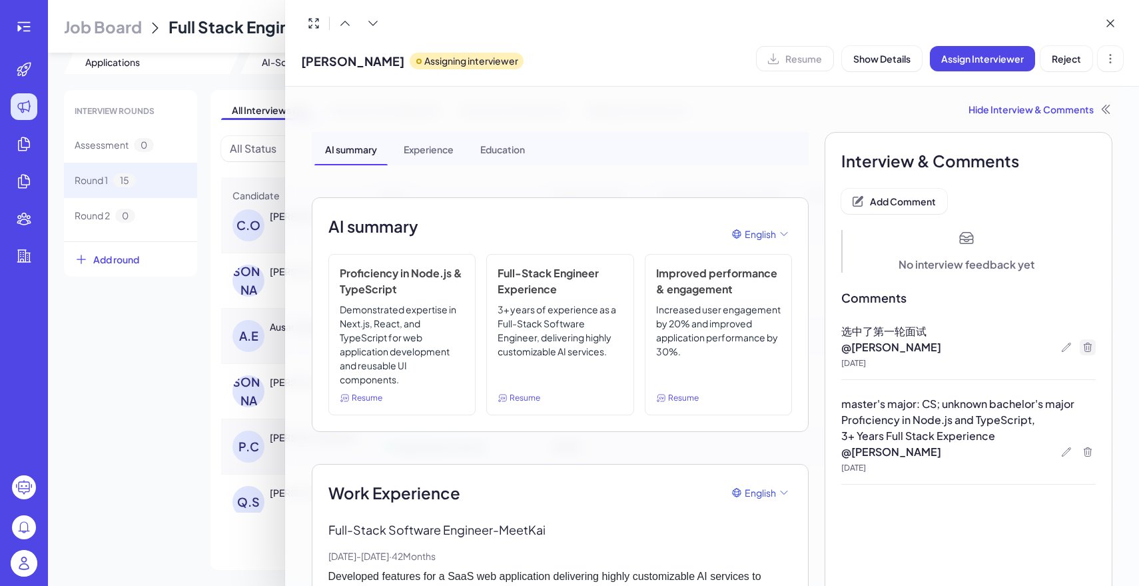
click at [1091, 347] on icon at bounding box center [1088, 346] width 7 height 9
click at [1050, 366] on span "Ok" at bounding box center [1047, 368] width 13 height 12
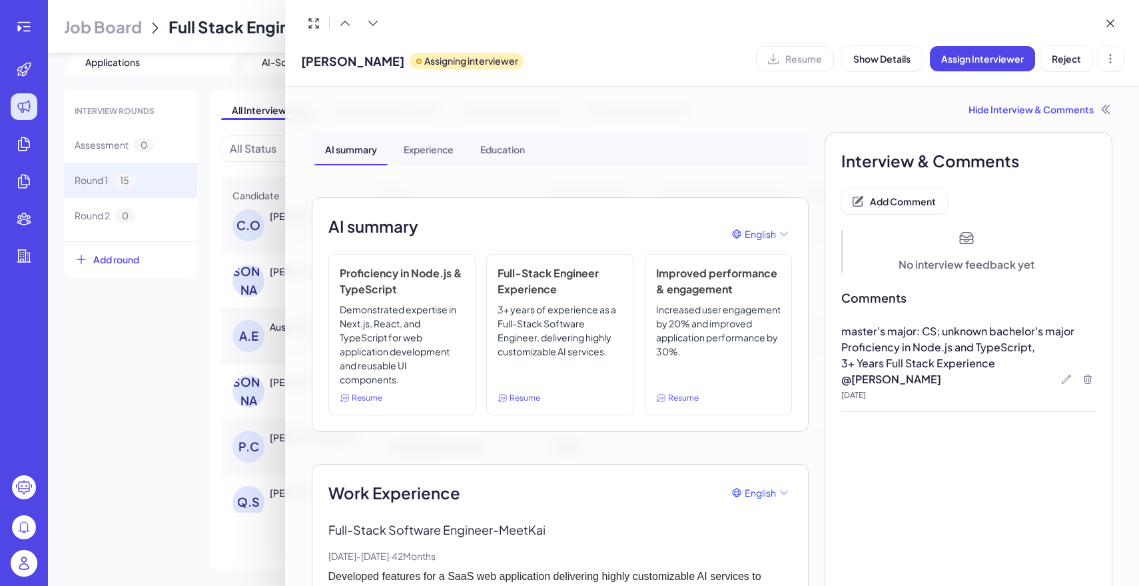
click at [193, 402] on div at bounding box center [569, 293] width 1139 height 586
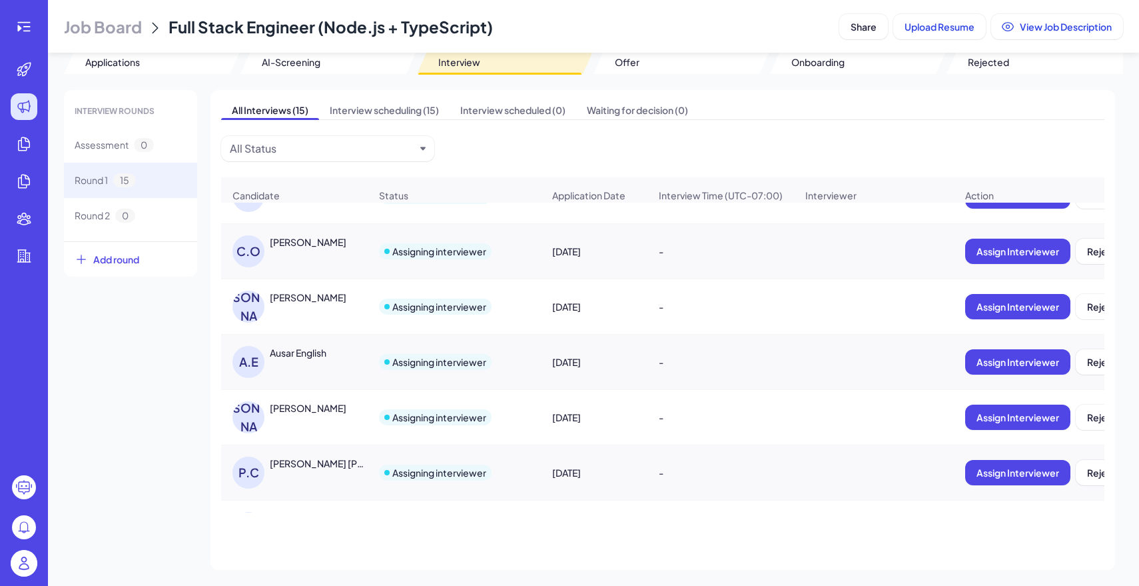
scroll to position [361, 0]
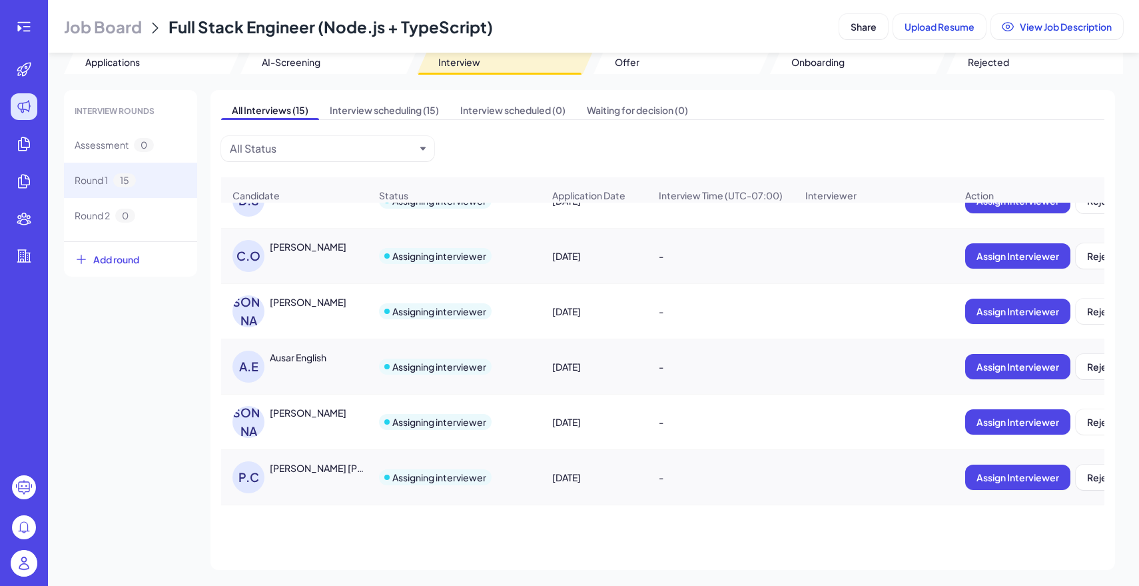
click at [318, 243] on div "CHRISTOS OTAROLA" at bounding box center [308, 246] width 77 height 13
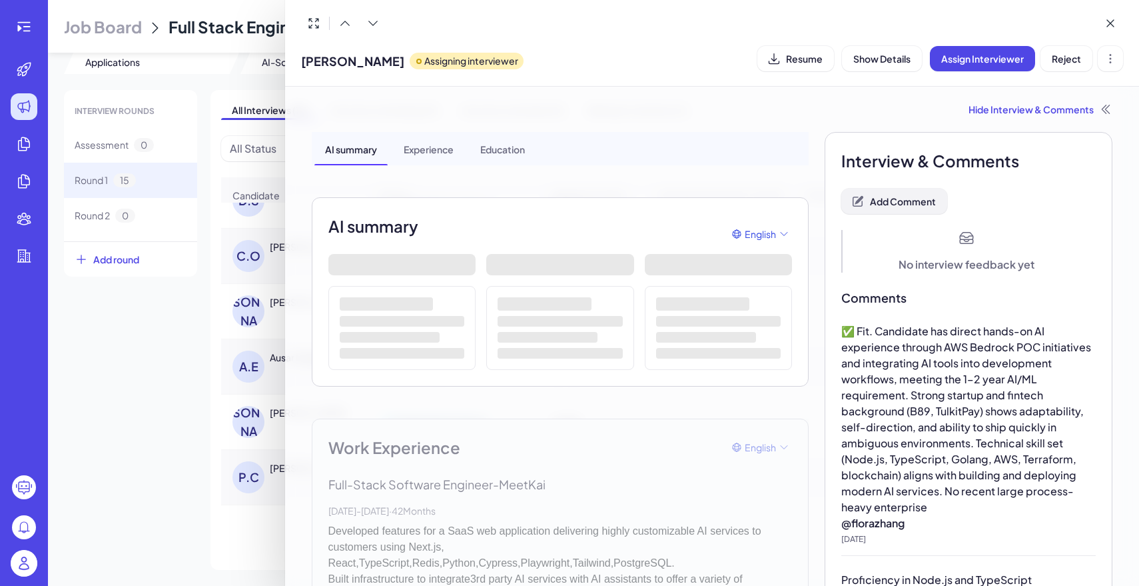
click at [899, 197] on span "Add Comment" at bounding box center [903, 201] width 66 height 12
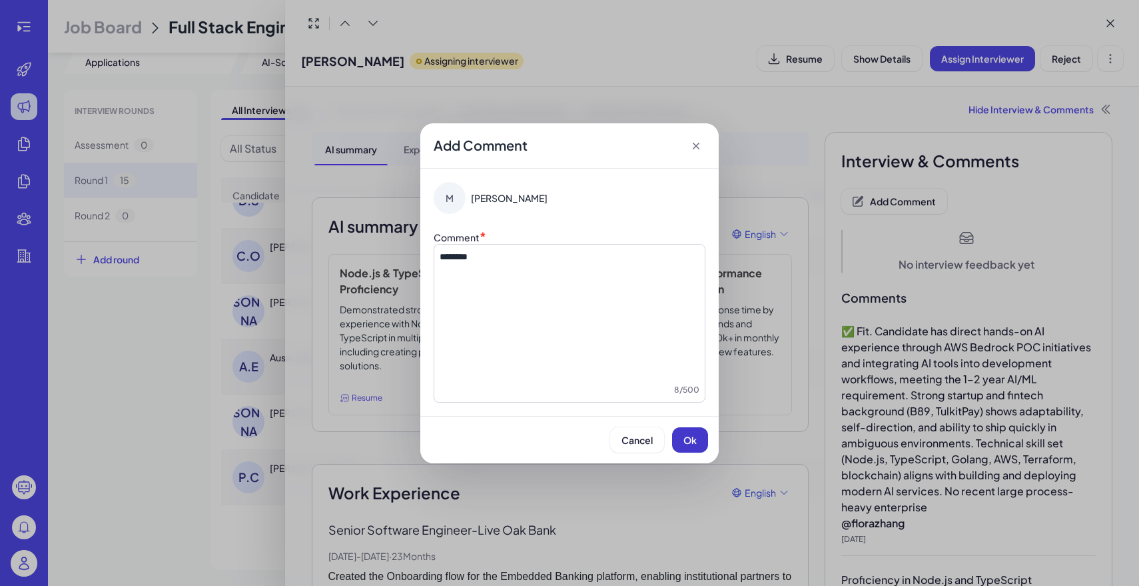
click at [684, 445] on span "Ok" at bounding box center [690, 440] width 13 height 12
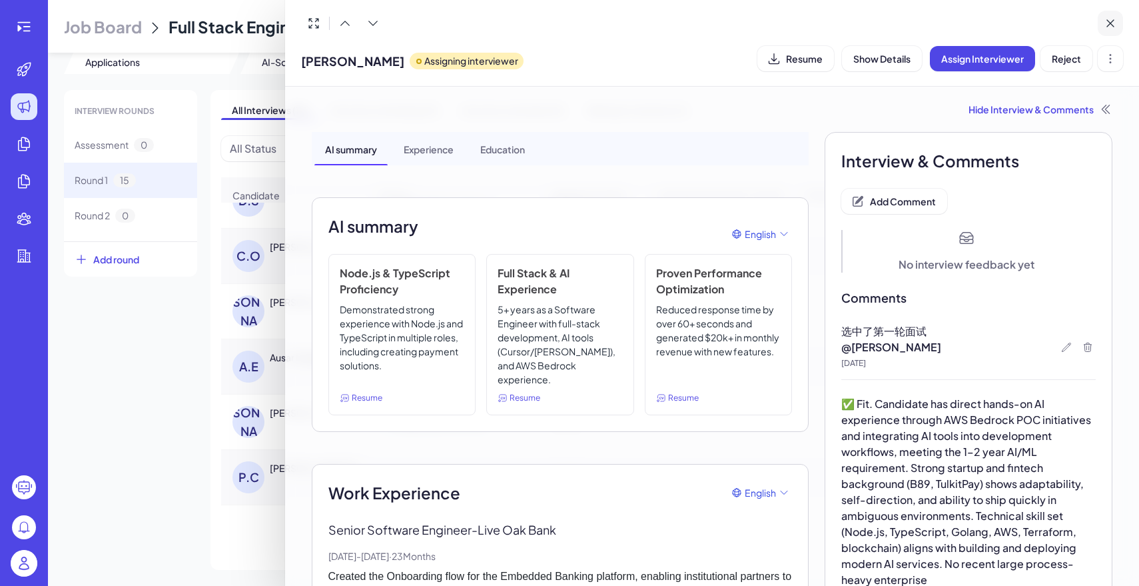
click at [1113, 27] on icon at bounding box center [1110, 23] width 13 height 13
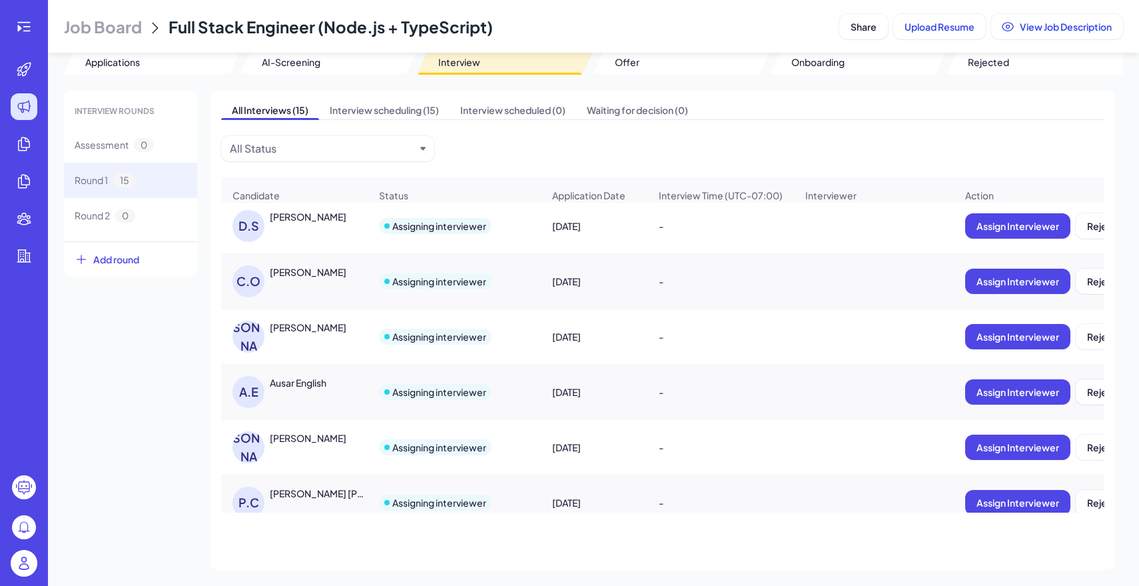
scroll to position [334, 0]
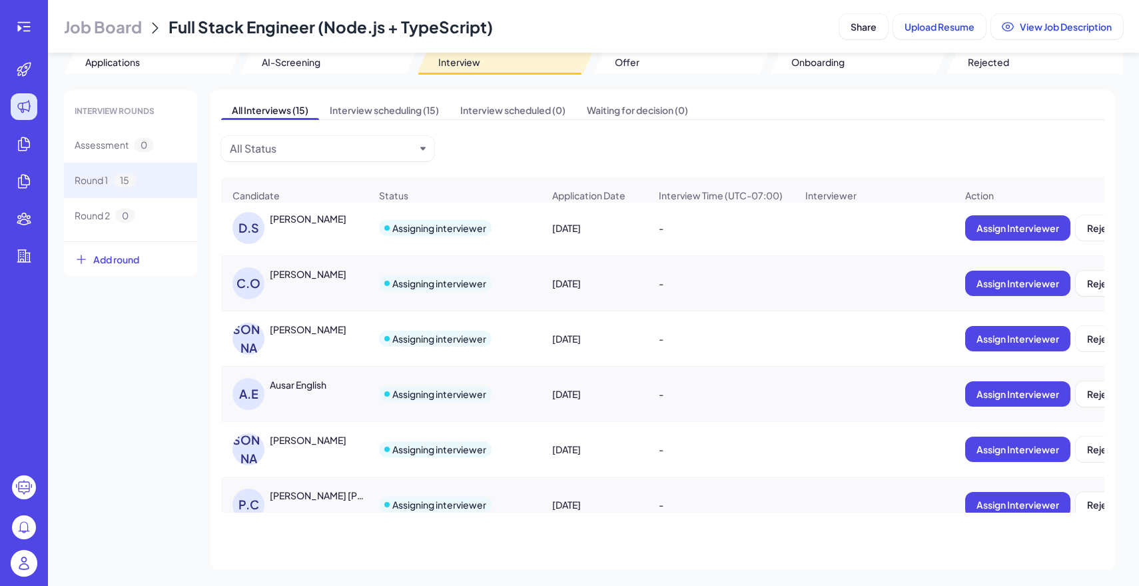
click at [334, 332] on div "JULIO A. BARRIOS" at bounding box center [308, 328] width 77 height 13
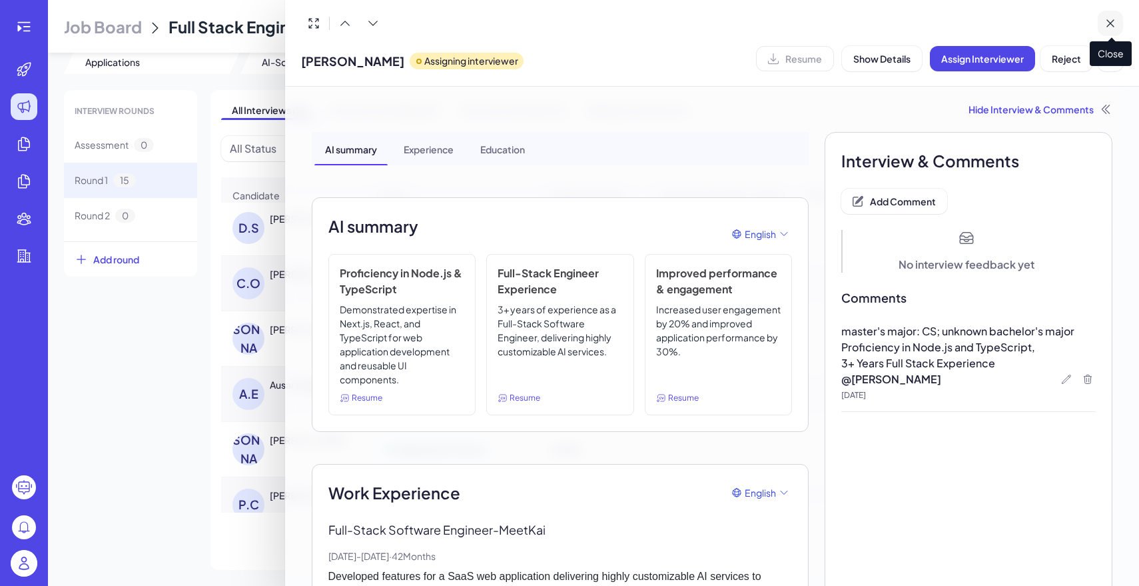
click at [1113, 25] on icon at bounding box center [1110, 23] width 7 height 7
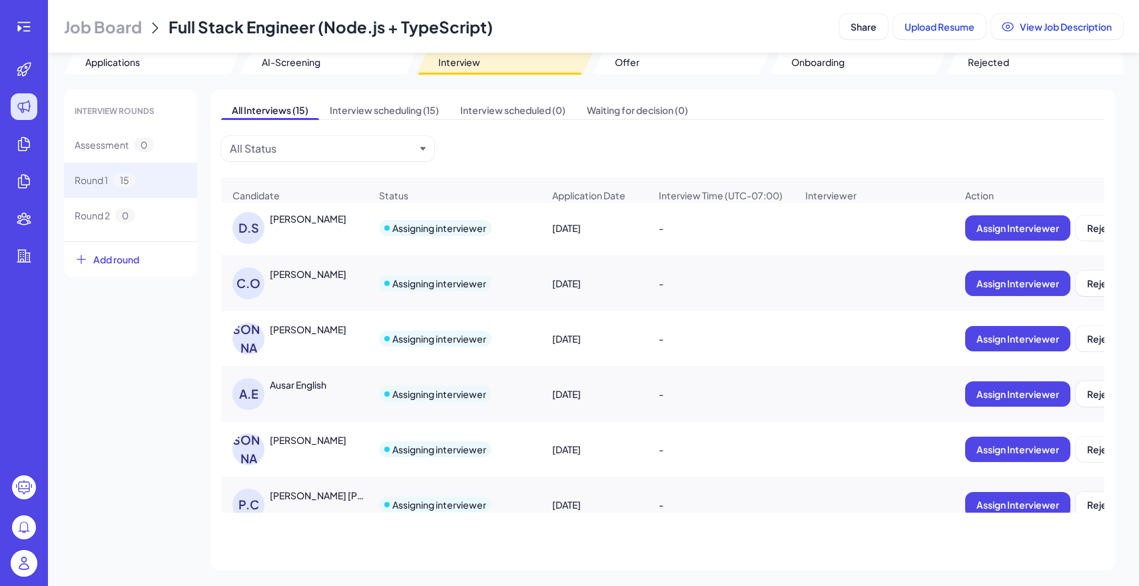
click at [313, 334] on div "JULIO A. BARRIOS" at bounding box center [308, 328] width 77 height 13
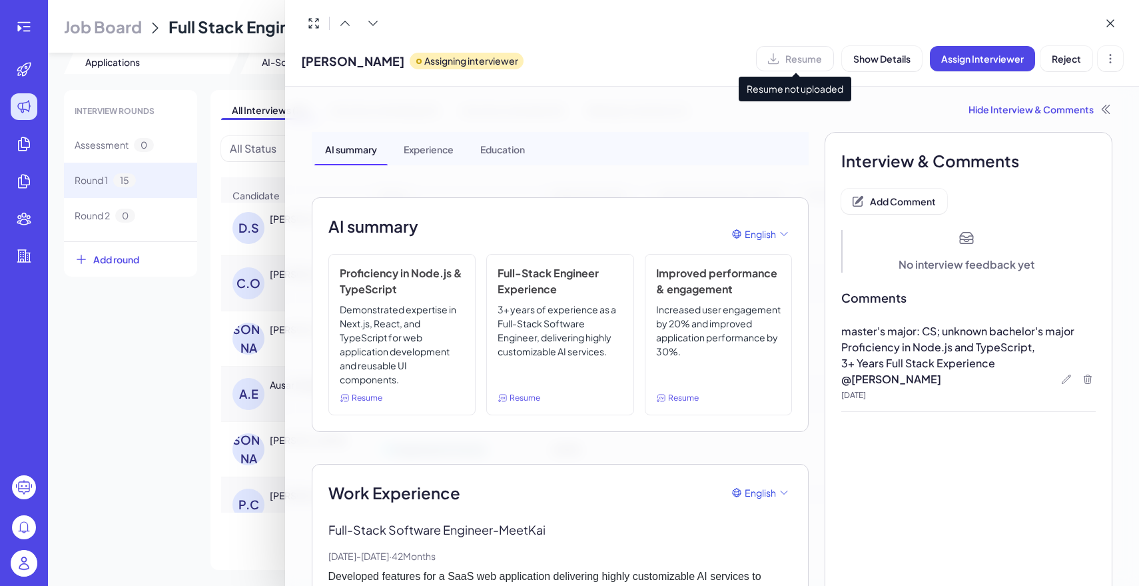
click at [792, 56] on div "Resume" at bounding box center [795, 58] width 78 height 25
click at [162, 381] on div at bounding box center [569, 293] width 1139 height 586
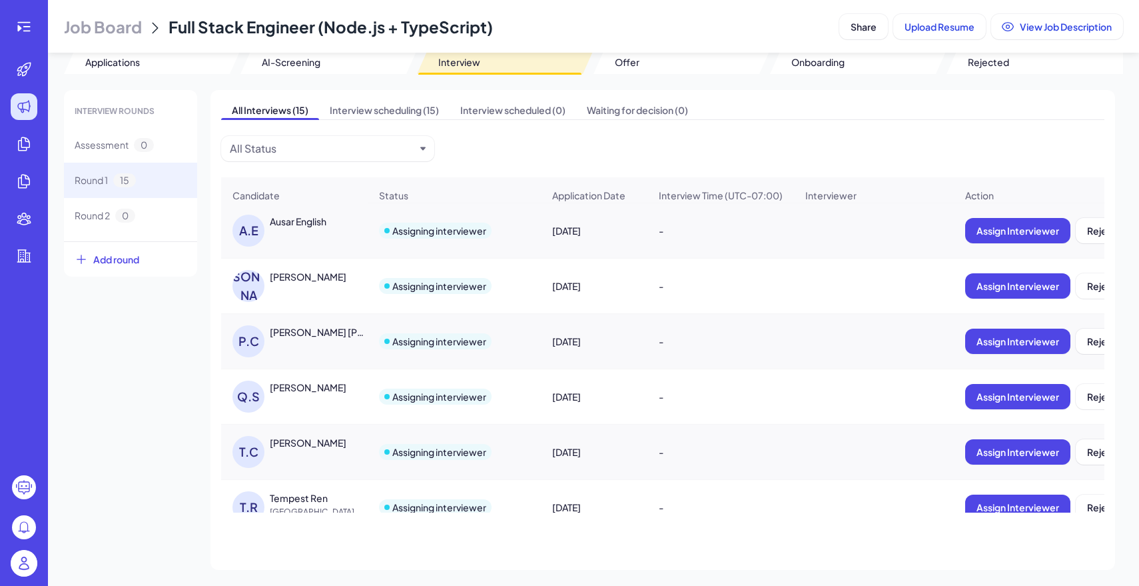
scroll to position [520, 0]
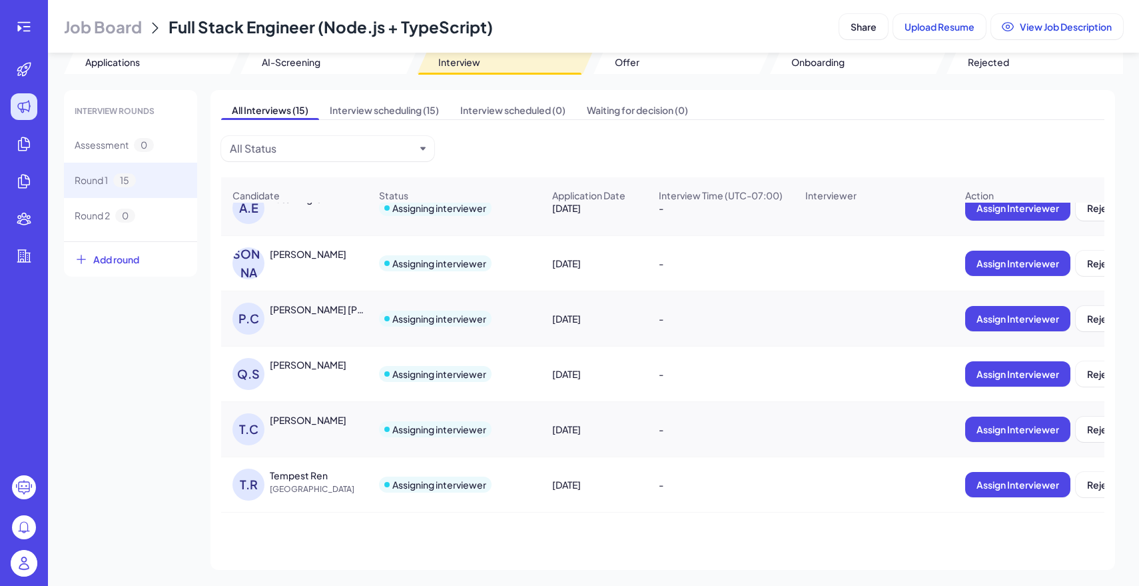
click at [344, 367] on div "Quantong Shen" at bounding box center [320, 364] width 100 height 13
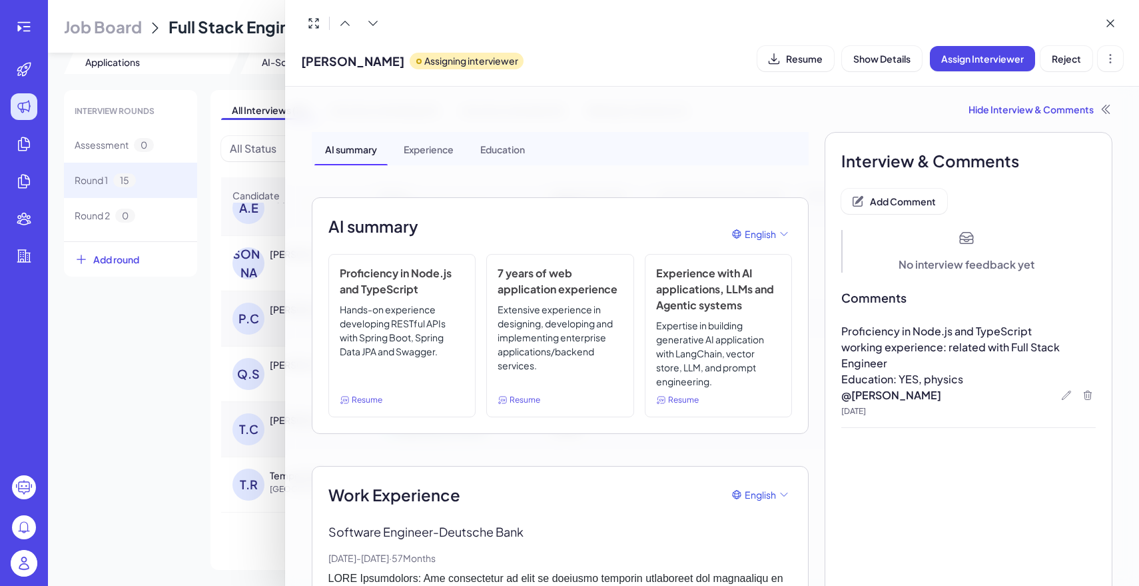
click at [176, 332] on div at bounding box center [569, 293] width 1139 height 586
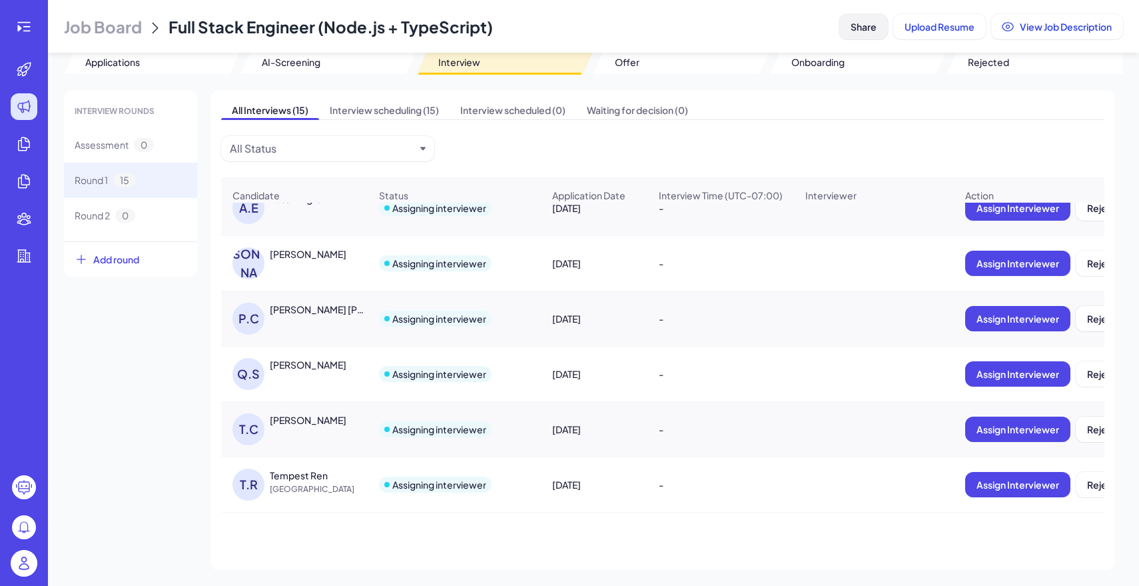
click at [872, 16] on button "Share" at bounding box center [863, 26] width 49 height 25
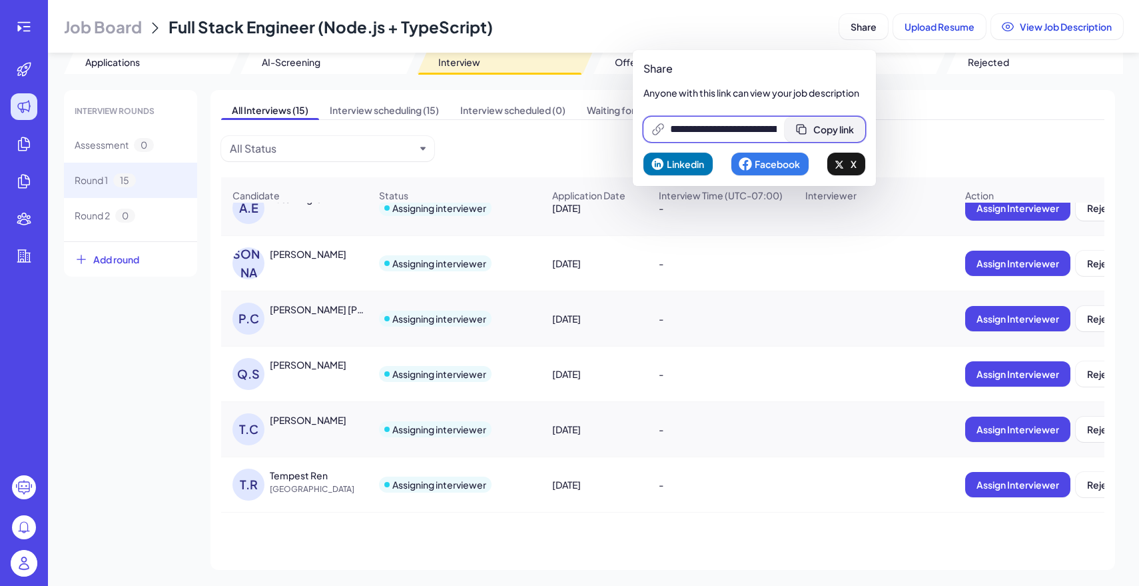
click at [843, 123] on button "Copy link" at bounding box center [825, 129] width 81 height 25
click at [102, 393] on div "INTERVIEW ROUNDS Assessment 0 Round 1 15 Round 2 0 Add round All Interviews (15…" at bounding box center [593, 330] width 1059 height 480
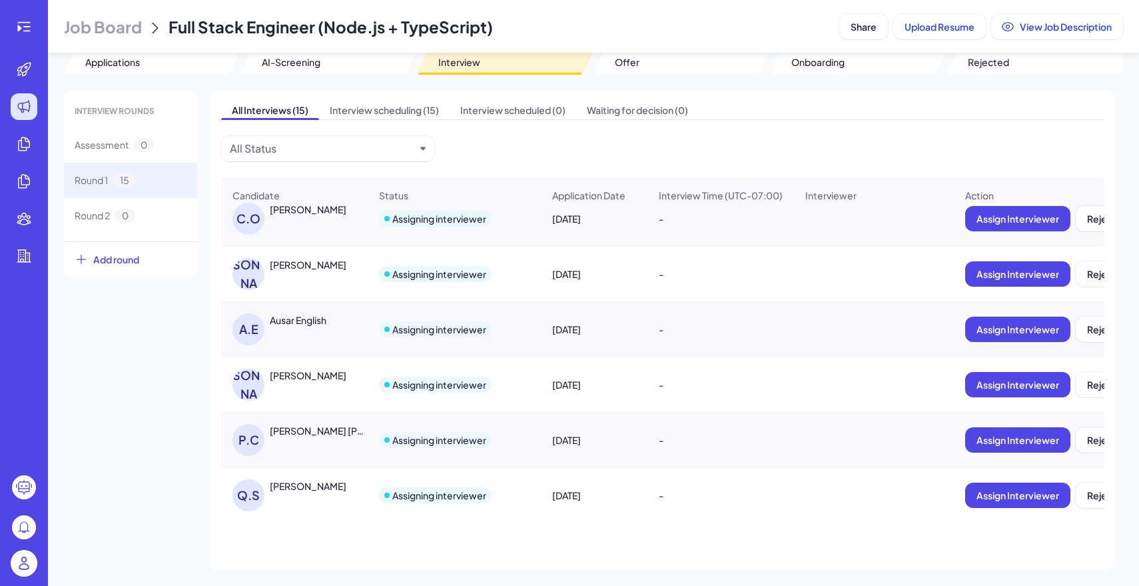
scroll to position [520, 0]
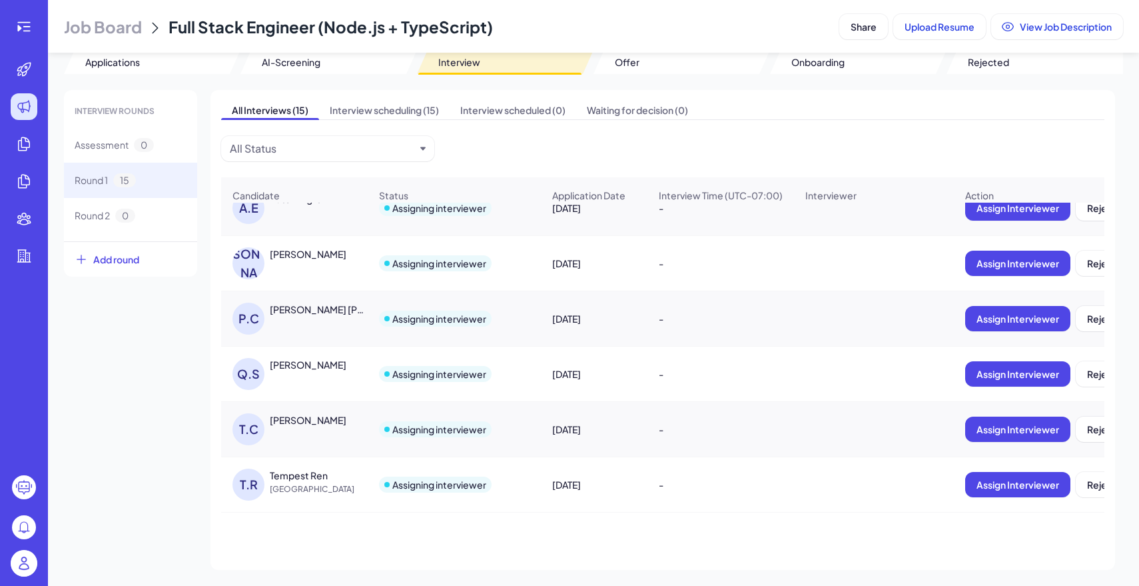
click at [118, 17] on span "Job Board" at bounding box center [103, 26] width 78 height 21
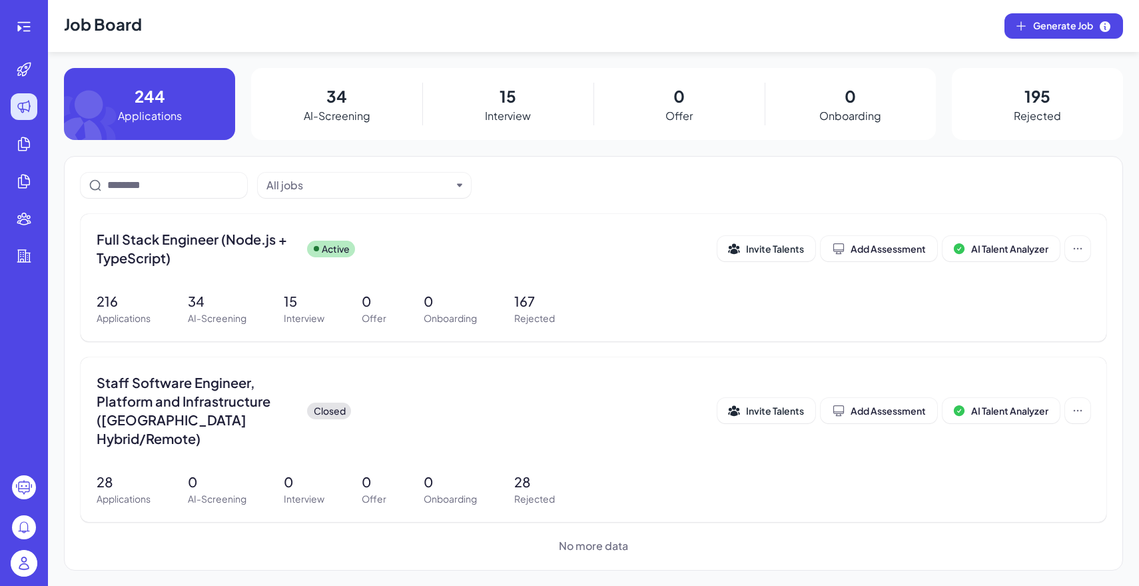
click at [28, 562] on img at bounding box center [24, 563] width 27 height 27
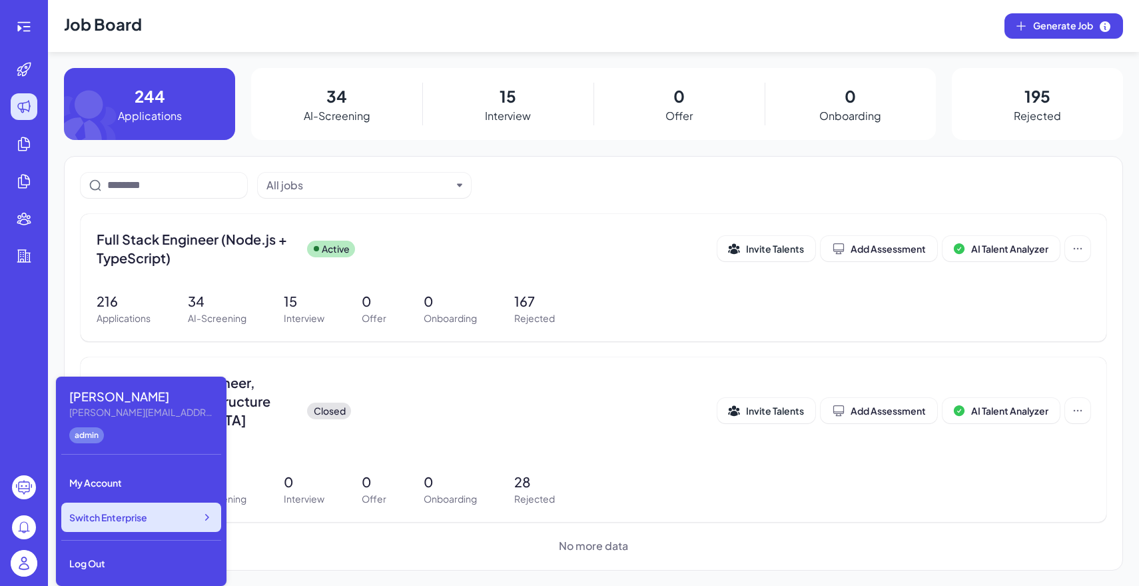
click at [137, 520] on span "Switch Enterprise" at bounding box center [108, 516] width 78 height 13
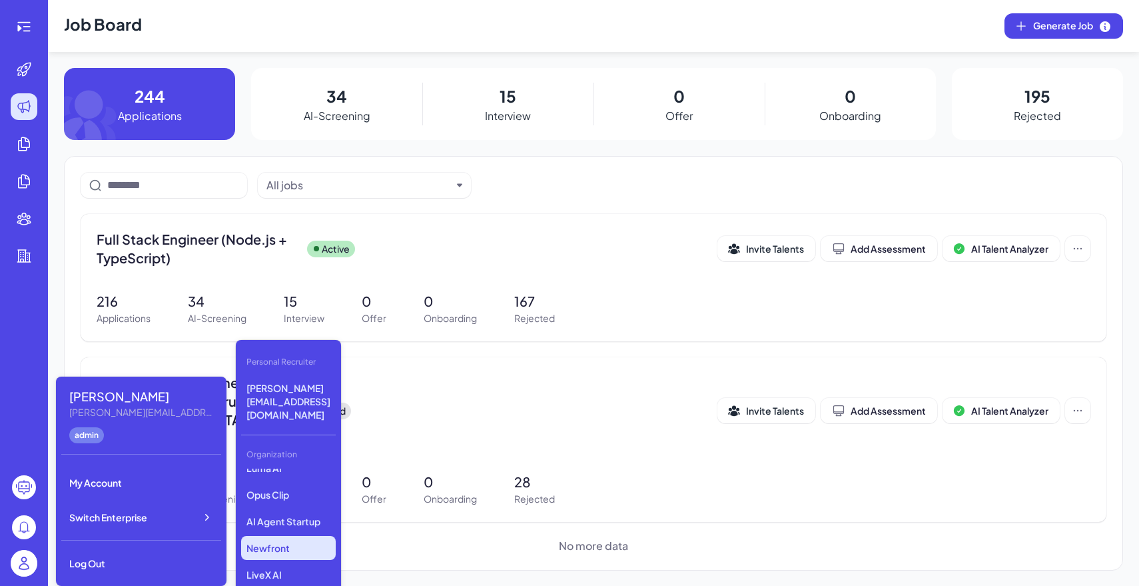
scroll to position [304, 0]
click at [294, 524] on p "Tanka" at bounding box center [288, 536] width 95 height 24
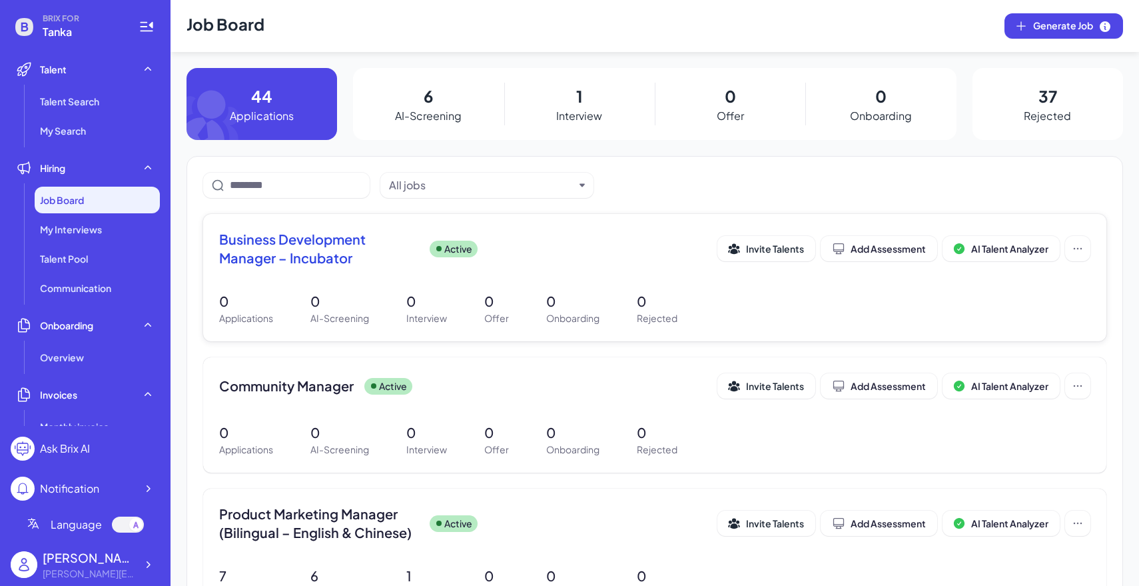
scroll to position [215, 0]
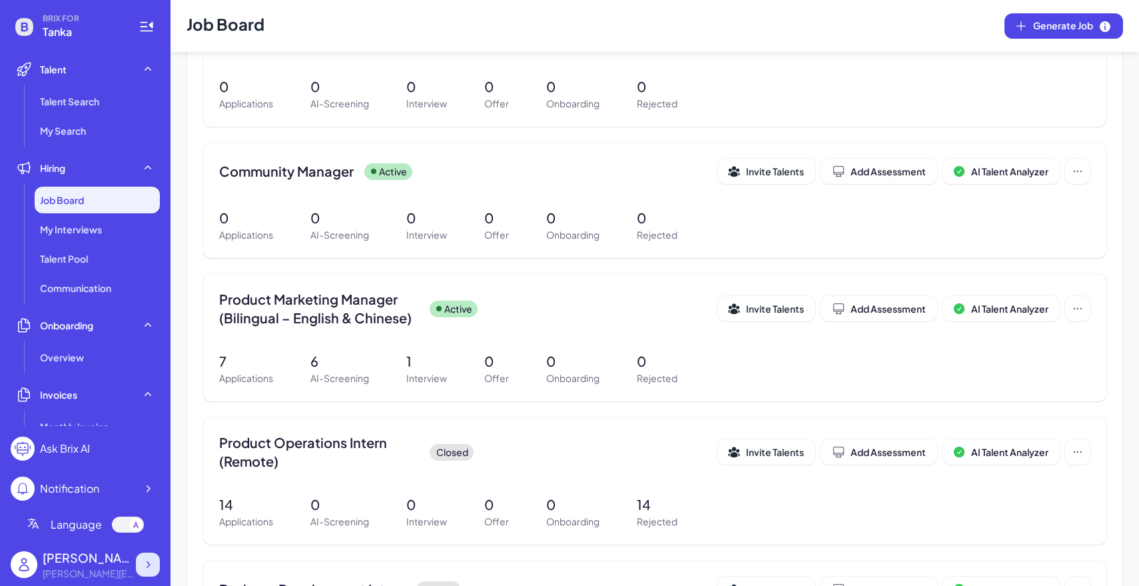
click at [156, 553] on div "Maggie Maggie@joinbrix.com" at bounding box center [85, 564] width 149 height 43
click at [155, 560] on div at bounding box center [148, 564] width 24 height 24
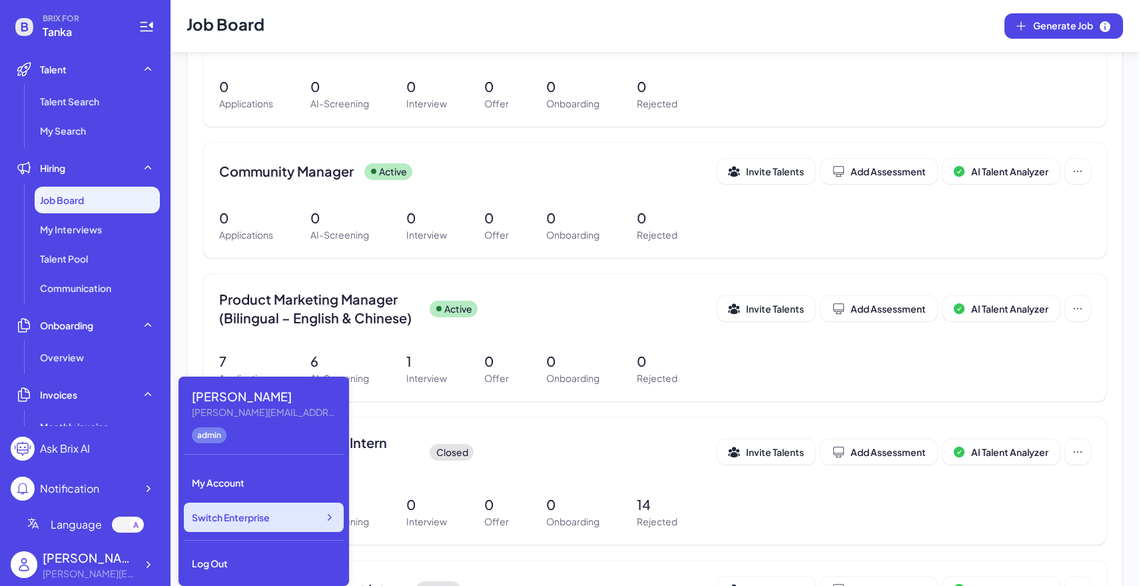
click at [240, 515] on span "Switch Enterprise" at bounding box center [231, 516] width 78 height 13
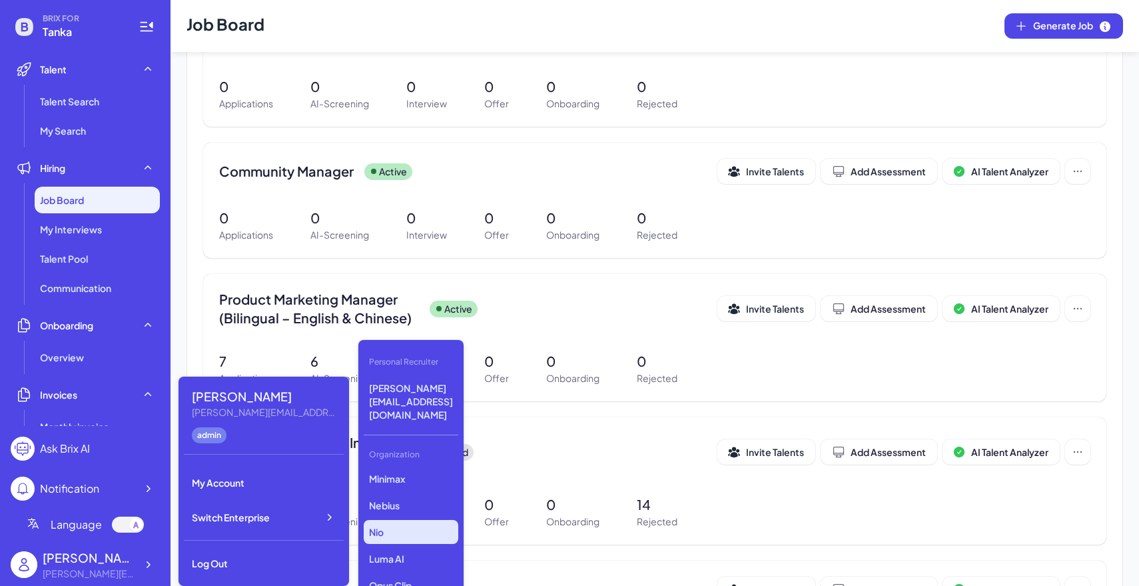
scroll to position [0, 0]
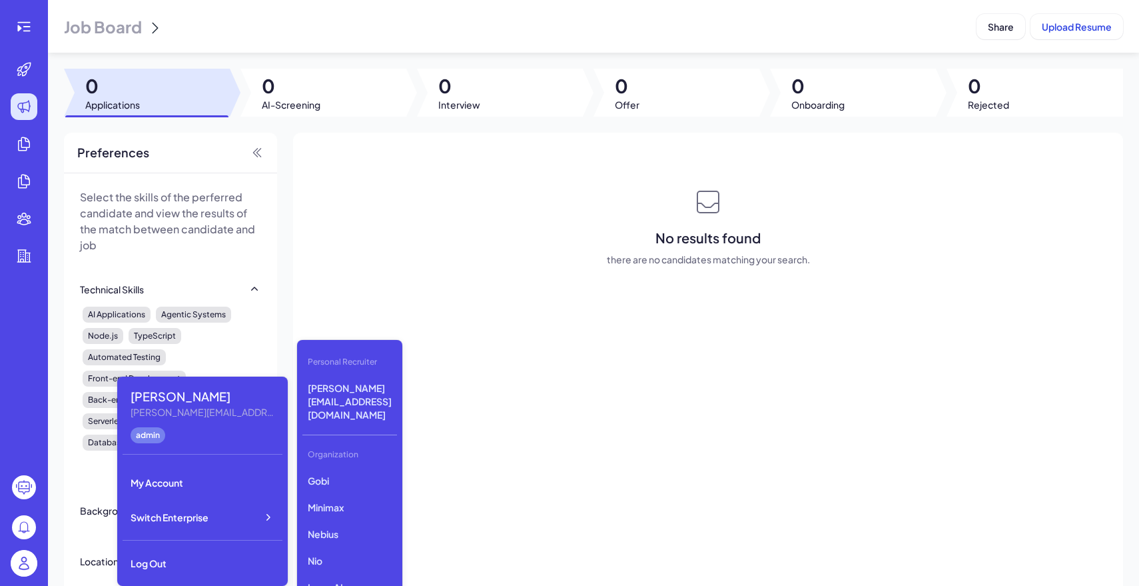
scroll to position [43, 0]
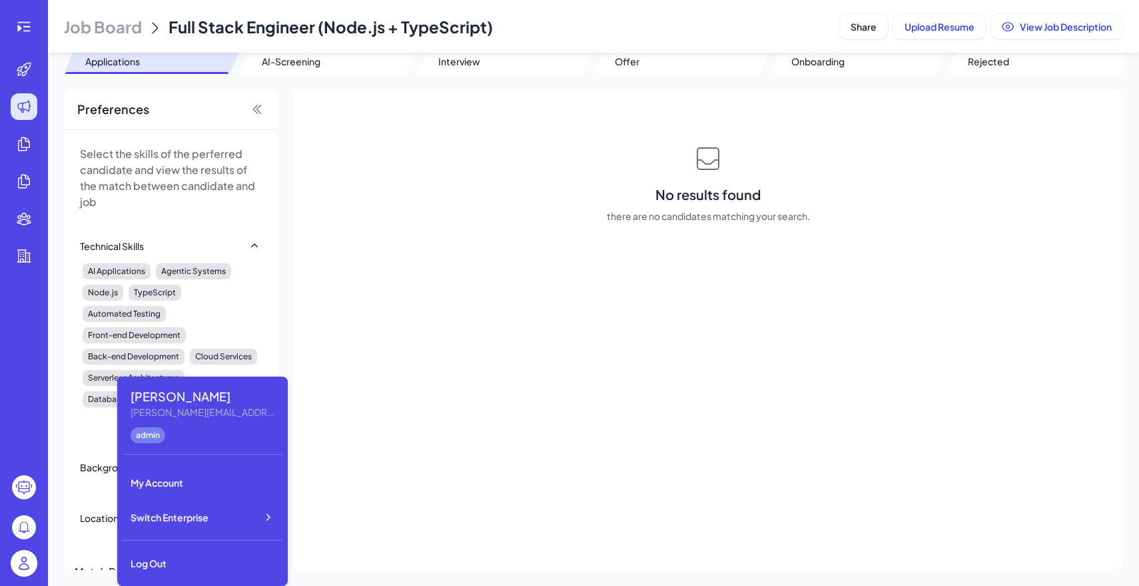
click at [43, 550] on div at bounding box center [24, 564] width 43 height 41
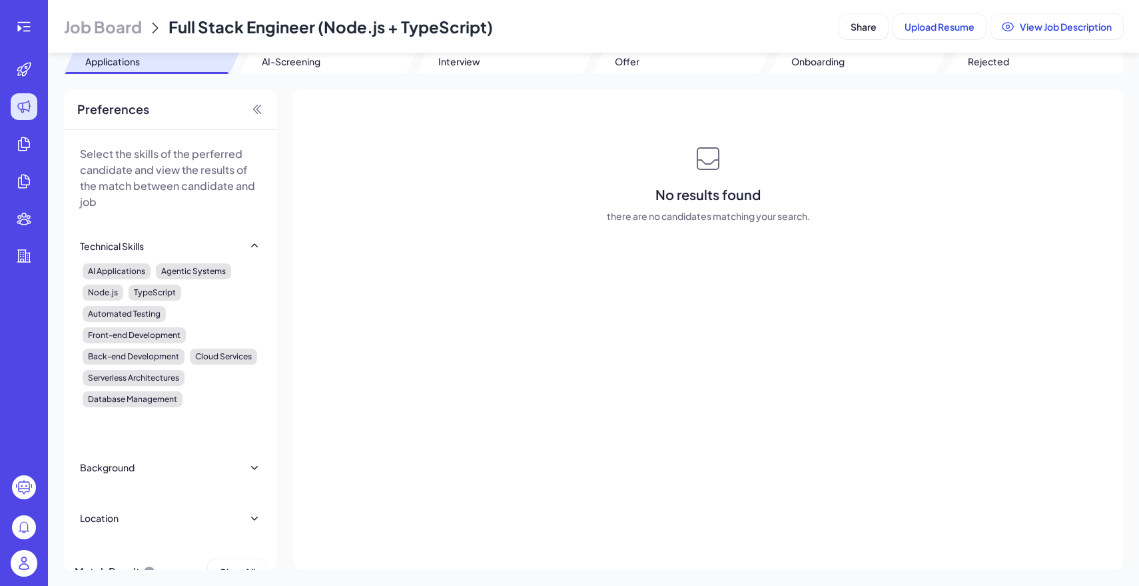
click at [27, 565] on img at bounding box center [24, 563] width 27 height 27
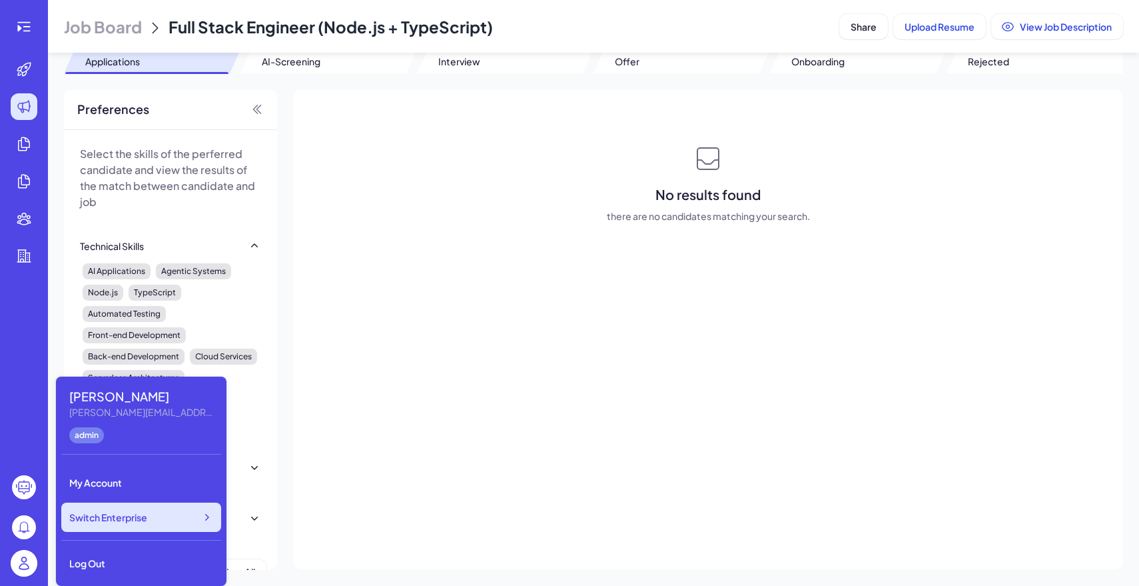
click at [114, 520] on span "Switch Enterprise" at bounding box center [108, 516] width 78 height 13
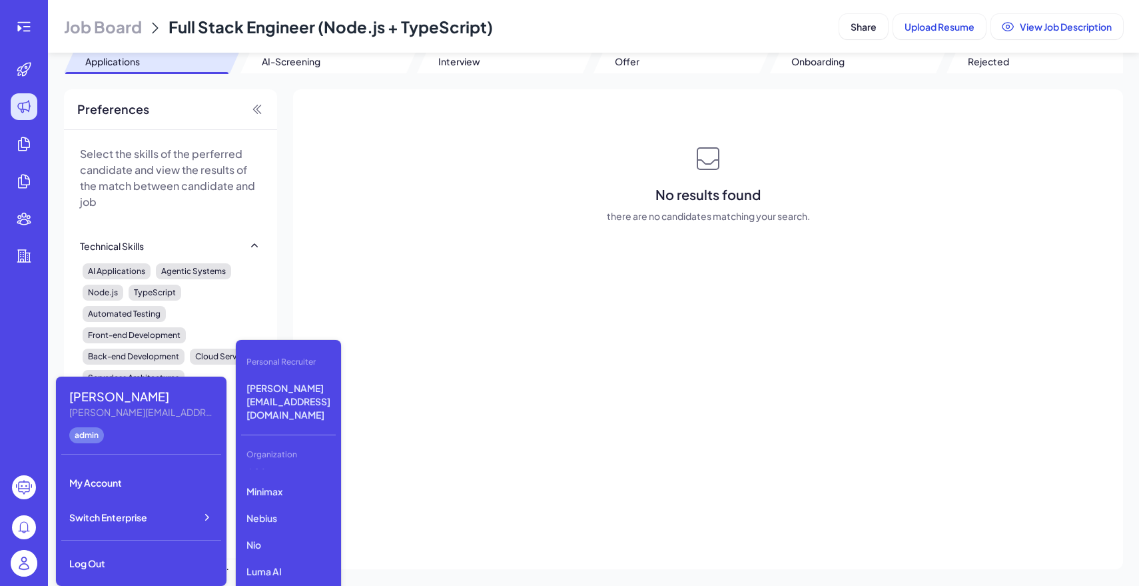
scroll to position [0, 0]
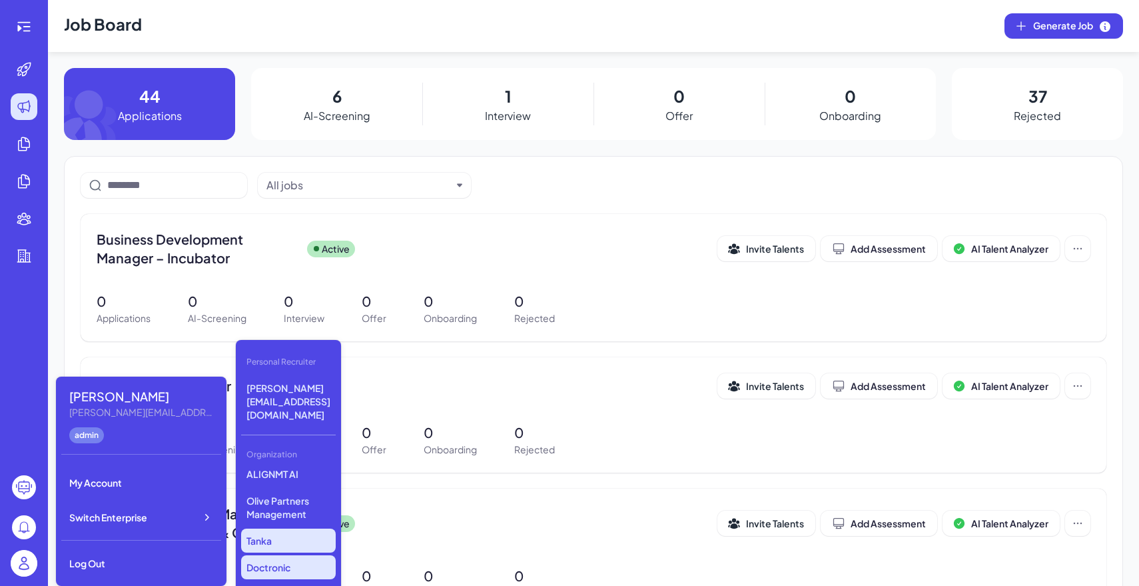
scroll to position [304, 0]
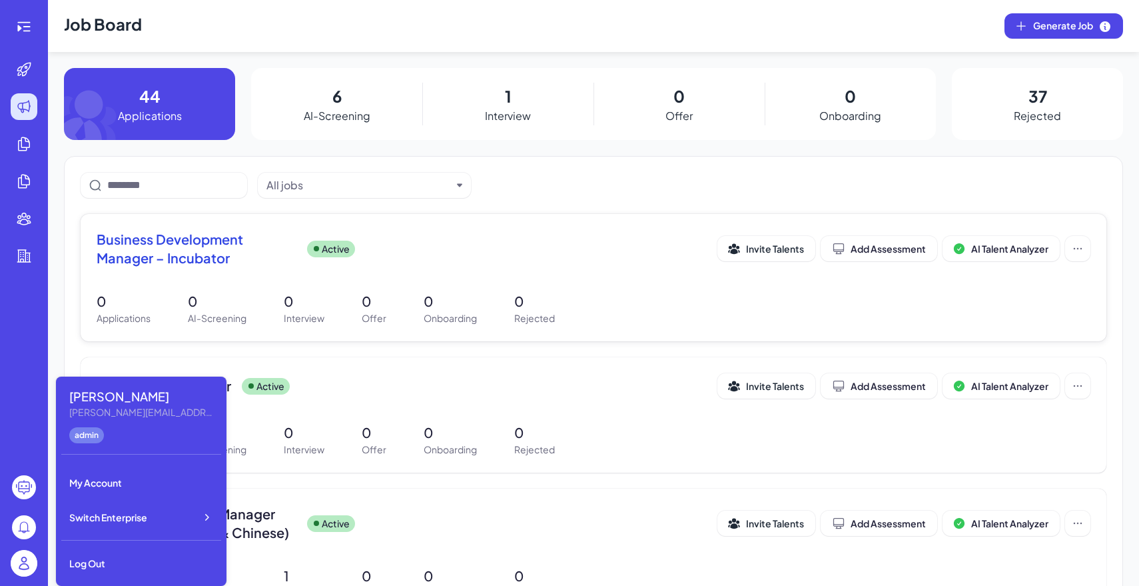
click at [430, 245] on div "Business Development Manager – Incubator Active" at bounding box center [407, 248] width 621 height 37
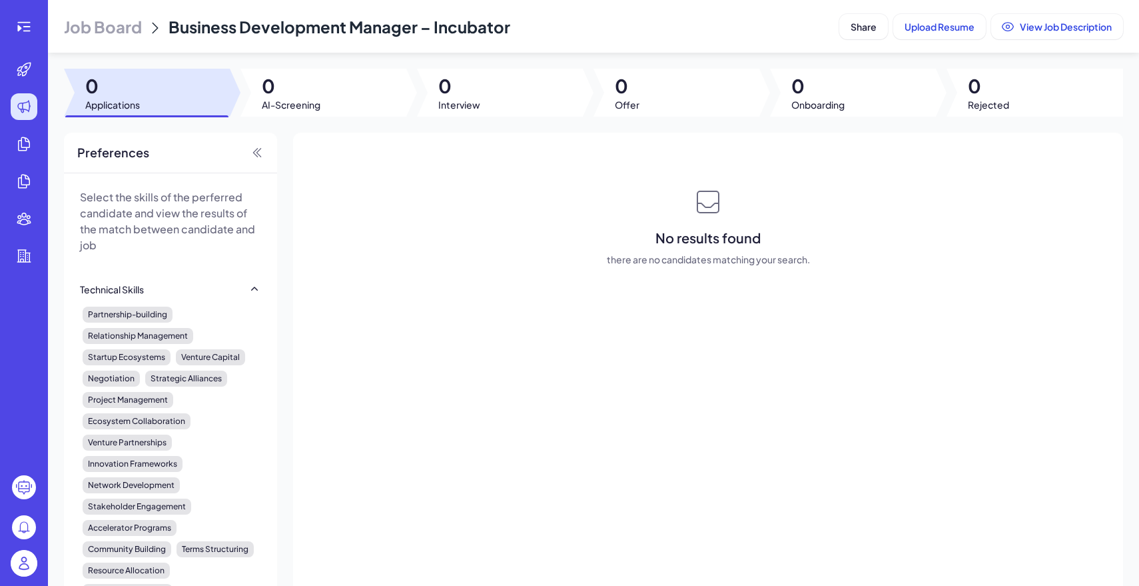
click at [127, 22] on span "Job Board" at bounding box center [103, 26] width 78 height 21
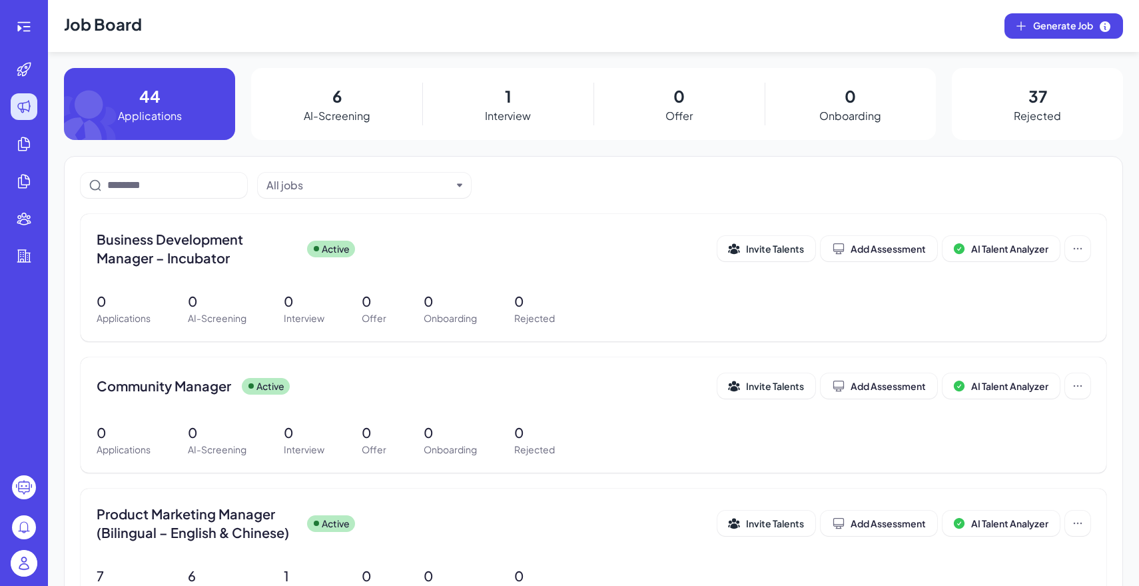
click at [31, 558] on img at bounding box center [24, 563] width 27 height 27
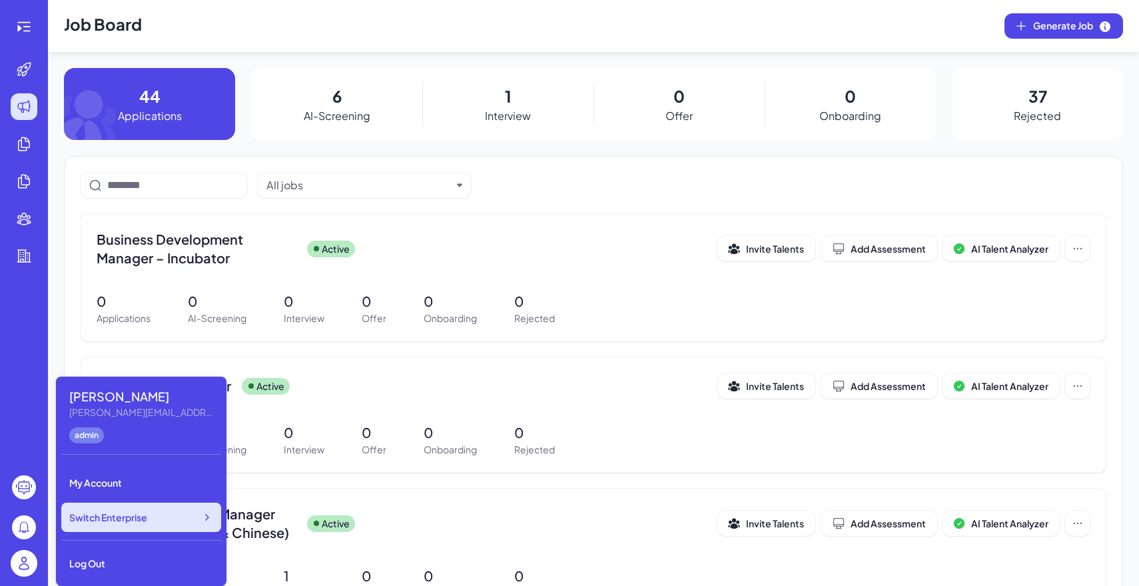
click at [125, 518] on span "Switch Enterprise" at bounding box center [108, 516] width 78 height 13
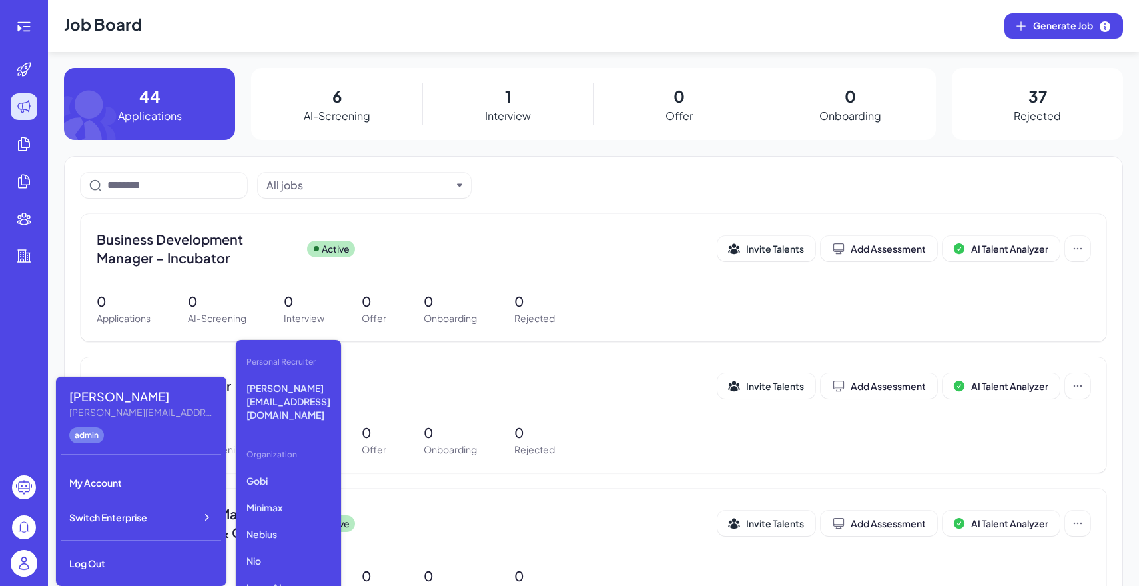
click at [824, 49] on header "Job Board Generate Job" at bounding box center [593, 26] width 1091 height 52
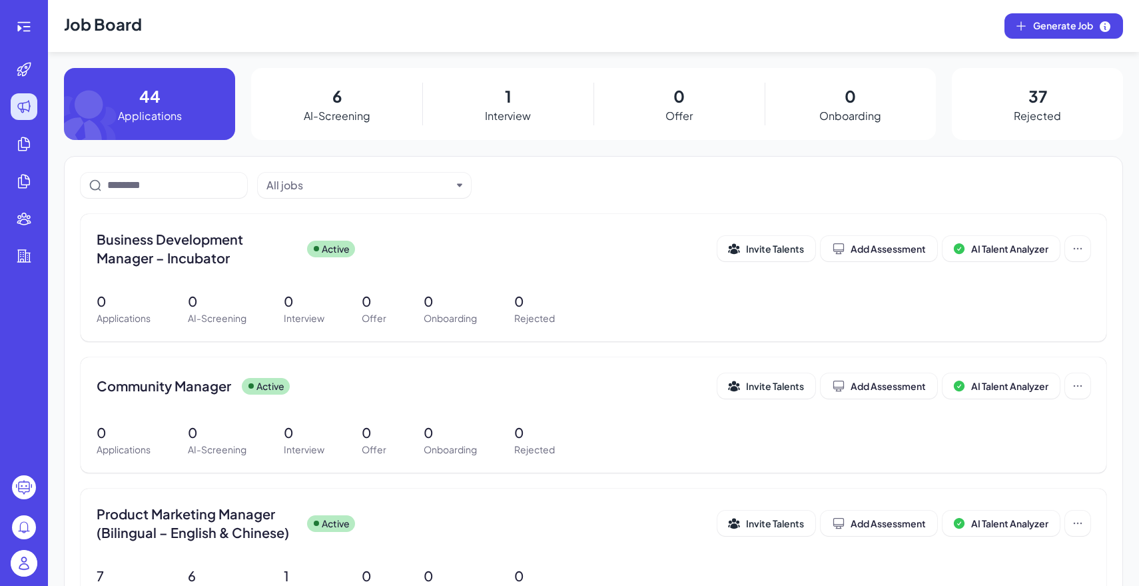
click at [15, 572] on img at bounding box center [24, 563] width 27 height 27
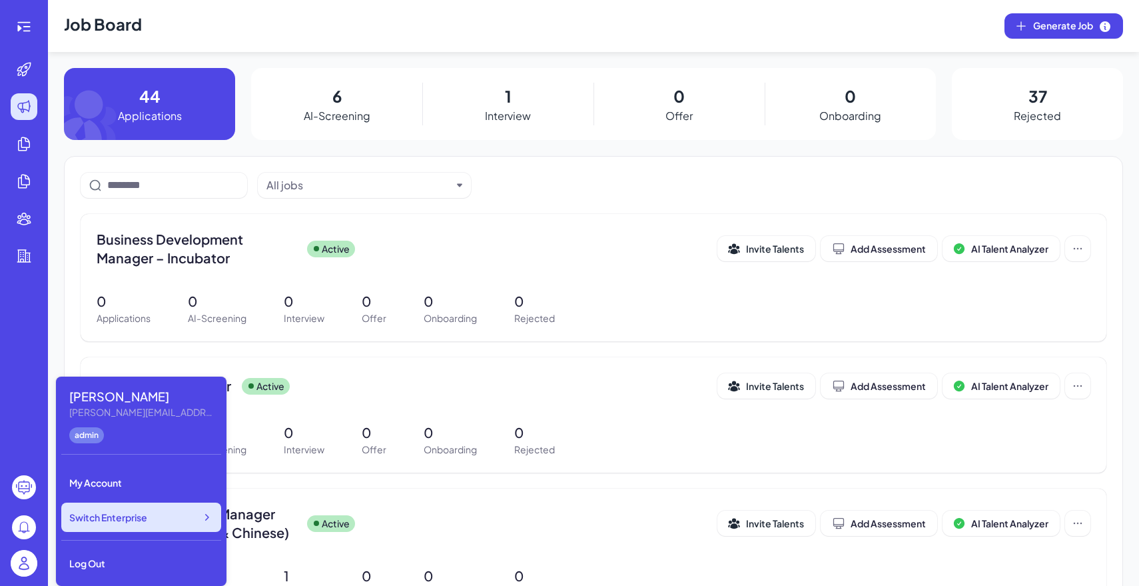
click at [133, 516] on span "Switch Enterprise" at bounding box center [108, 516] width 78 height 13
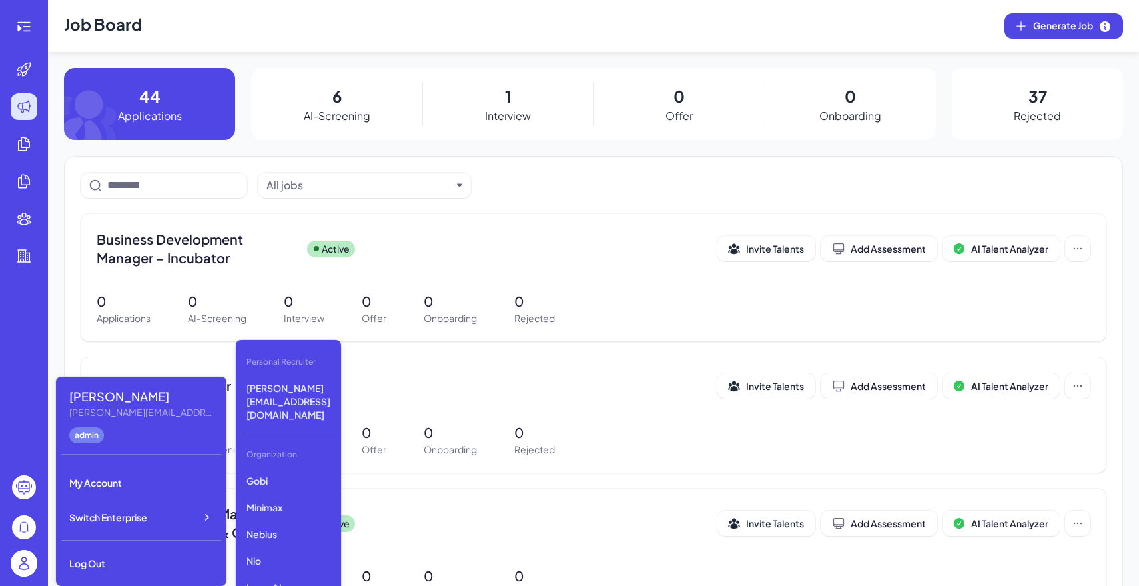
click at [534, 3] on header "Job Board Generate Job" at bounding box center [593, 26] width 1091 height 52
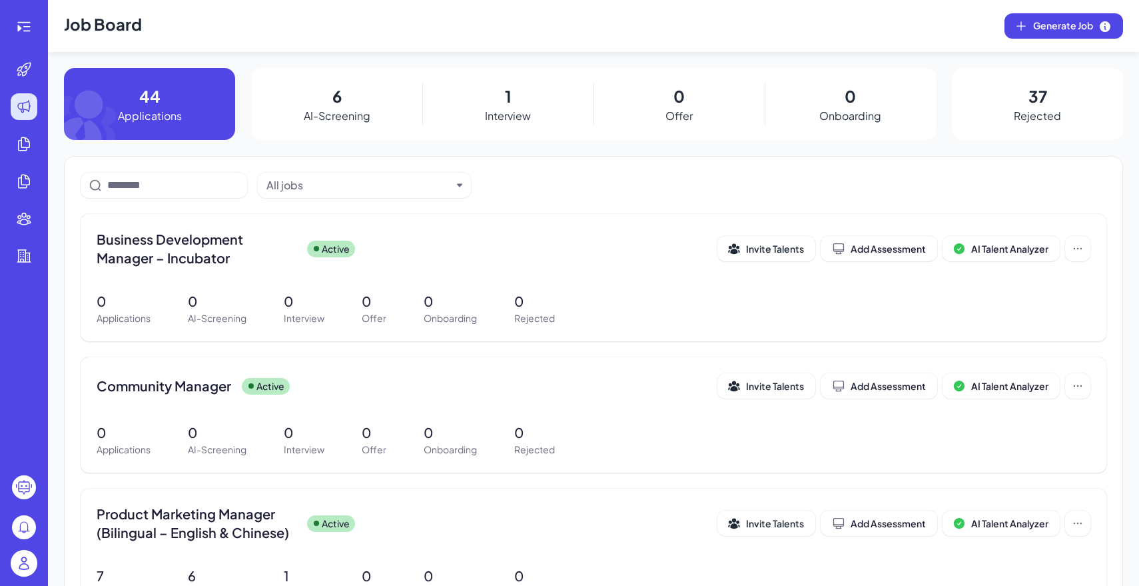
click at [10, 53] on div at bounding box center [24, 293] width 48 height 586
click at [24, 71] on icon at bounding box center [24, 69] width 16 height 16
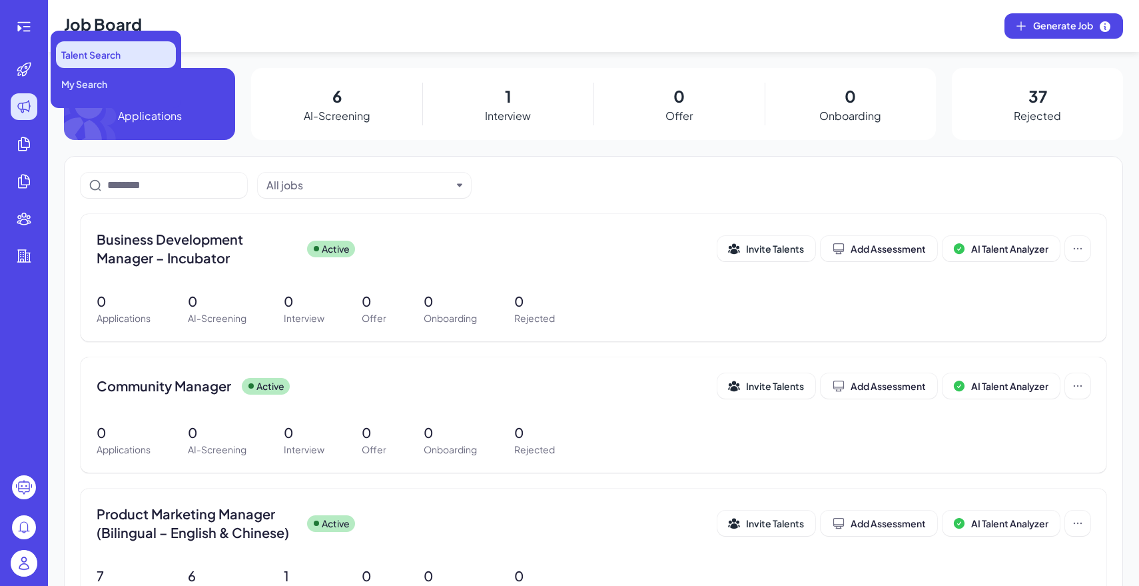
click at [96, 51] on span "Talent Search" at bounding box center [90, 54] width 59 height 13
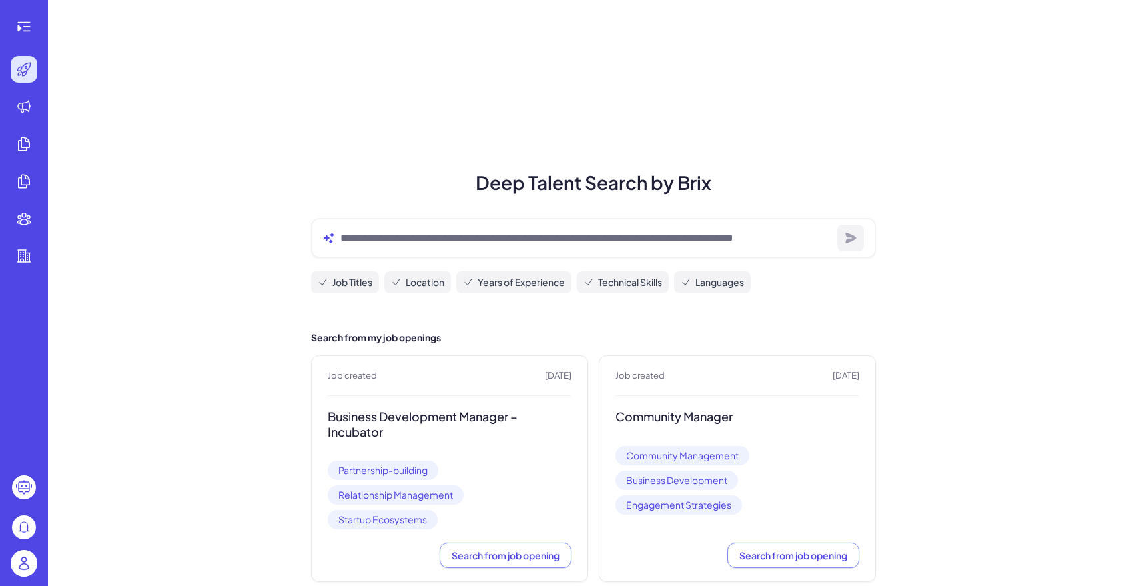
click at [23, 564] on img at bounding box center [24, 563] width 27 height 27
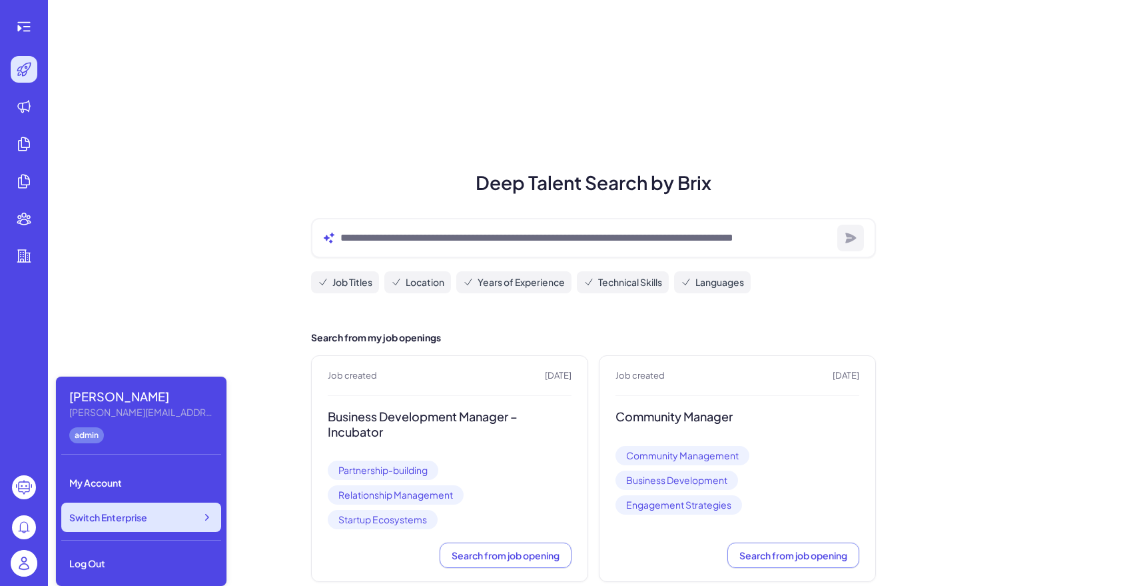
click at [127, 524] on div "Switch Enterprise" at bounding box center [141, 516] width 160 height 29
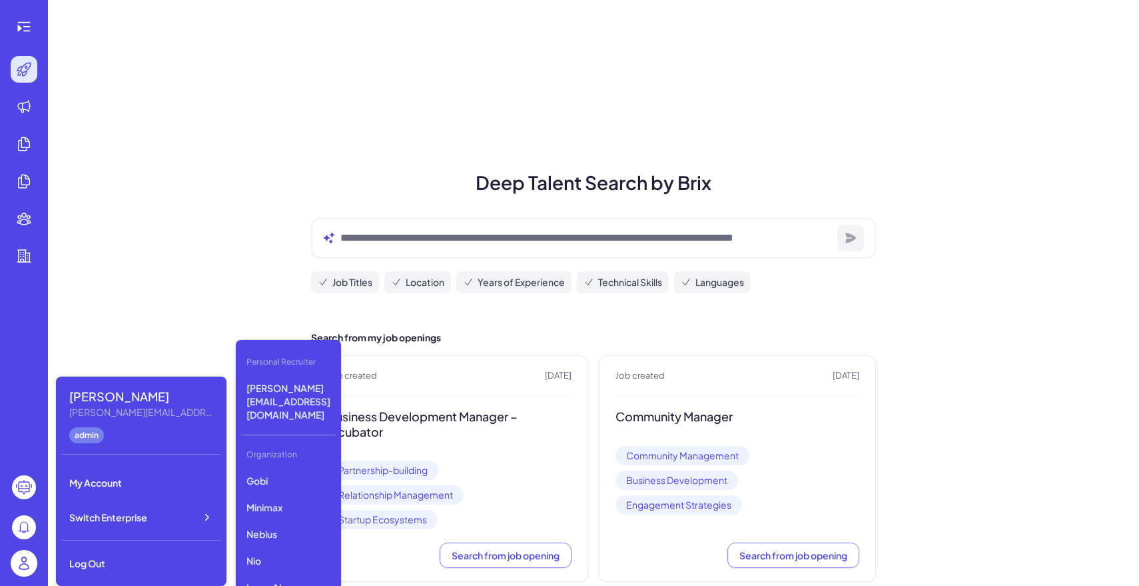
click at [290, 440] on div "Personal Recruiter Maggie@joinbrix.com Organization Gobi Minimax Nebius Nio Lum…" at bounding box center [288, 476] width 105 height 272
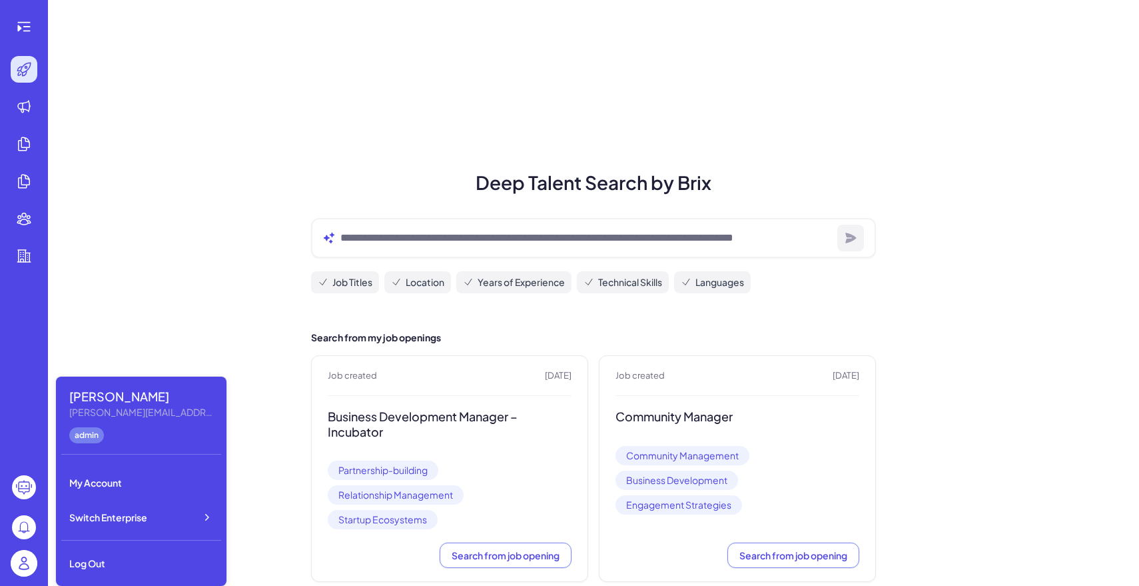
click at [450, 115] on div "Deep Talent Search by Brix Job Titles Location Years of Experience Technical Sk…" at bounding box center [593, 425] width 1091 height 851
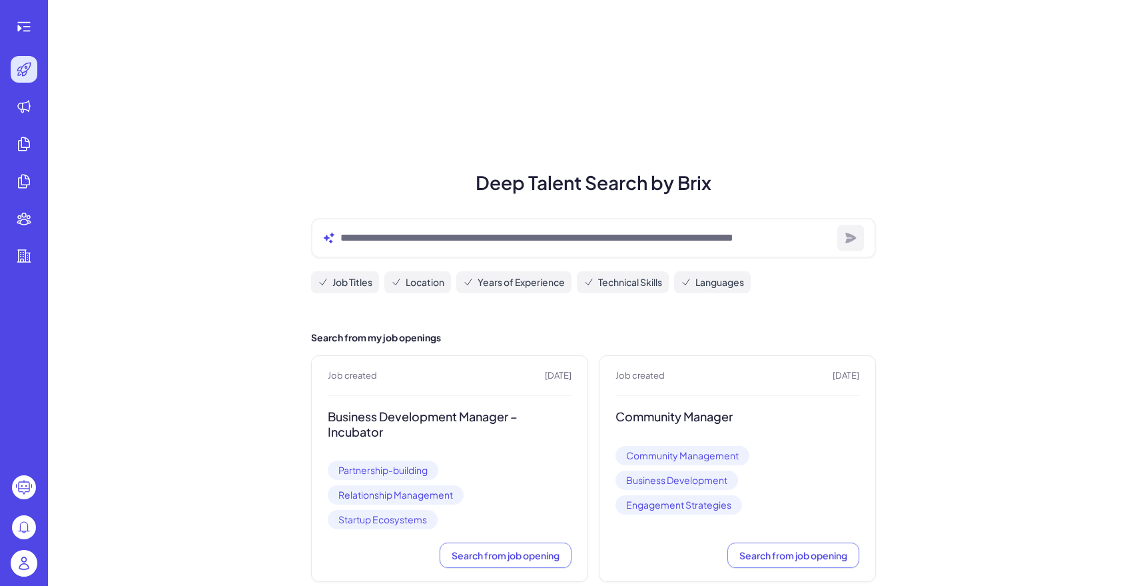
click at [21, 558] on img at bounding box center [24, 563] width 27 height 27
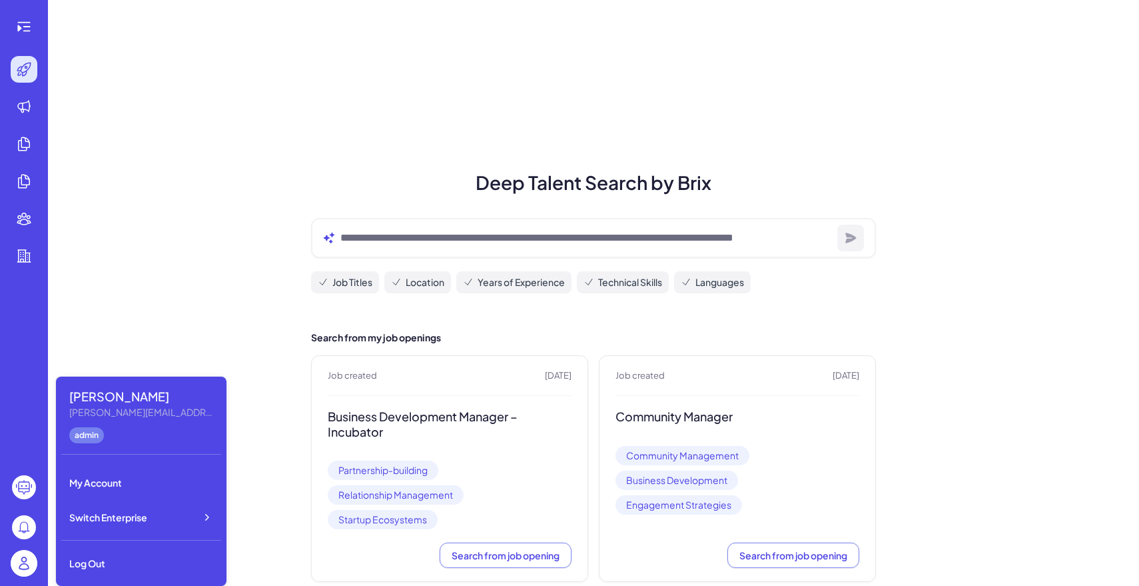
click at [160, 500] on div "Maggie Maggie@joinbrix.com admin My Account Switch Enterprise Log Out" at bounding box center [141, 480] width 171 height 209
click at [176, 513] on div "Switch Enterprise" at bounding box center [141, 516] width 160 height 29
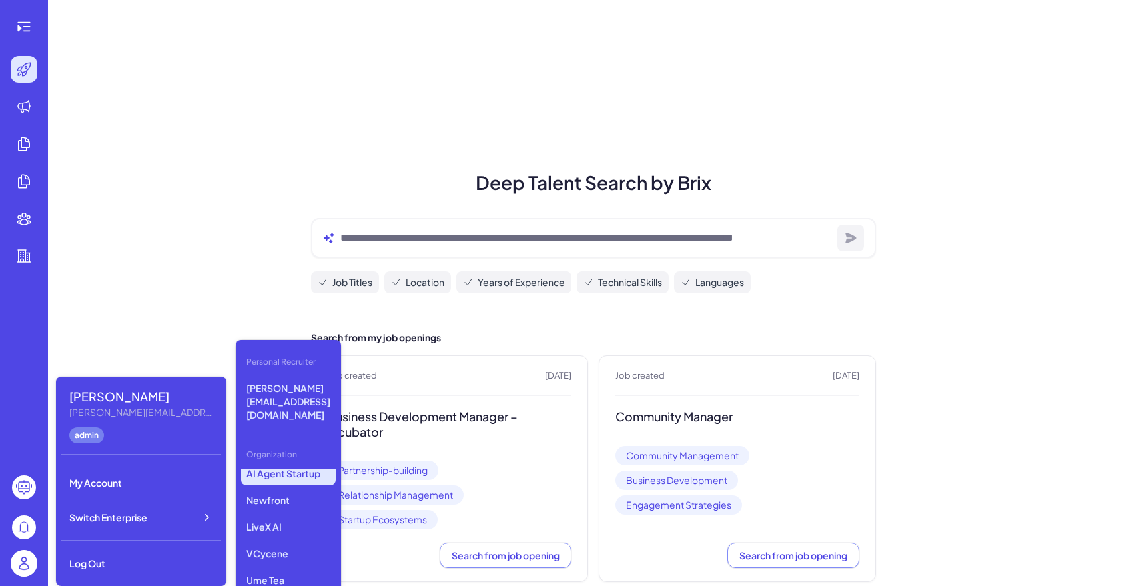
scroll to position [170, 0]
click at [281, 512] on p "LiveX AI" at bounding box center [288, 524] width 95 height 24
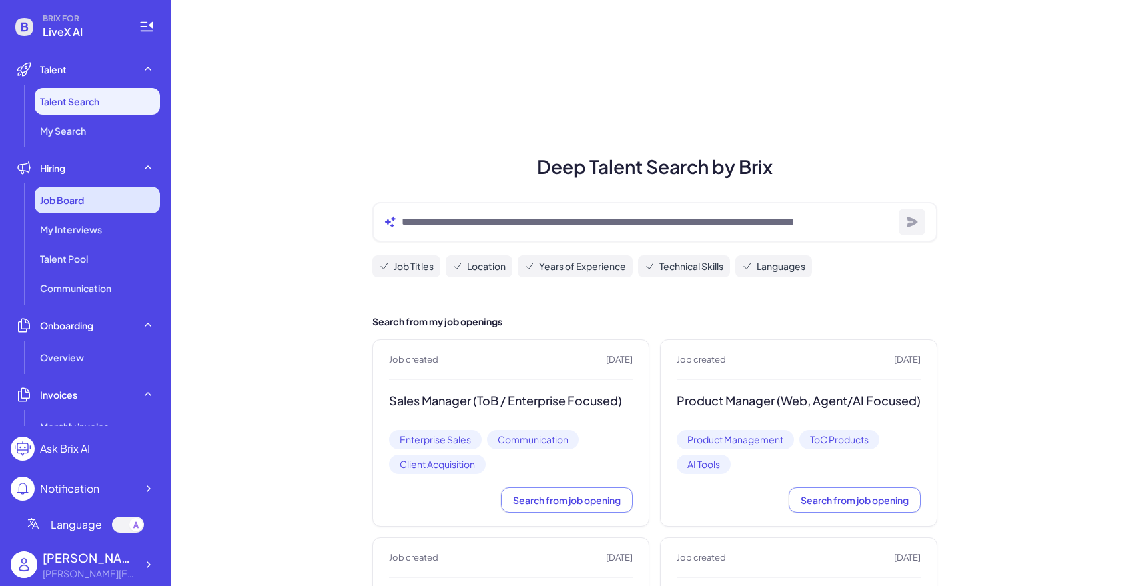
click at [89, 193] on div "Job Board" at bounding box center [97, 200] width 125 height 27
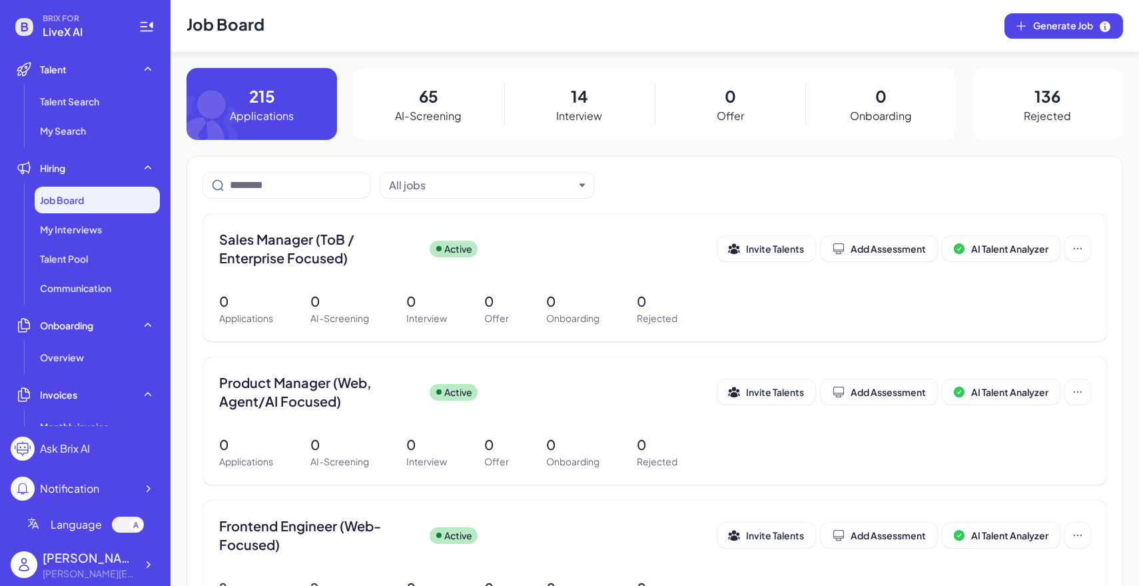
click at [452, 130] on div "65 AI-Screening" at bounding box center [428, 104] width 151 height 72
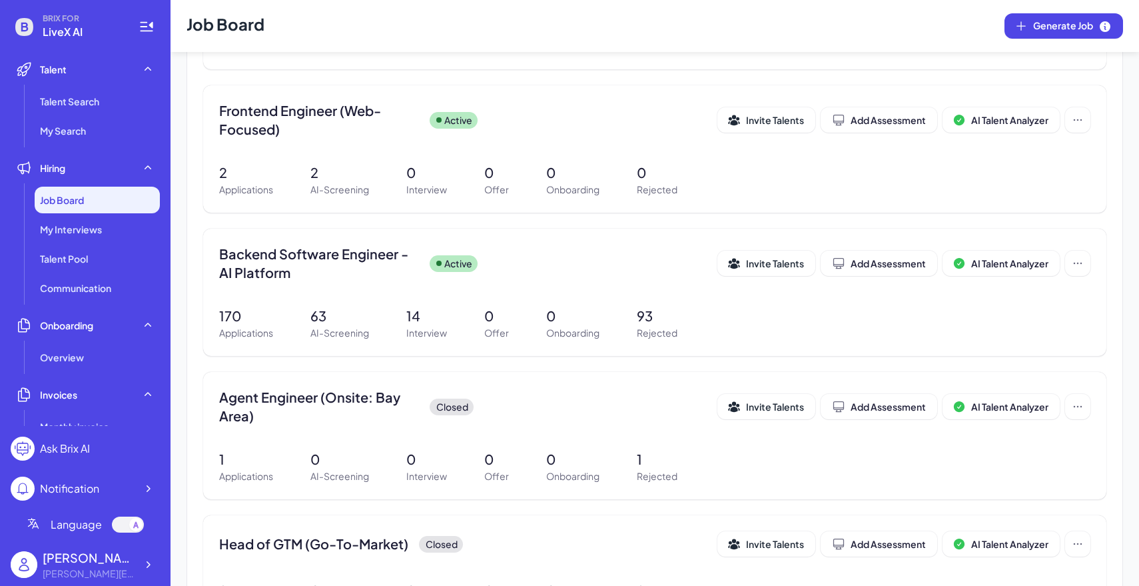
scroll to position [416, 0]
click at [426, 286] on div "Backend Software Engineer - AI Platform Active Invite Talents Add Assessment AI…" at bounding box center [654, 266] width 871 height 45
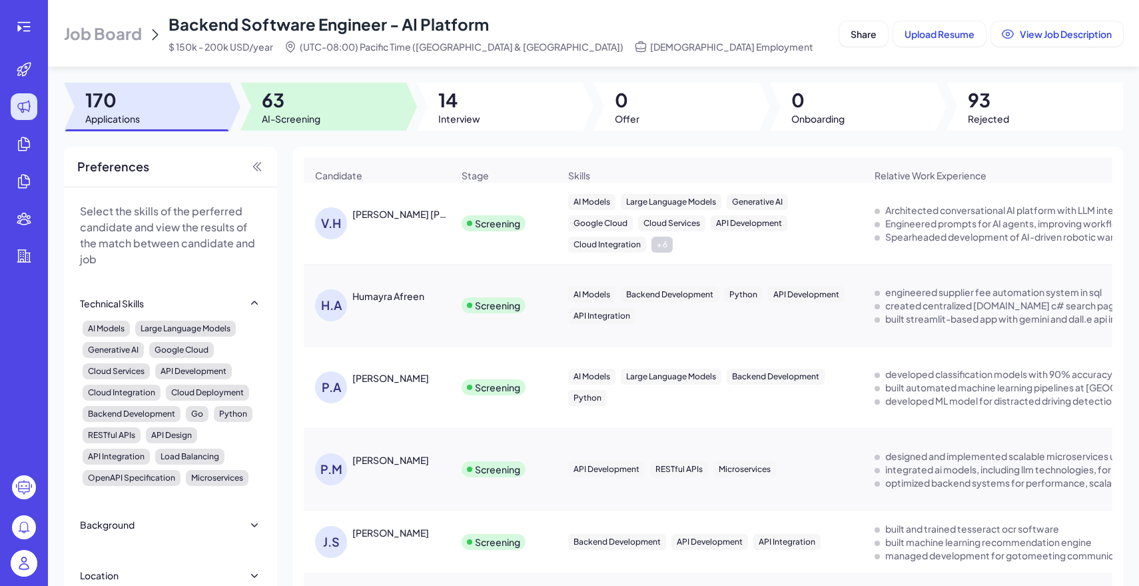
click at [253, 97] on div at bounding box center [324, 107] width 166 height 48
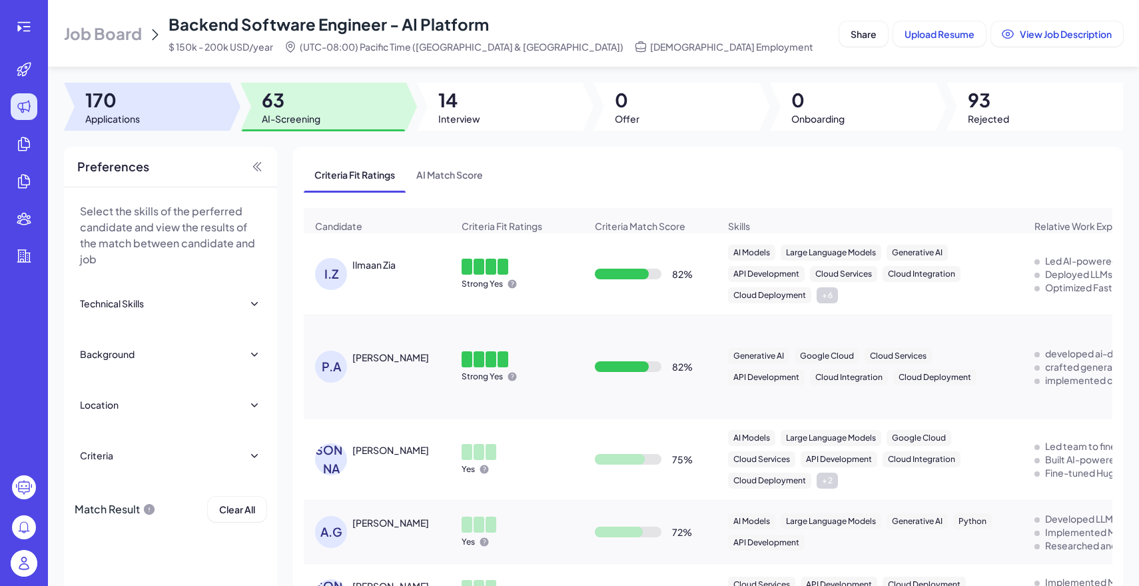
click at [169, 118] on div at bounding box center [147, 107] width 166 height 48
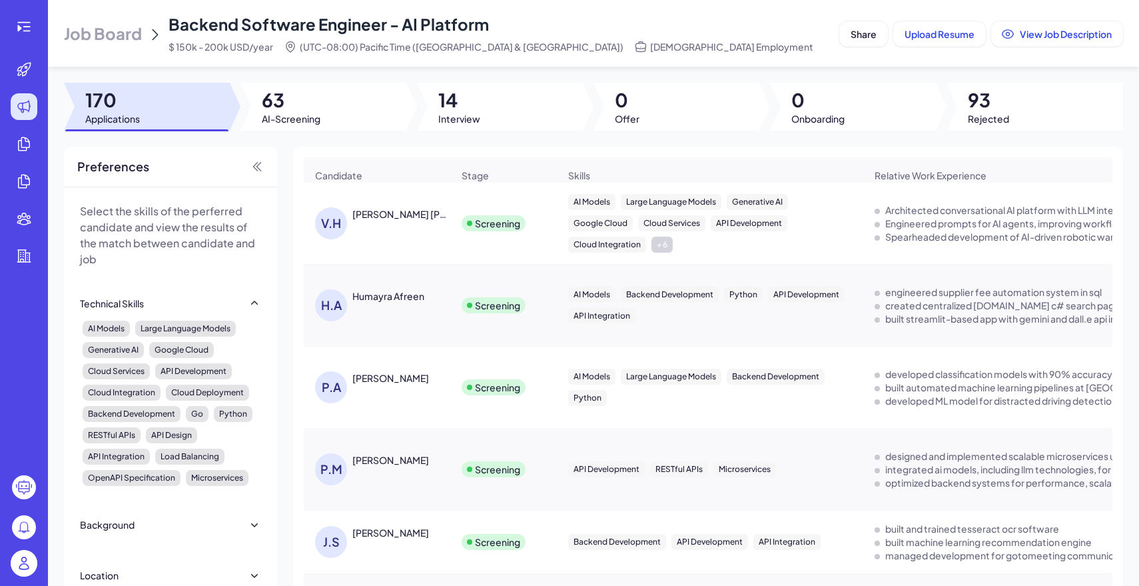
click at [106, 50] on div "Job Board Backend Software Engineer - AI Platform $ 150k - 200k USD/year (UTC-0…" at bounding box center [449, 33] width 770 height 40
click at [121, 29] on span "Job Board" at bounding box center [103, 33] width 78 height 21
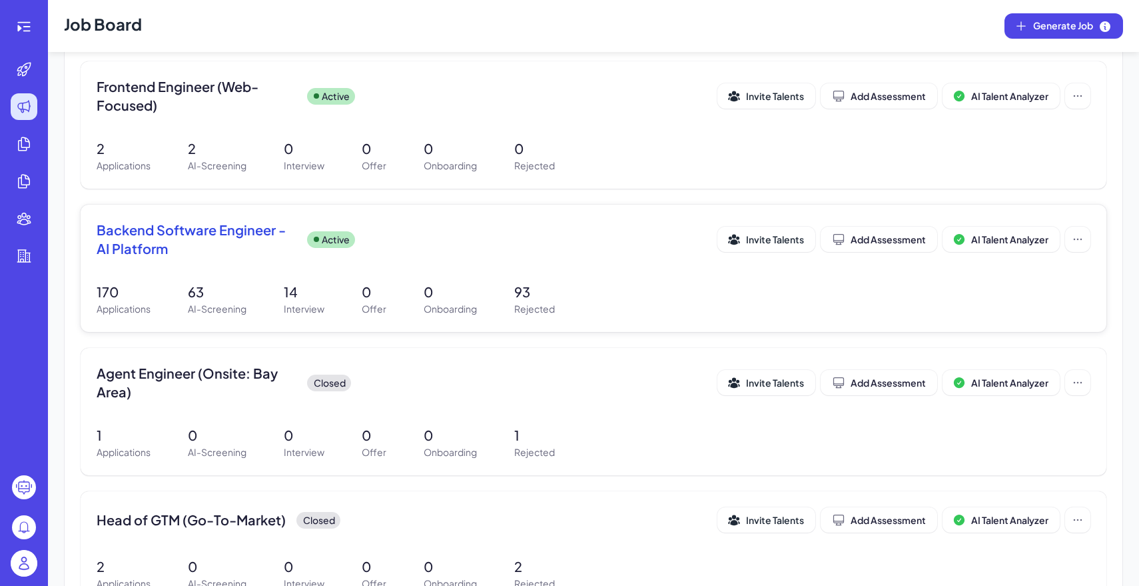
scroll to position [423, 0]
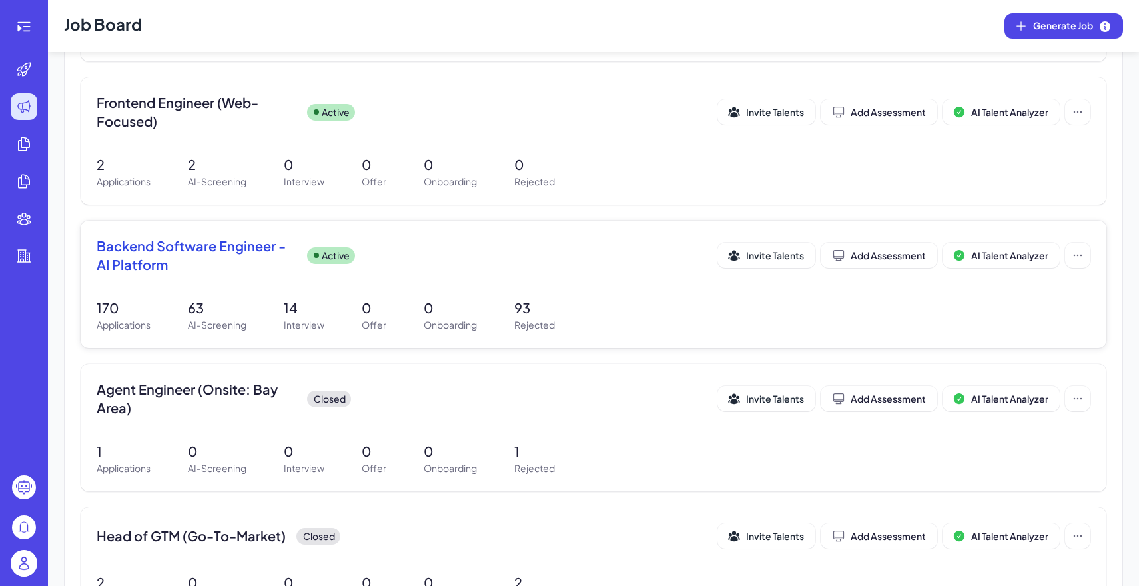
click at [311, 268] on div "Backend Software Engineer - AI Platform Active" at bounding box center [407, 255] width 621 height 37
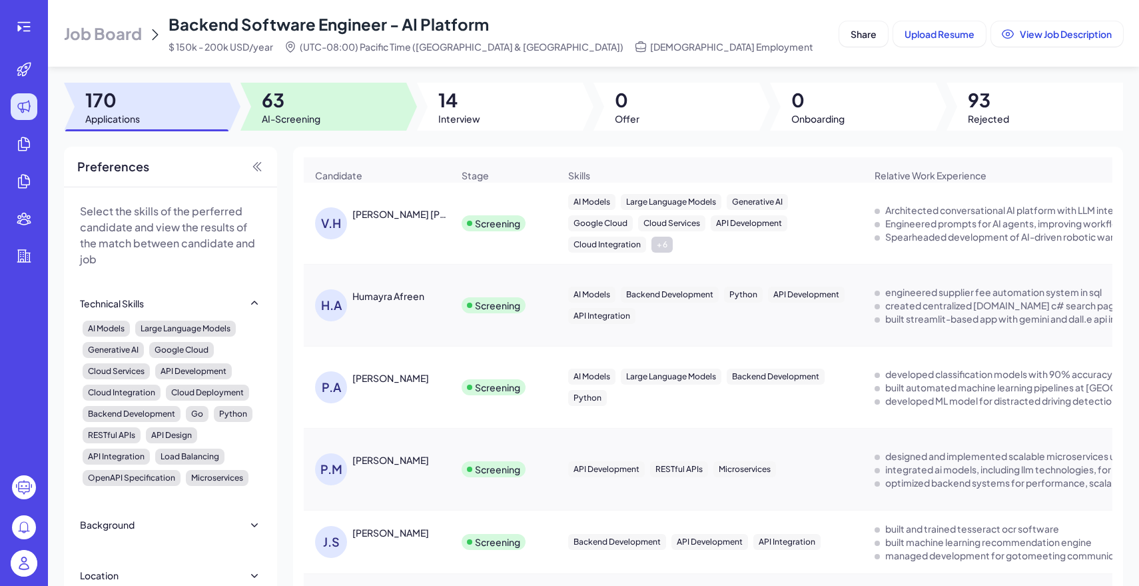
click at [318, 101] on span "63" at bounding box center [291, 100] width 59 height 24
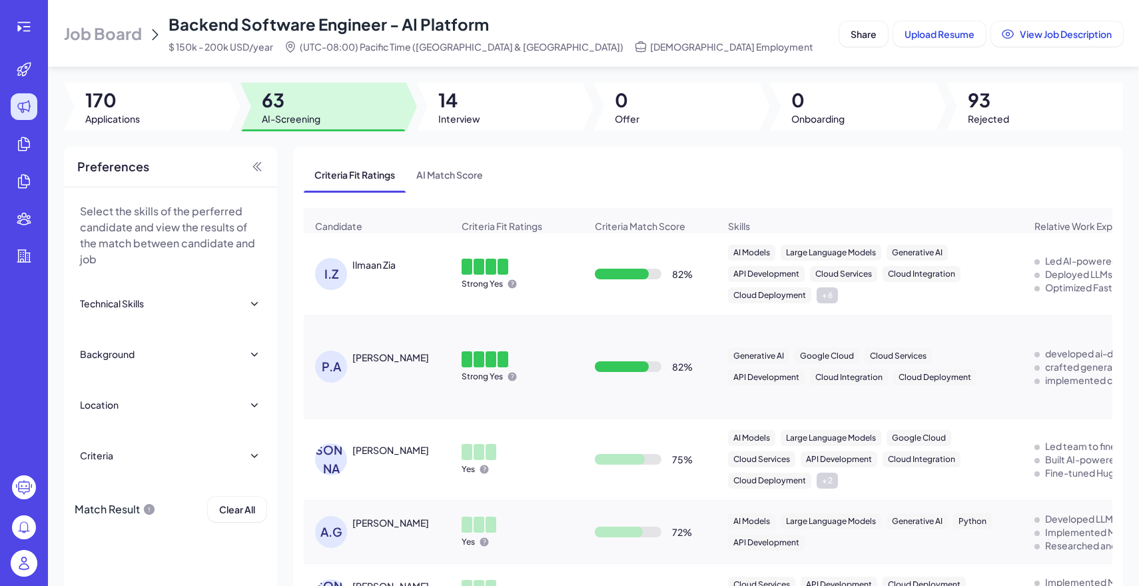
click at [106, 41] on span "Job Board" at bounding box center [103, 33] width 78 height 21
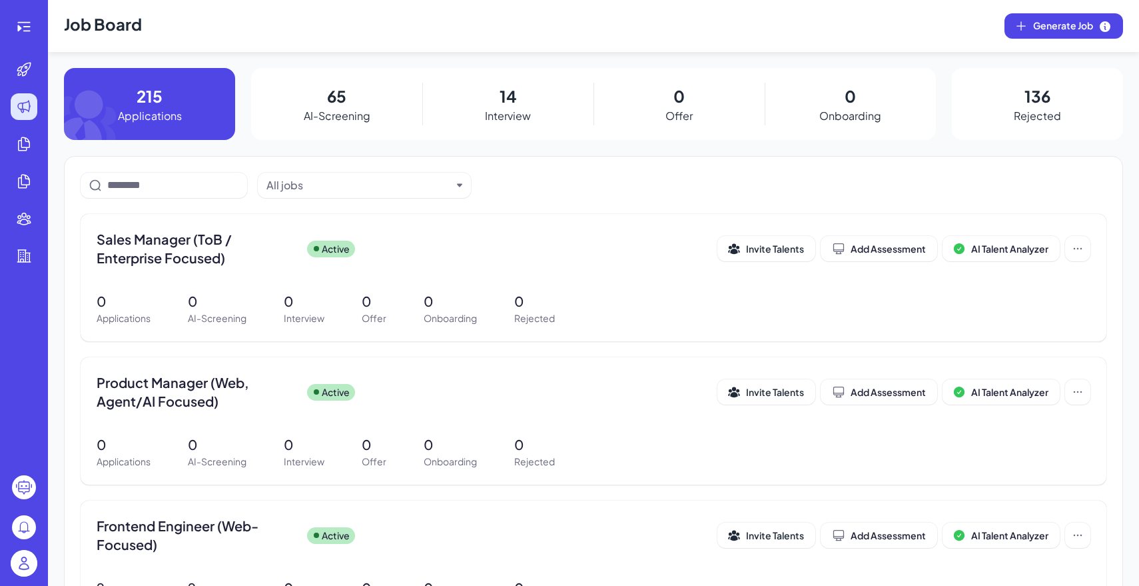
click at [23, 564] on img at bounding box center [24, 563] width 27 height 27
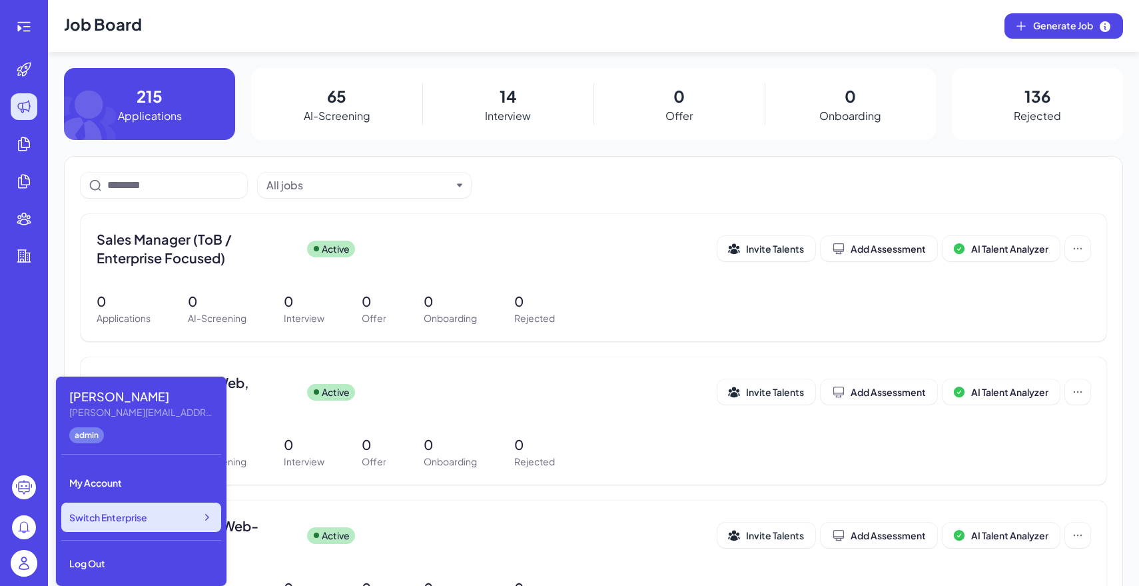
click at [146, 515] on span "Switch Enterprise" at bounding box center [108, 516] width 78 height 13
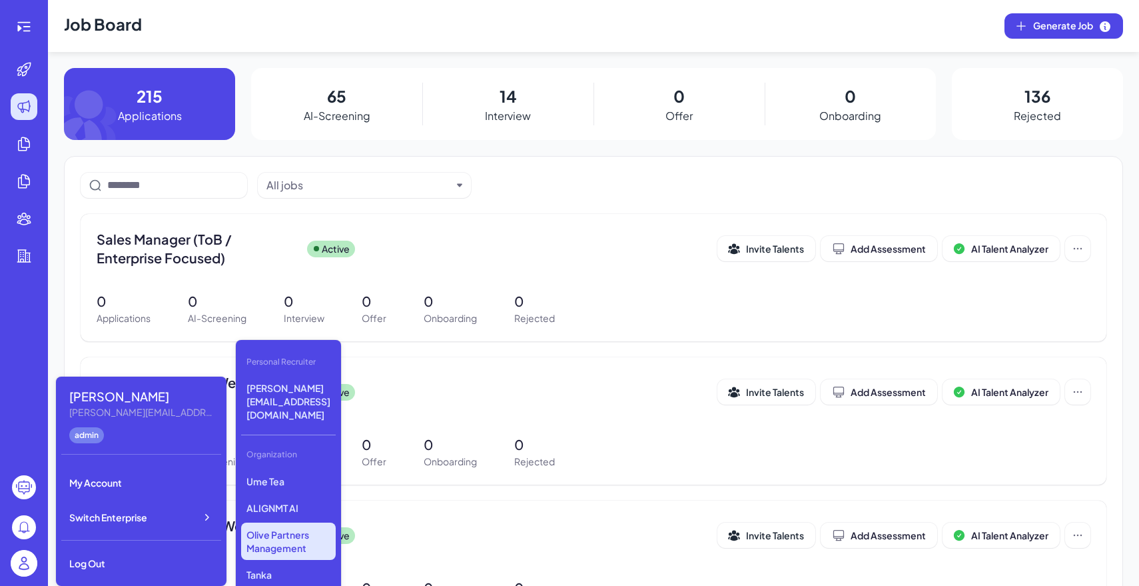
scroll to position [304, 0]
click at [296, 494] on p "Olive Partners Management" at bounding box center [288, 502] width 95 height 37
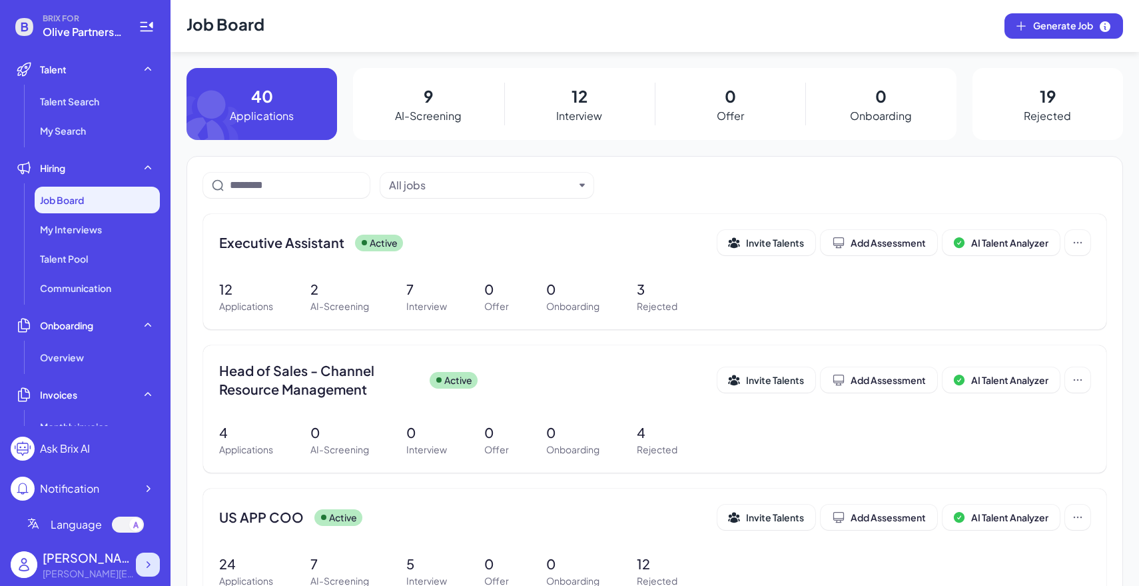
click at [138, 566] on div at bounding box center [148, 564] width 24 height 24
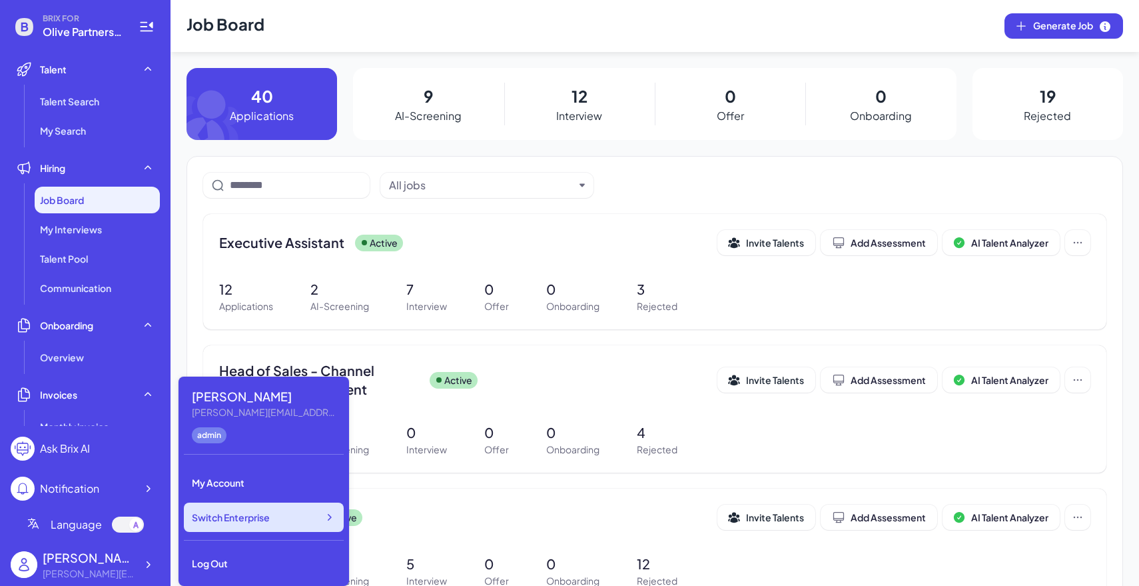
click at [233, 528] on div "Switch Enterprise" at bounding box center [264, 516] width 160 height 29
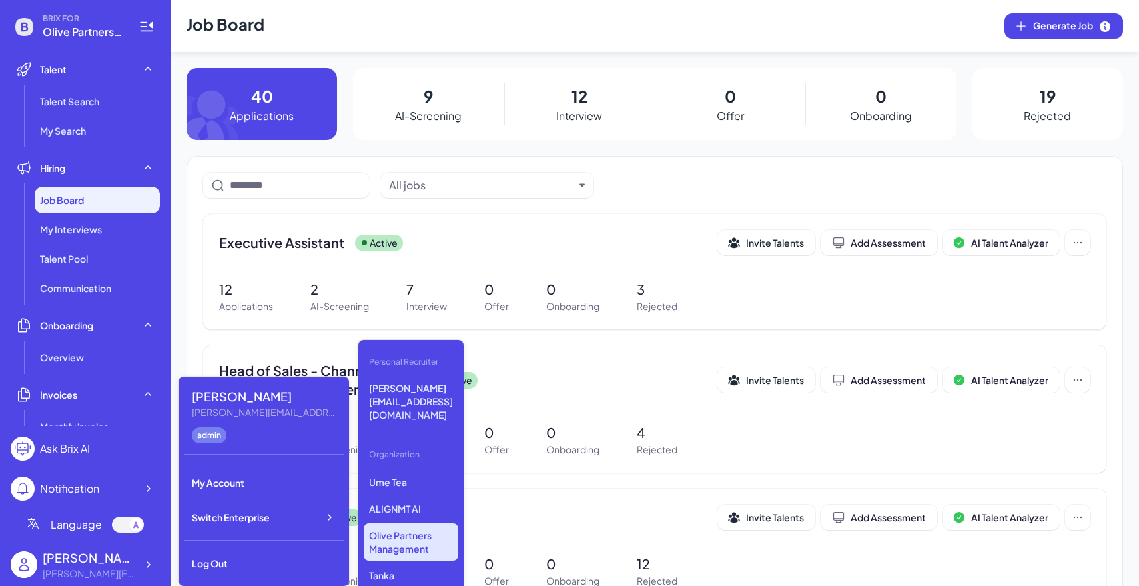
scroll to position [304, 0]
click at [390, 524] on p "Tanka" at bounding box center [411, 536] width 95 height 24
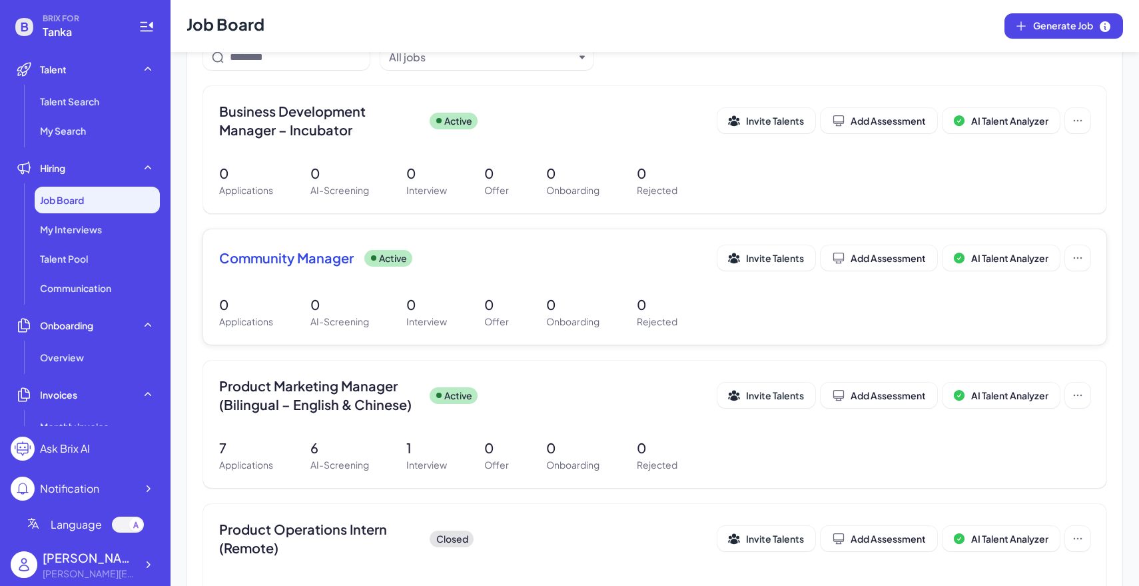
scroll to position [129, 0]
click at [390, 413] on div "Product Marketing Manager (Bilingual – English & Chinese) Active Invite Talents…" at bounding box center [654, 398] width 871 height 45
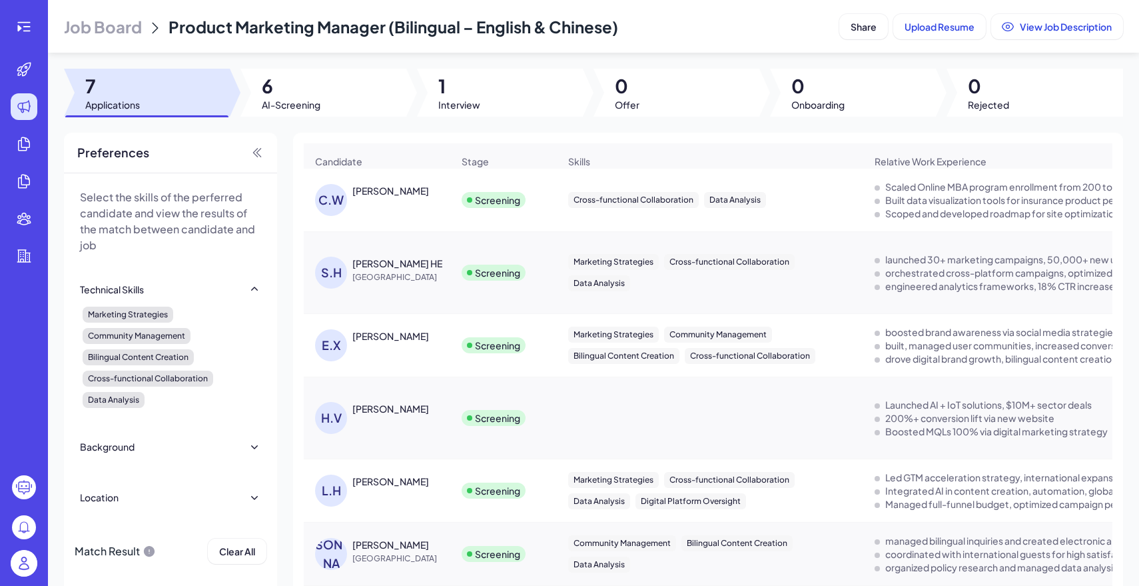
click at [107, 25] on span "Job Board" at bounding box center [103, 26] width 78 height 21
